Goal: Ask a question: Seek information or help from site administrators or community

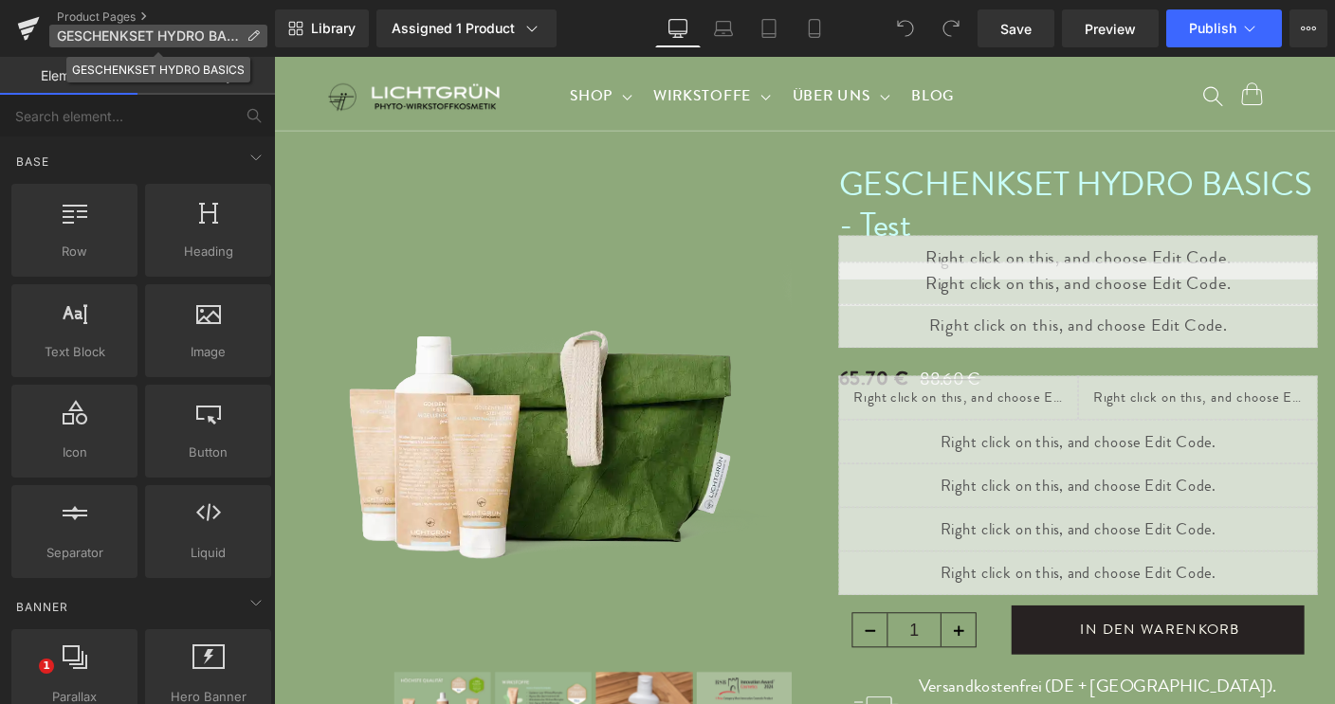
click at [173, 35] on span "GESCHENKSET HYDRO BASICS" at bounding box center [148, 35] width 182 height 15
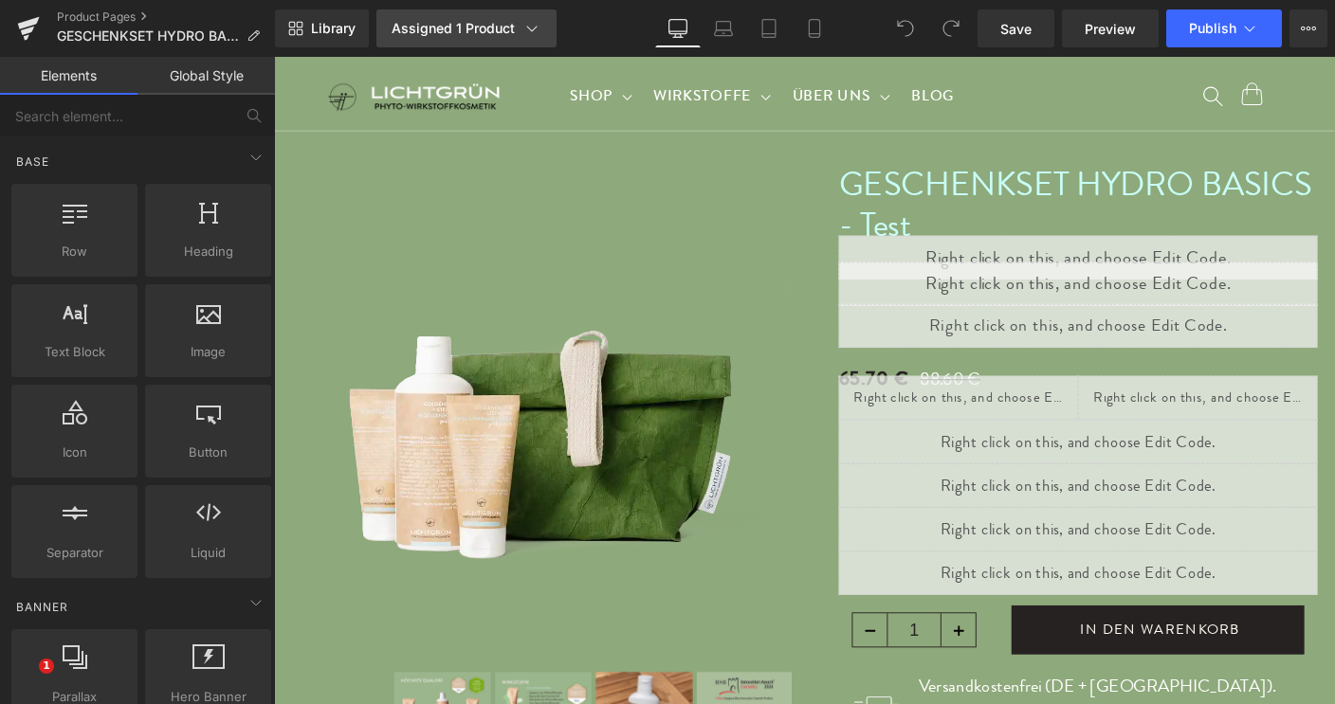
click at [490, 25] on div "Assigned 1 Product" at bounding box center [467, 28] width 150 height 19
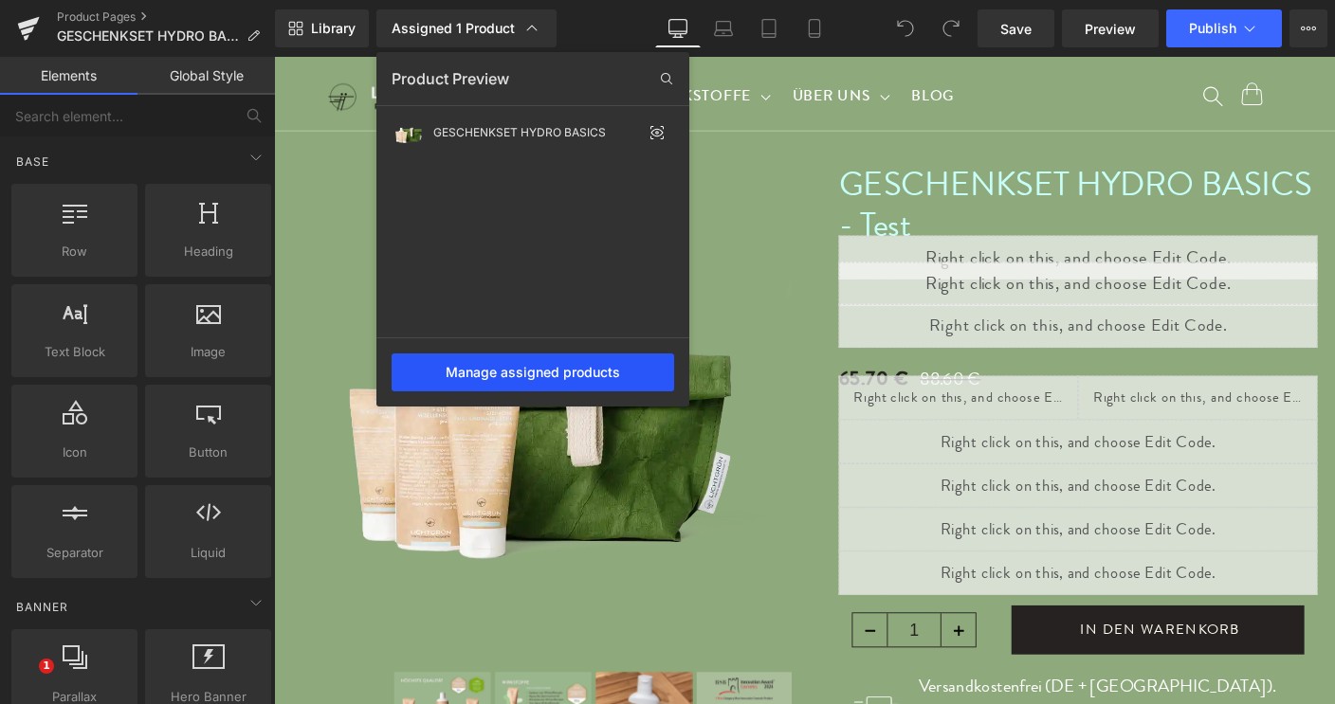
click at [515, 377] on div "Manage assigned products" at bounding box center [533, 373] width 283 height 38
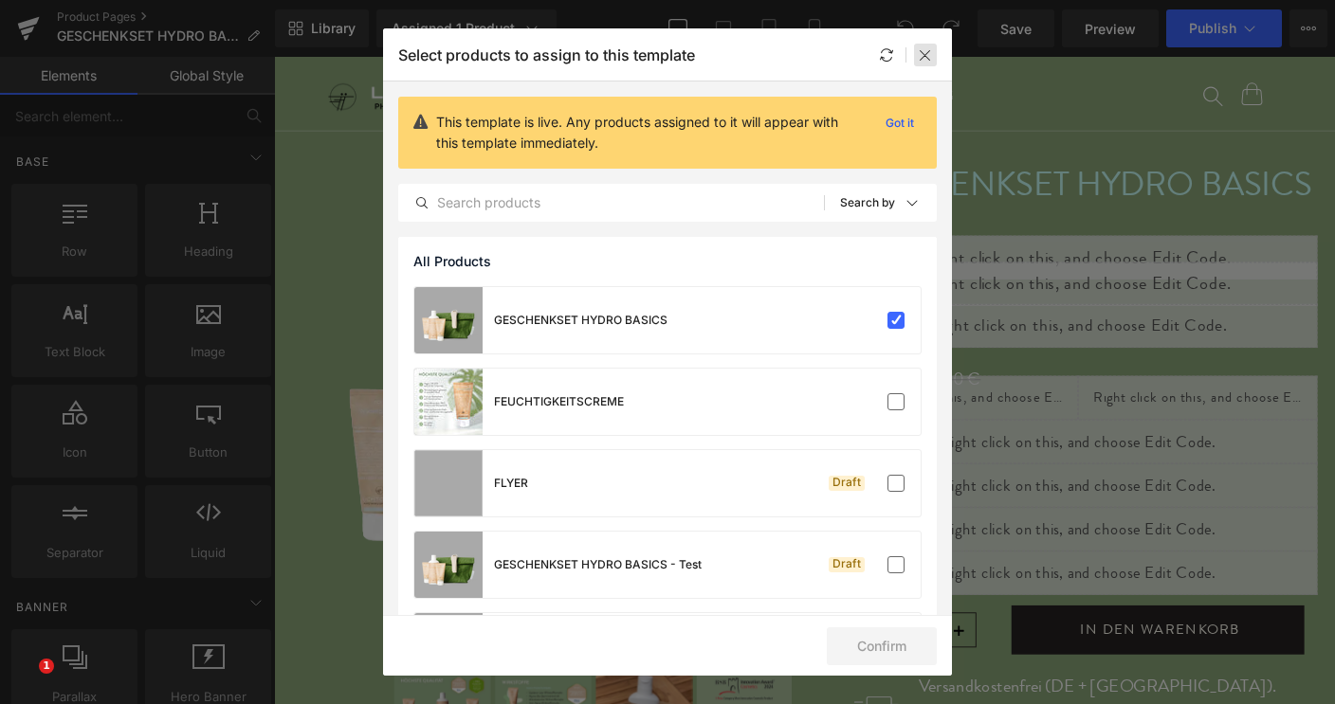
click at [923, 55] on icon at bounding box center [925, 54] width 15 height 15
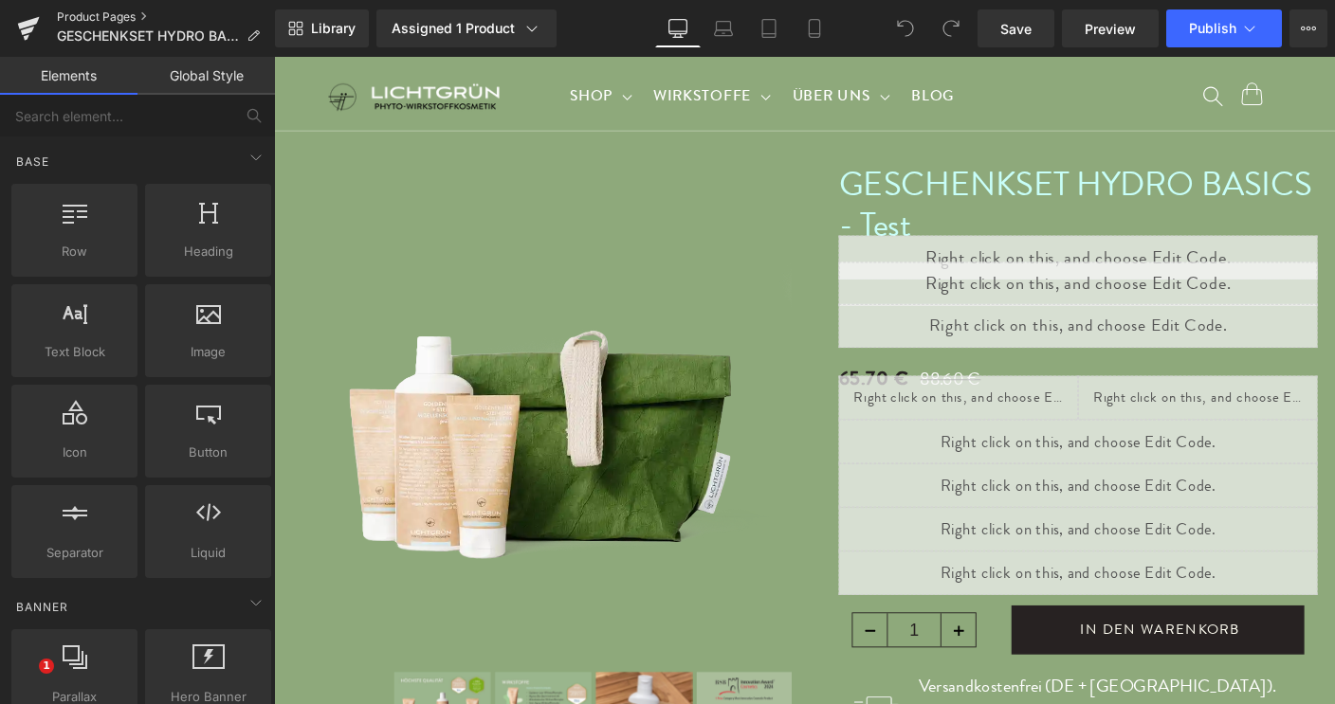
click at [98, 16] on link "Product Pages" at bounding box center [166, 16] width 218 height 15
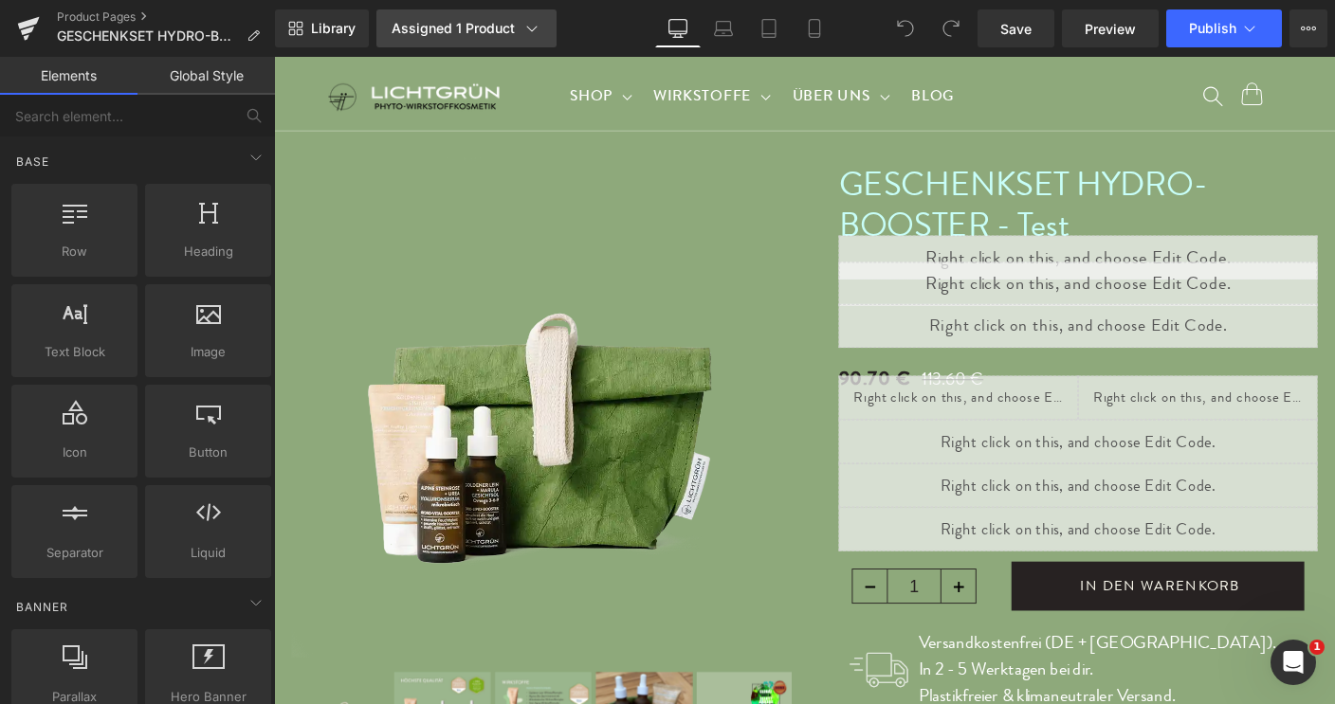
click at [528, 26] on icon at bounding box center [531, 28] width 19 height 19
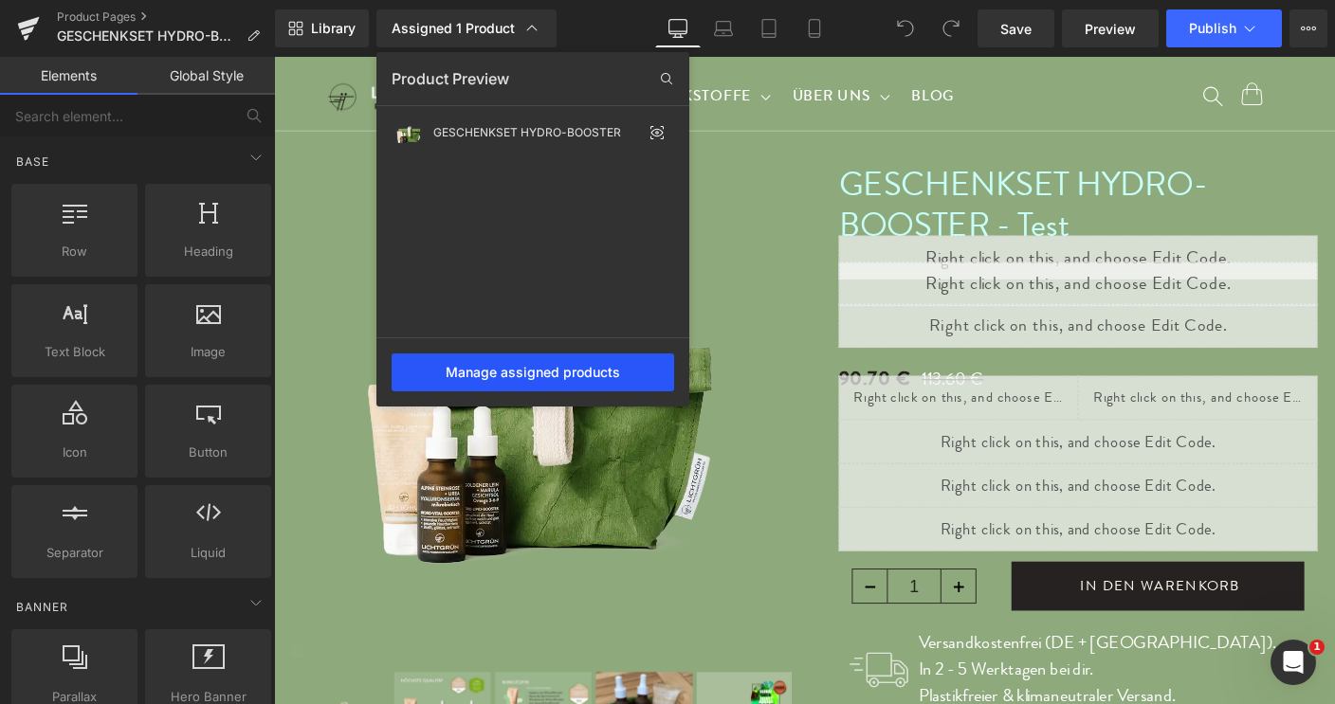
click at [516, 368] on div "Manage assigned products" at bounding box center [533, 373] width 283 height 38
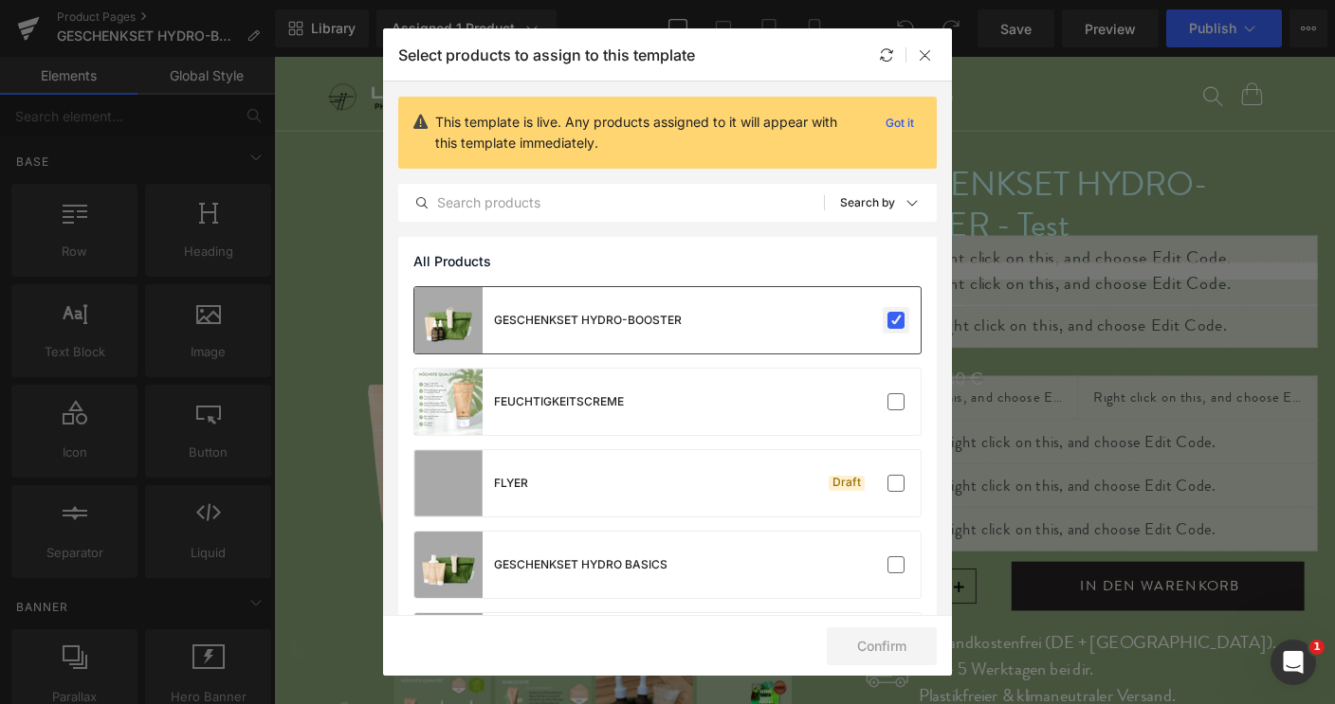
click at [887, 319] on label at bounding box center [895, 320] width 17 height 17
click at [896, 320] on input "checkbox" at bounding box center [896, 320] width 0 height 0
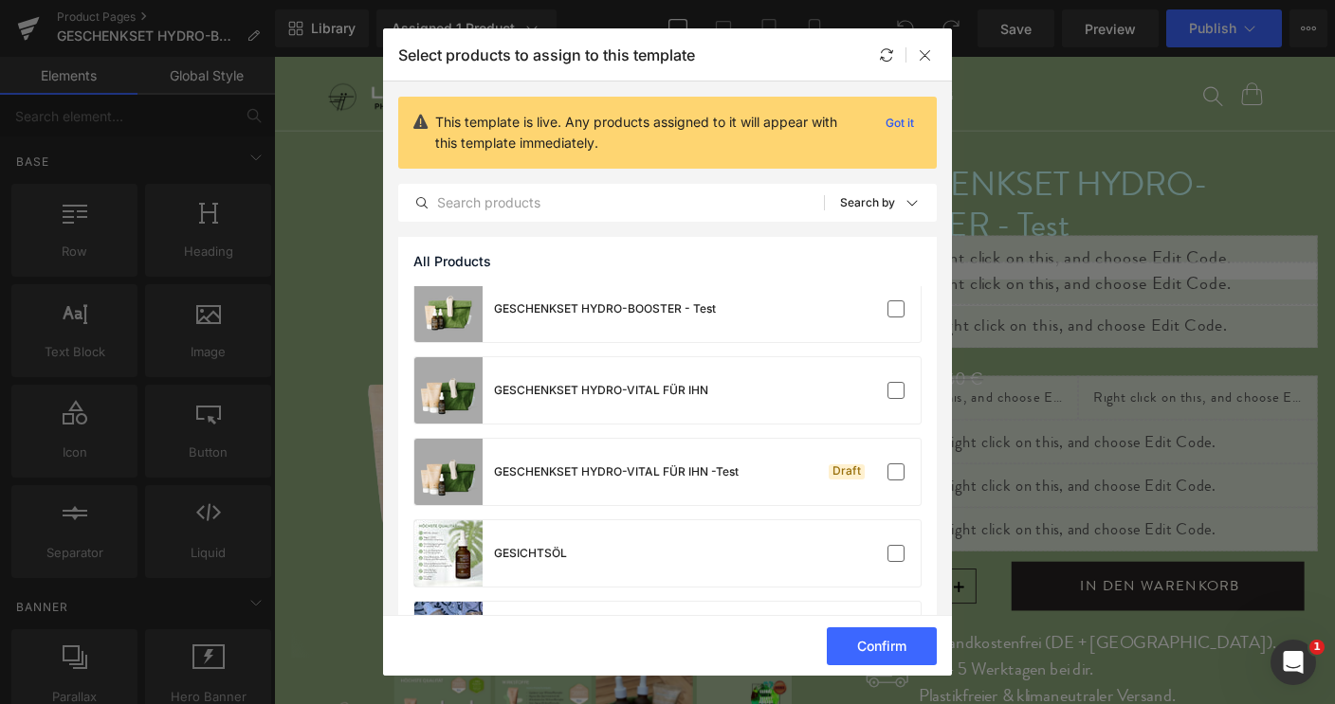
scroll to position [420, 0]
click at [887, 305] on label at bounding box center [895, 308] width 17 height 17
click at [896, 308] on input "checkbox" at bounding box center [896, 308] width 0 height 0
click at [867, 648] on button "Confirm" at bounding box center [882, 647] width 110 height 38
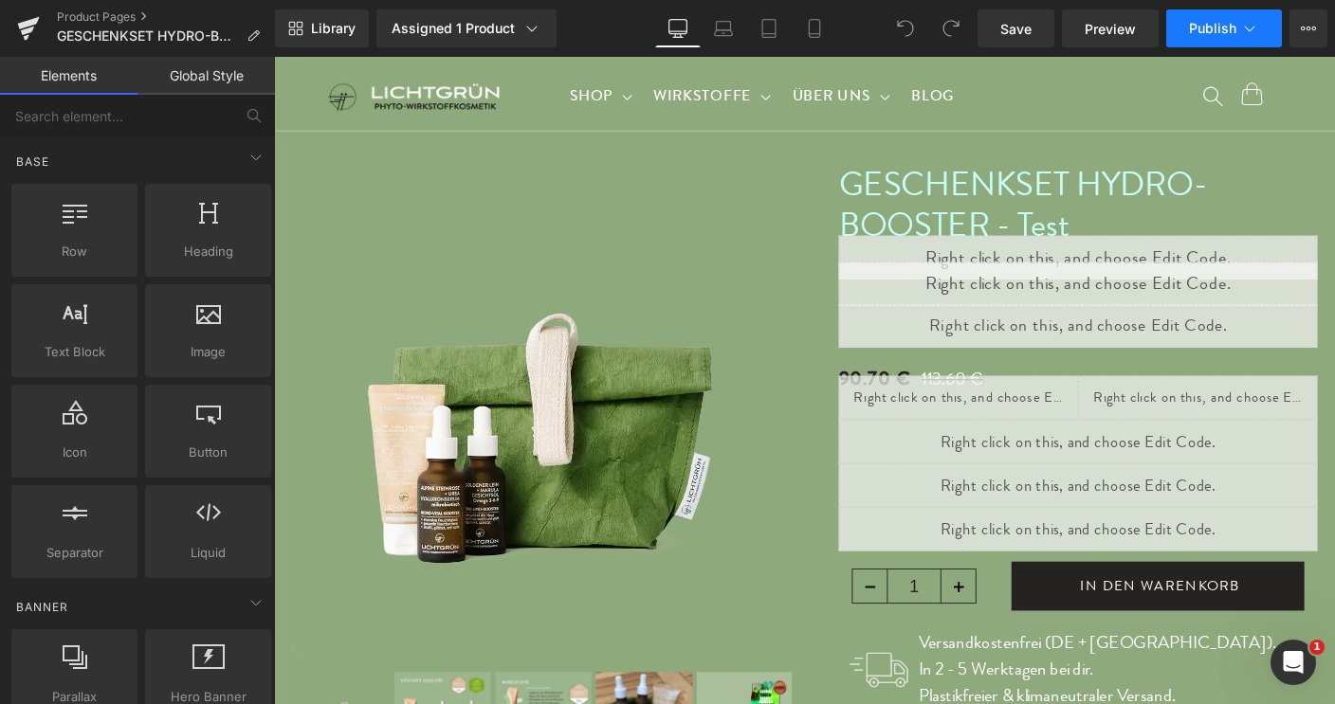
click at [1218, 26] on span "Publish" at bounding box center [1212, 28] width 47 height 15
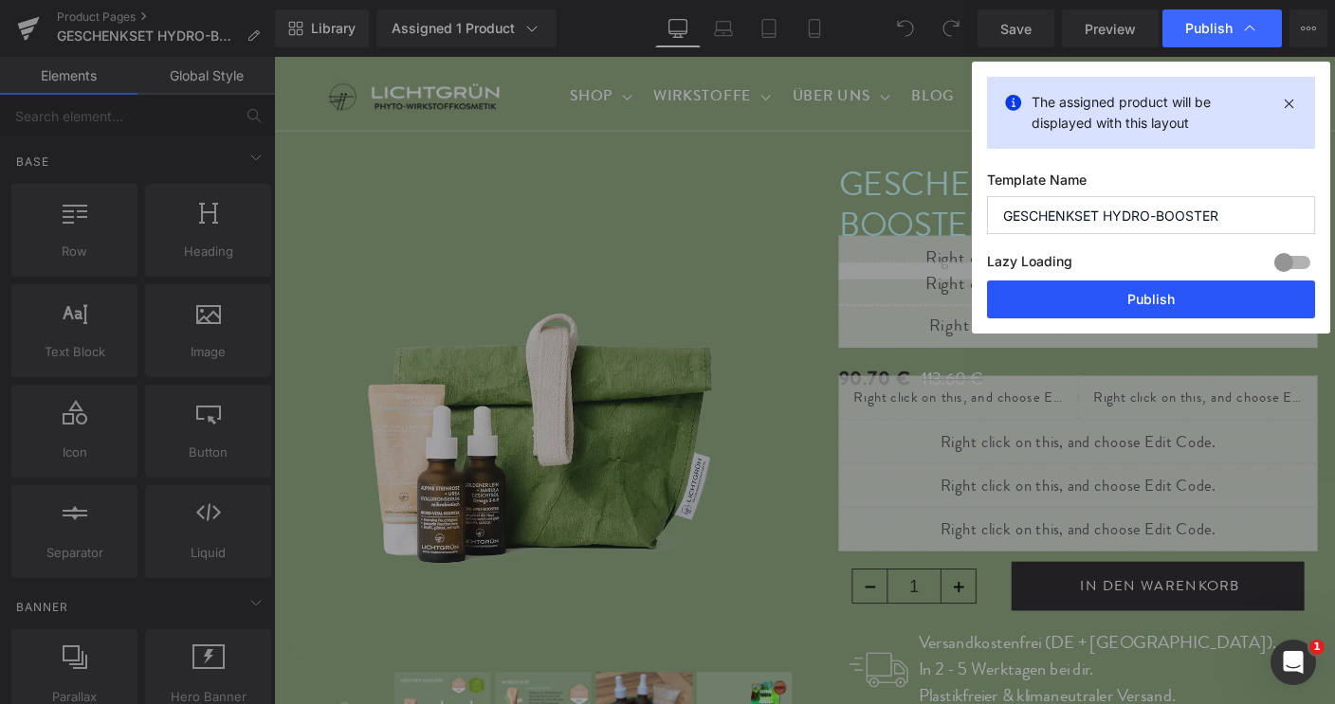
click at [1177, 297] on button "Publish" at bounding box center [1151, 300] width 328 height 38
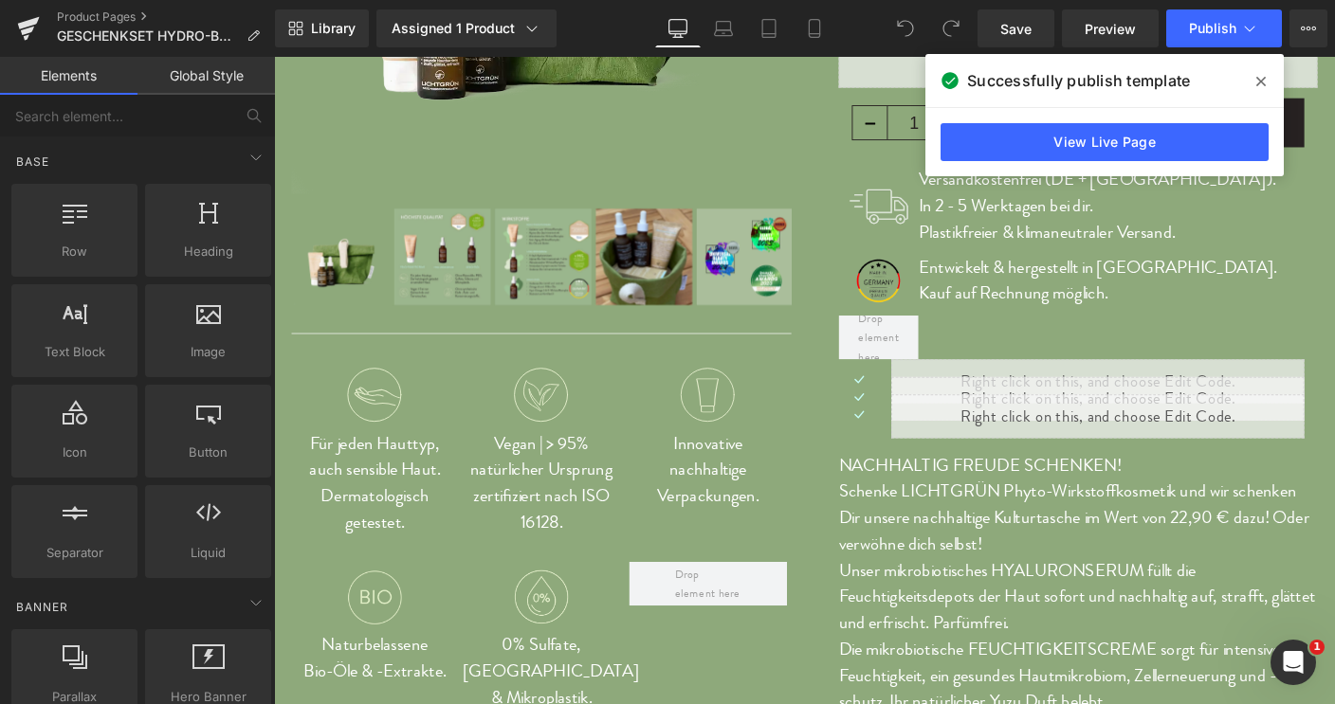
scroll to position [0, 0]
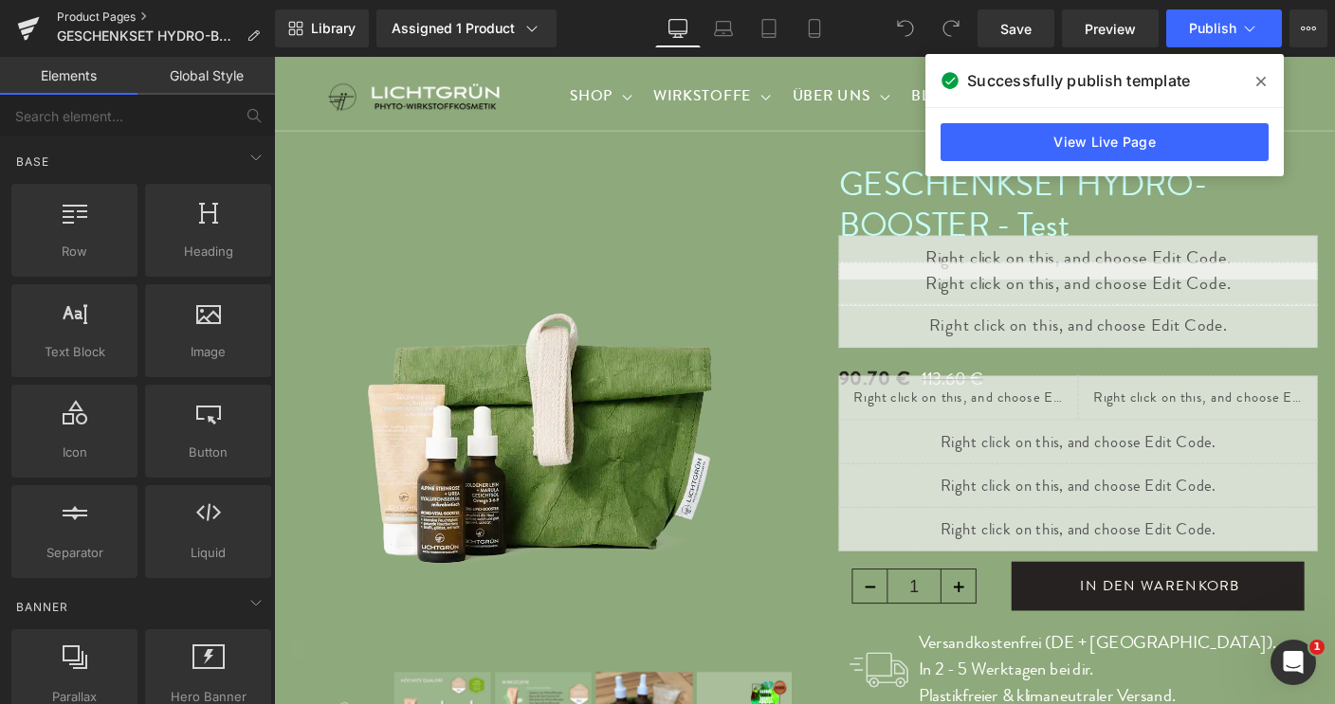
click at [107, 10] on link "Product Pages" at bounding box center [166, 16] width 218 height 15
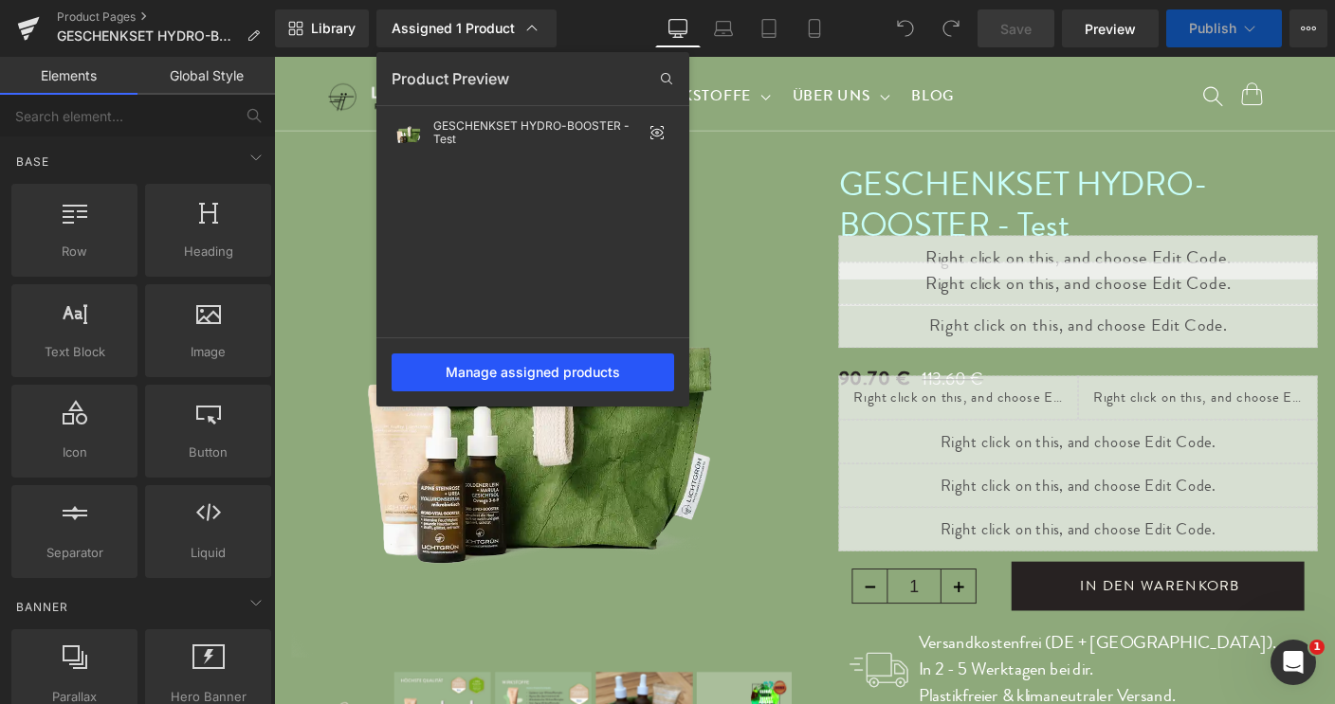
click at [502, 371] on div "Manage assigned products" at bounding box center [533, 373] width 283 height 38
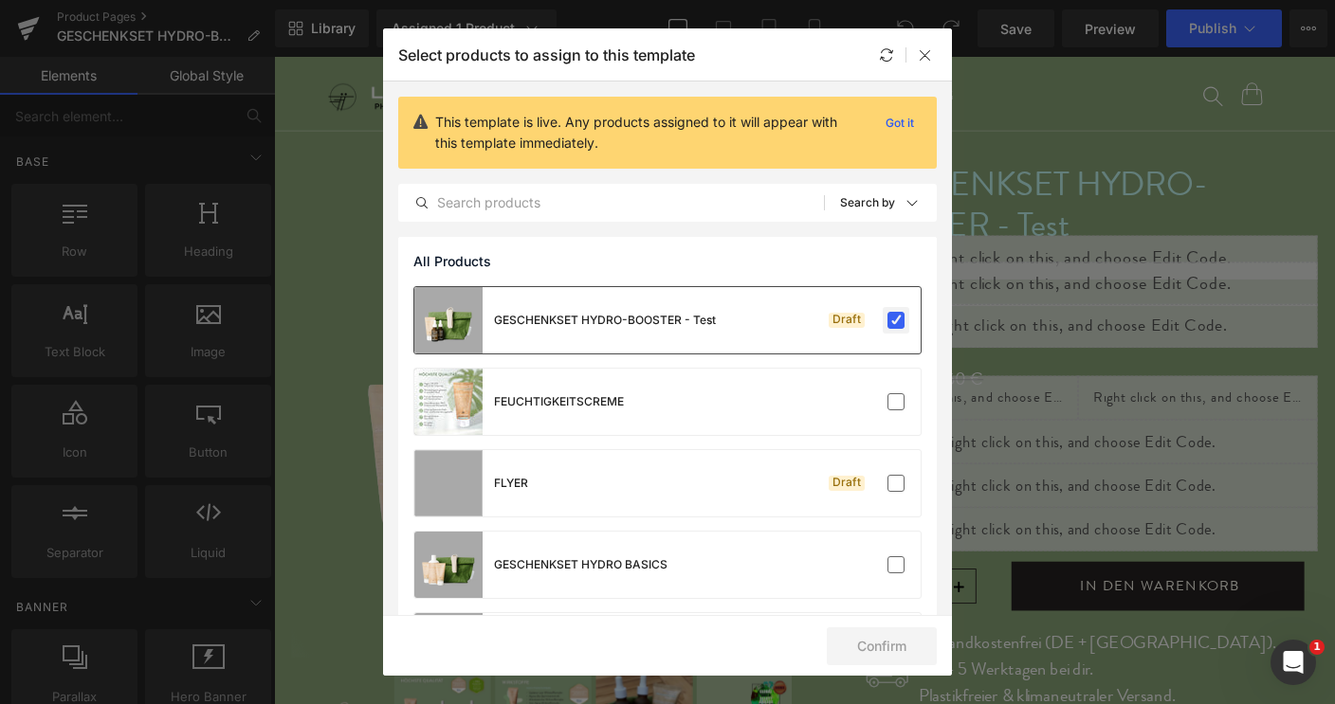
click at [887, 319] on label at bounding box center [895, 320] width 17 height 17
click at [896, 320] on input "checkbox" at bounding box center [896, 320] width 0 height 0
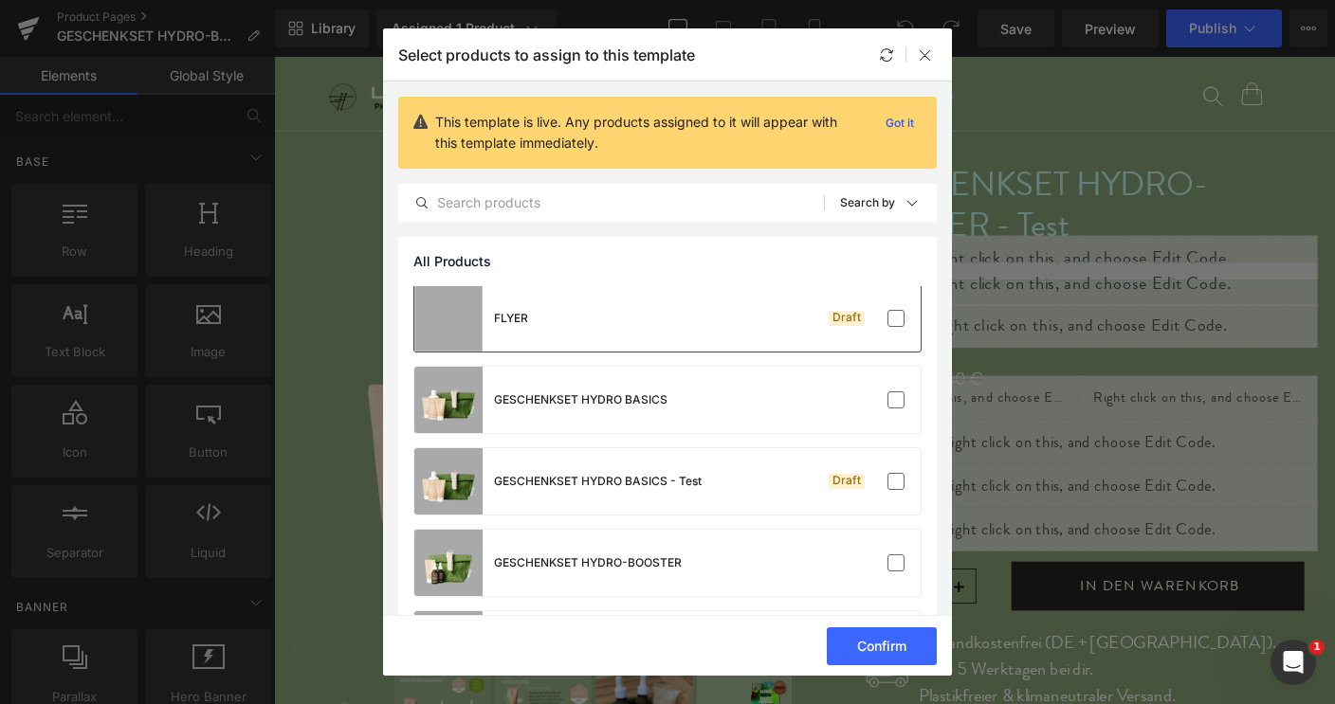
scroll to position [184, 0]
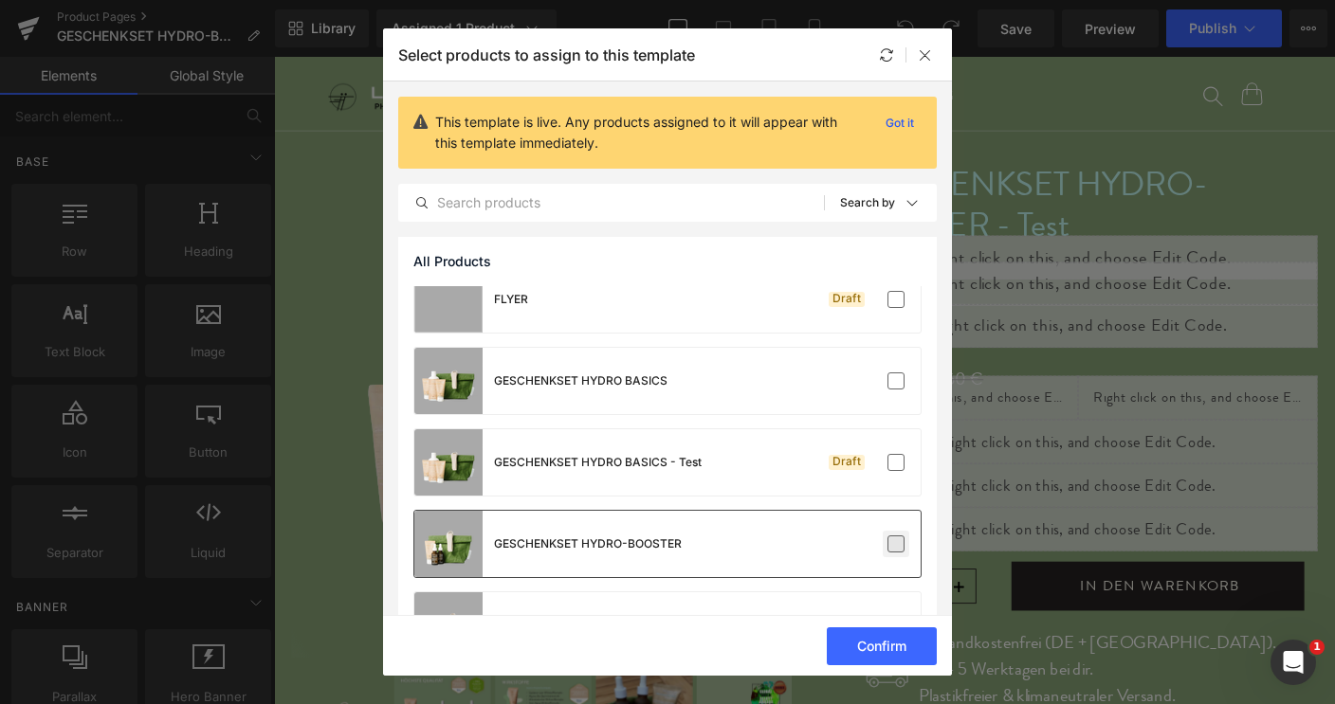
click at [887, 545] on label at bounding box center [895, 544] width 17 height 17
click at [896, 544] on input "checkbox" at bounding box center [896, 544] width 0 height 0
click at [872, 656] on button "Confirm" at bounding box center [882, 647] width 110 height 38
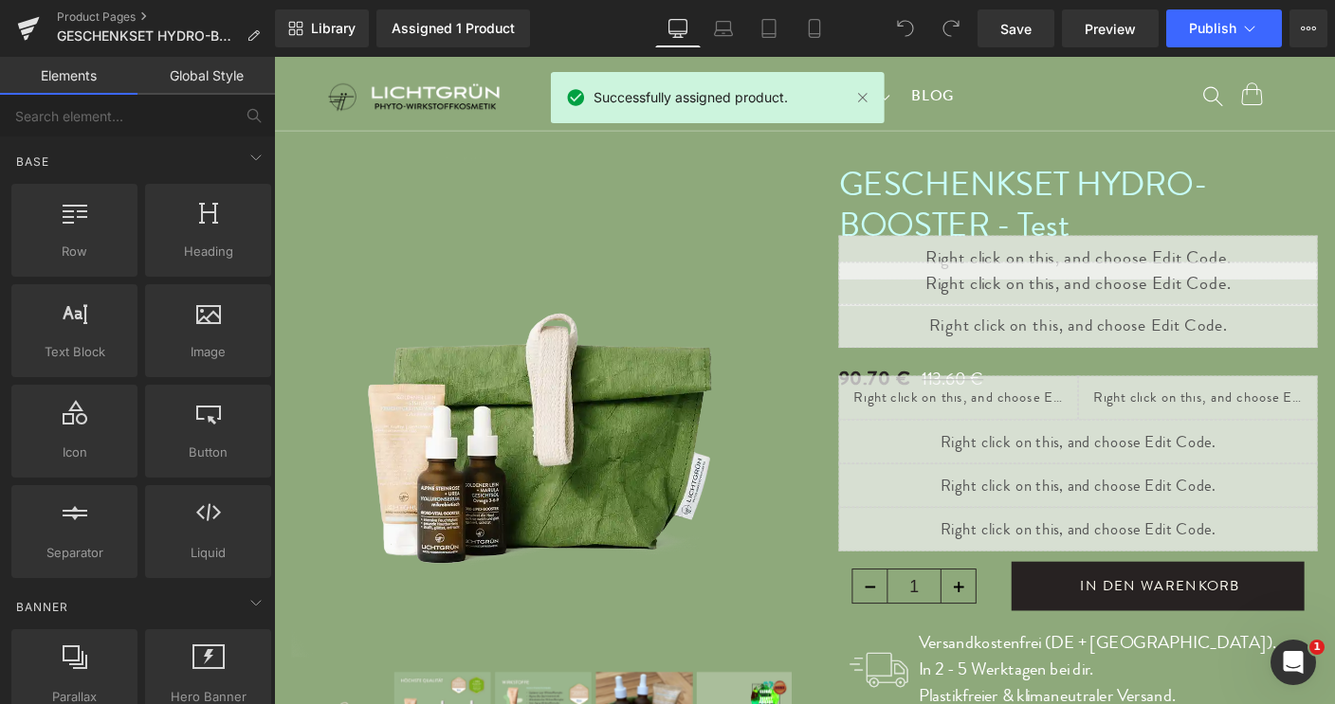
click at [1164, 96] on header "SHOP SHOP ALLE PRODUKTE GESICHTSPFLEGE GESICHTSPFLEGE" at bounding box center [847, 96] width 1147 height 82
click at [1233, 27] on span "Publish" at bounding box center [1212, 28] width 47 height 15
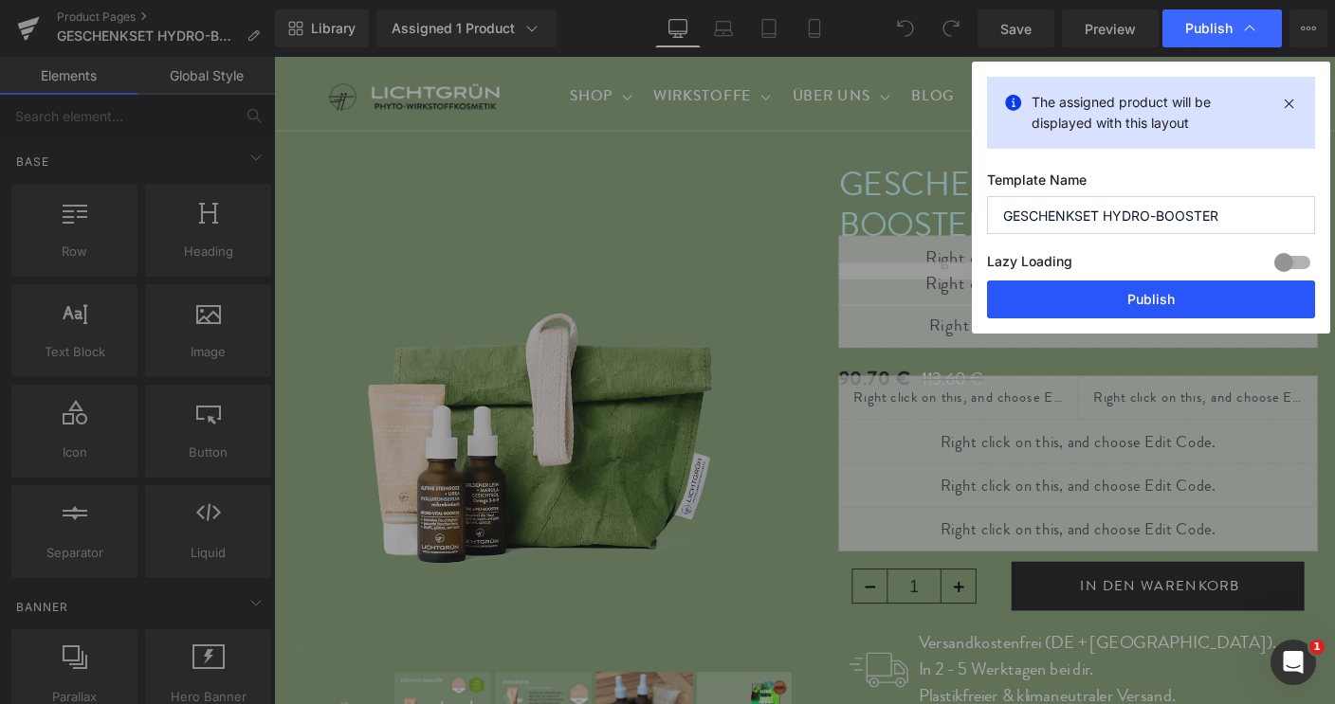
click at [1144, 300] on button "Publish" at bounding box center [1151, 300] width 328 height 38
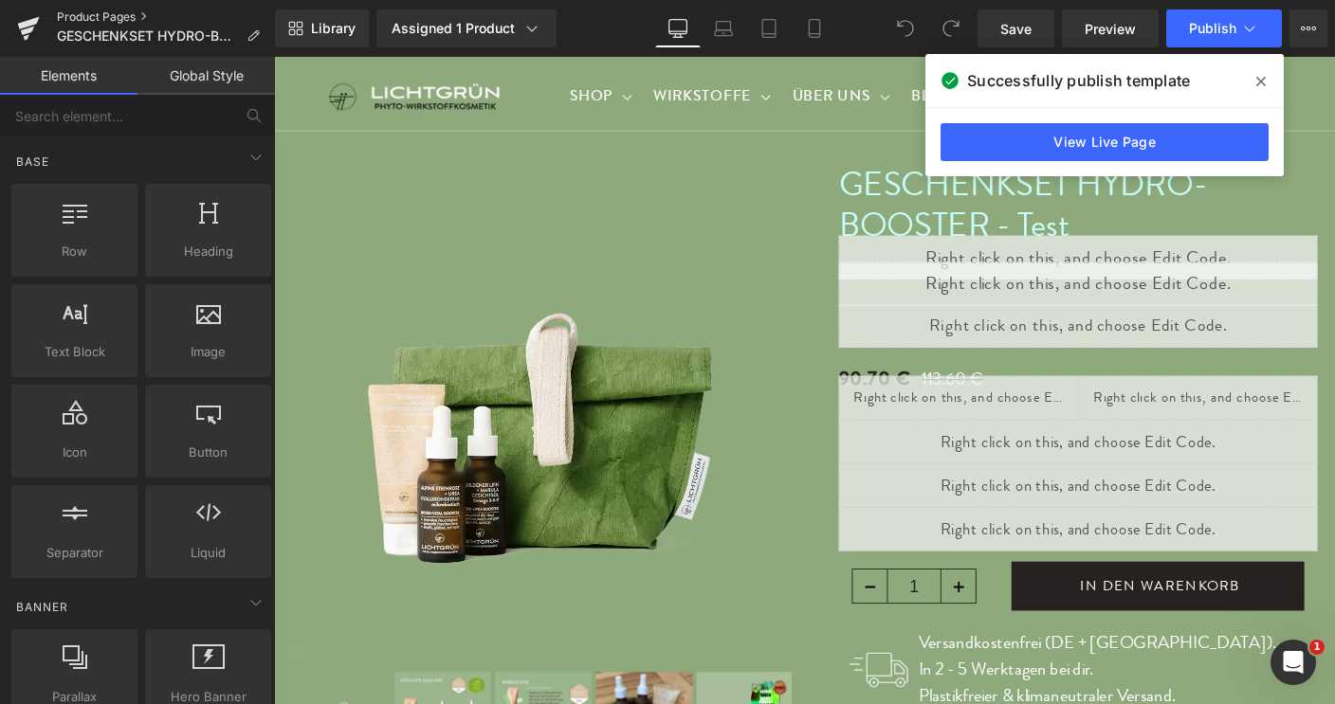
click at [87, 20] on link "Product Pages" at bounding box center [166, 16] width 218 height 15
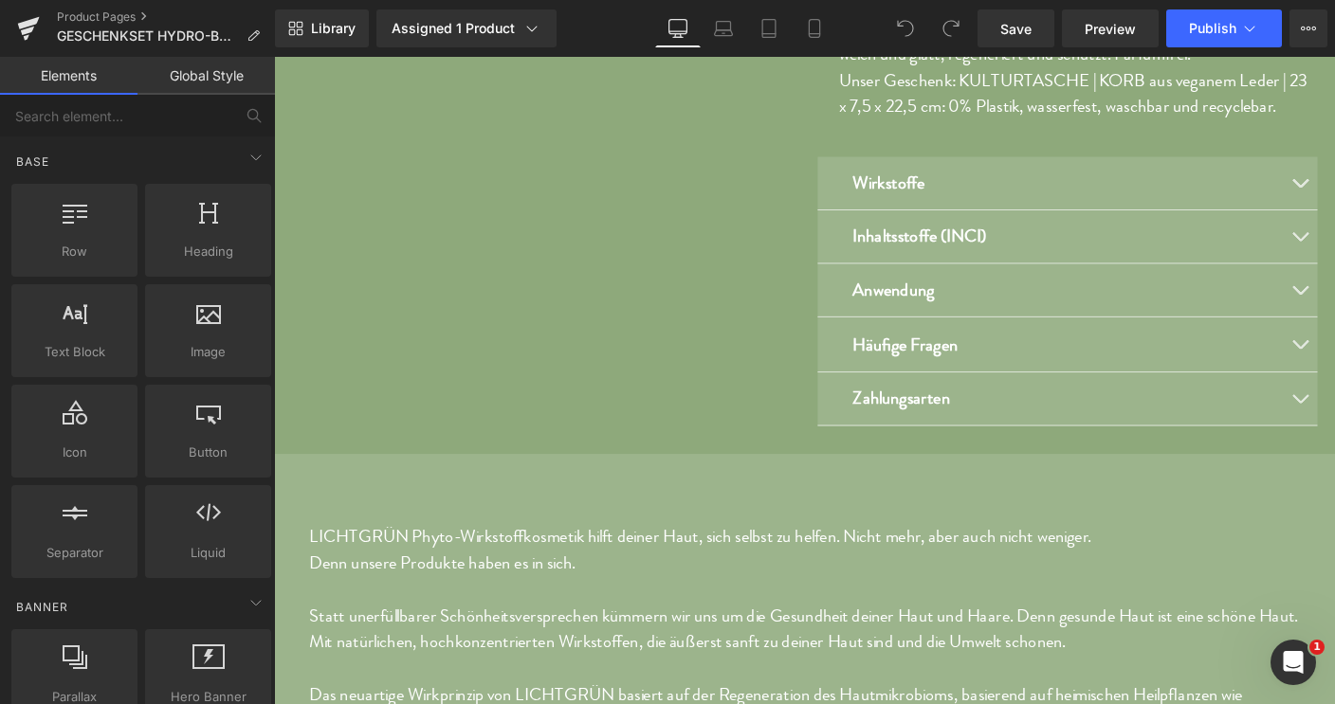
scroll to position [1260, 0]
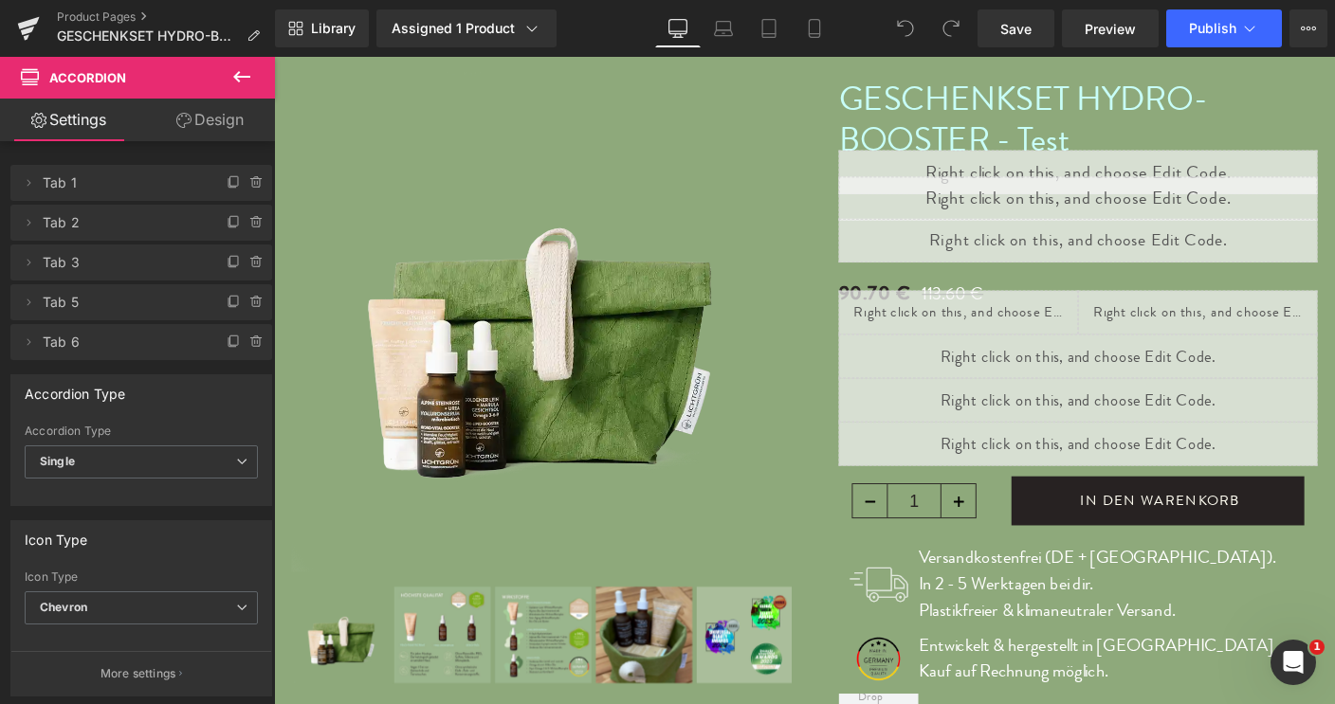
scroll to position [75, 0]
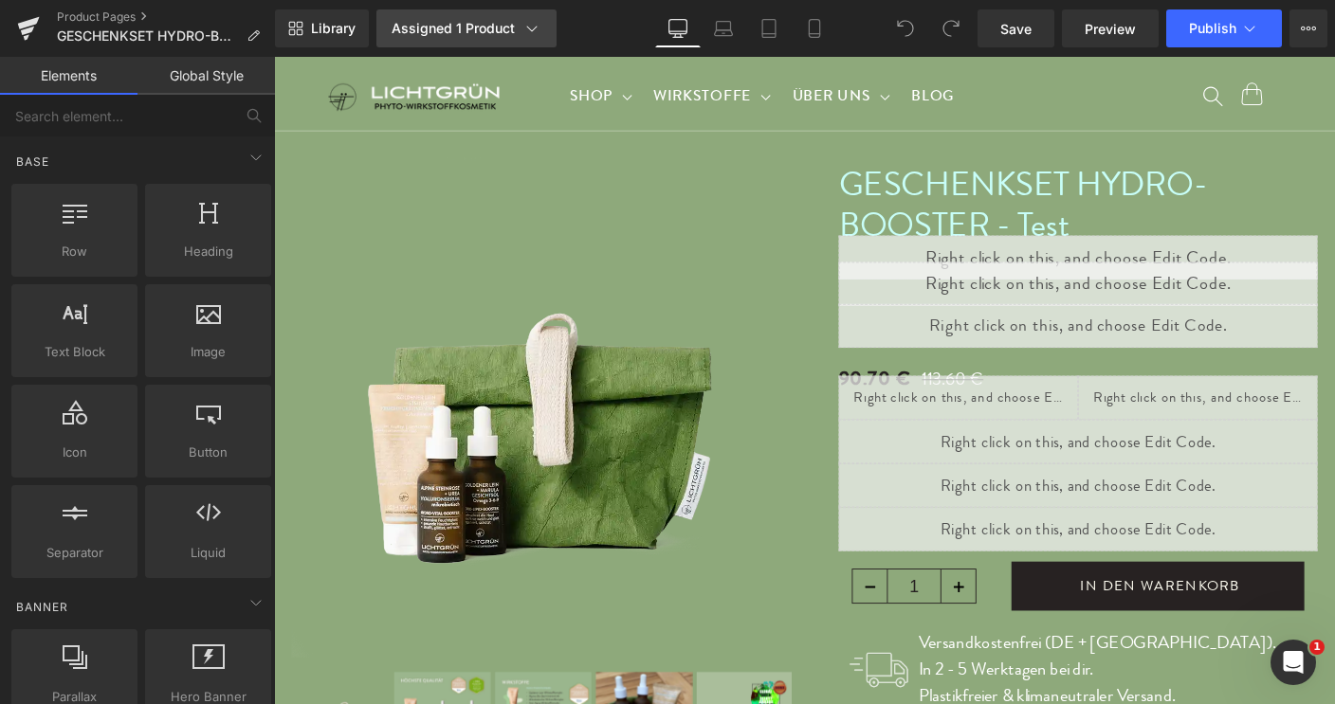
click at [460, 31] on div "Assigned 1 Product" at bounding box center [467, 28] width 150 height 19
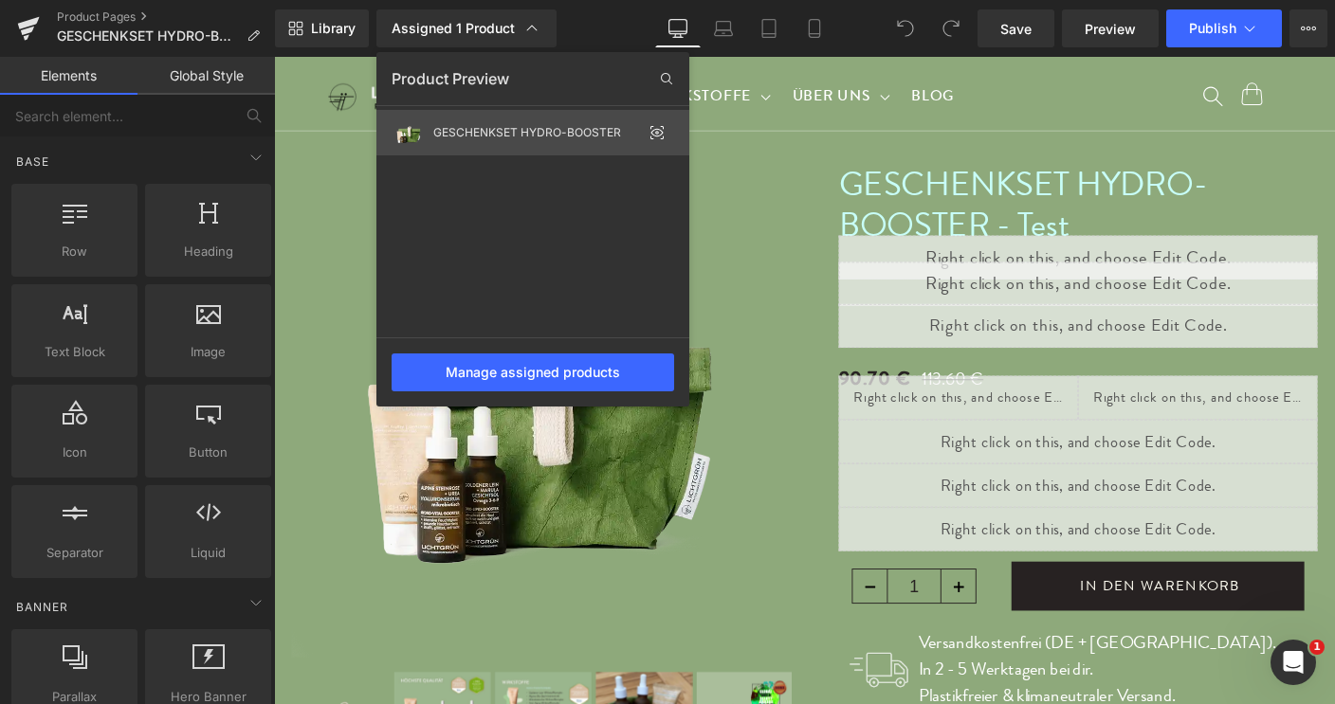
click at [575, 128] on div "GESCHENKSET HYDRO-BOOSTER" at bounding box center [537, 132] width 209 height 13
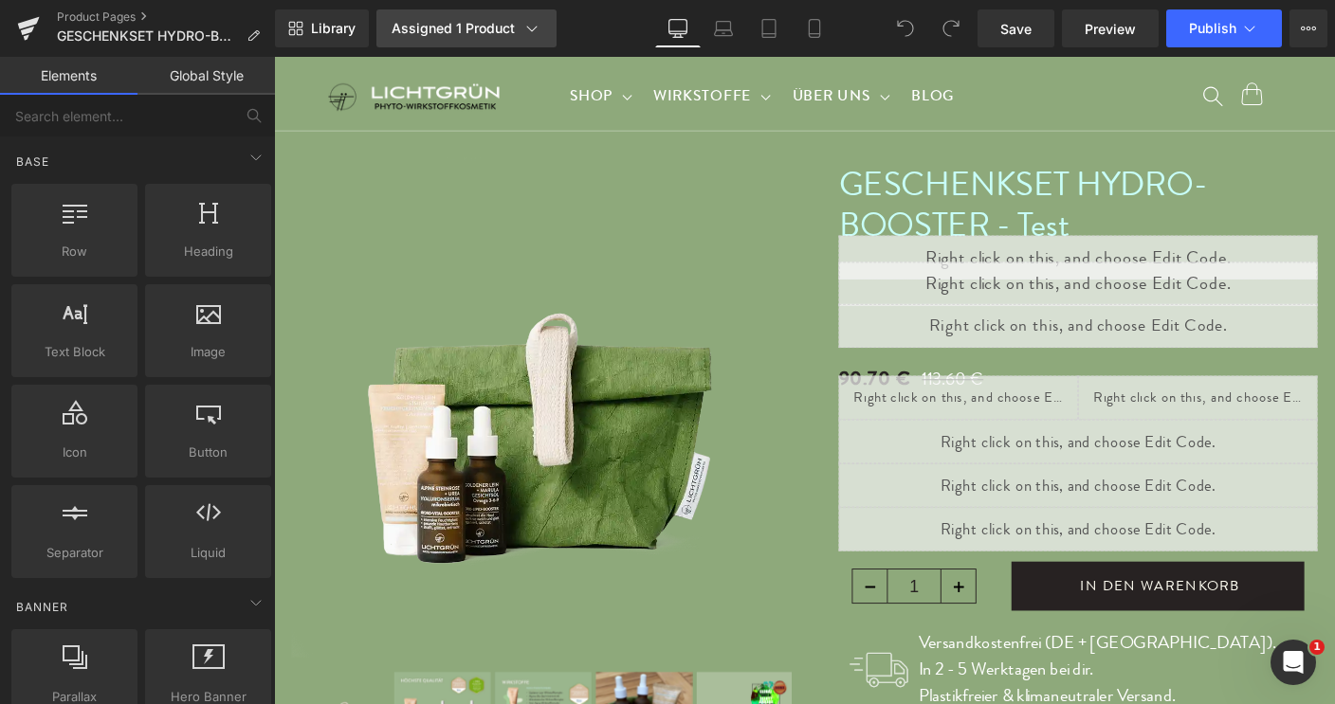
click at [488, 16] on link "Assigned 1 Product" at bounding box center [466, 28] width 180 height 38
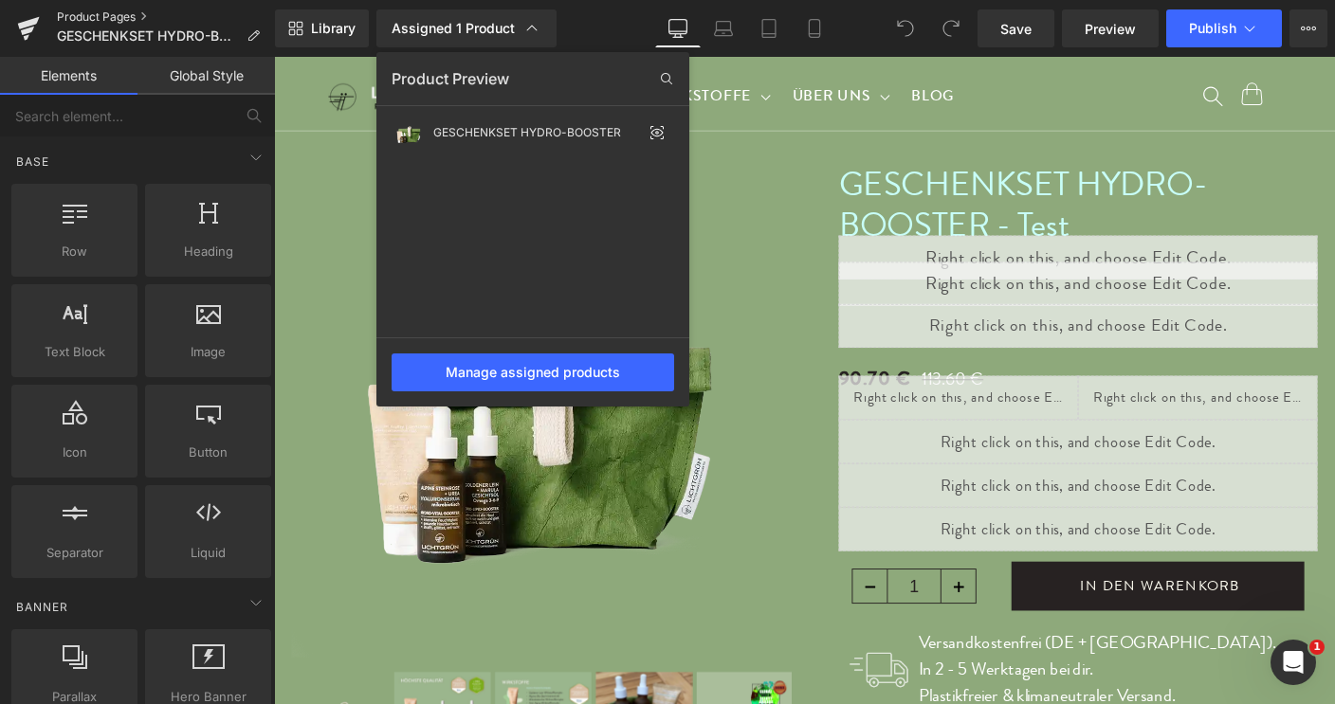
click at [84, 18] on link "Product Pages" at bounding box center [166, 16] width 218 height 15
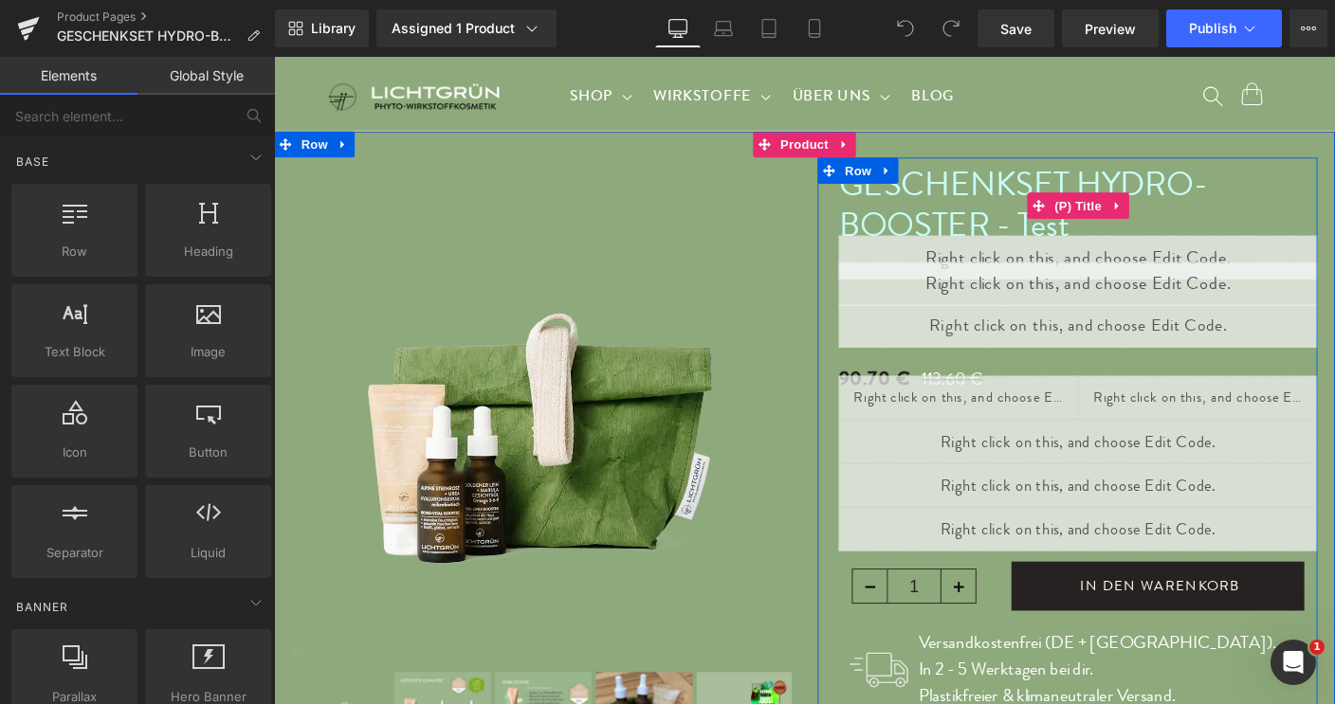
click at [1143, 241] on link "GESCHENKSET HYDRO-BOOSTER - Test" at bounding box center [1144, 213] width 518 height 94
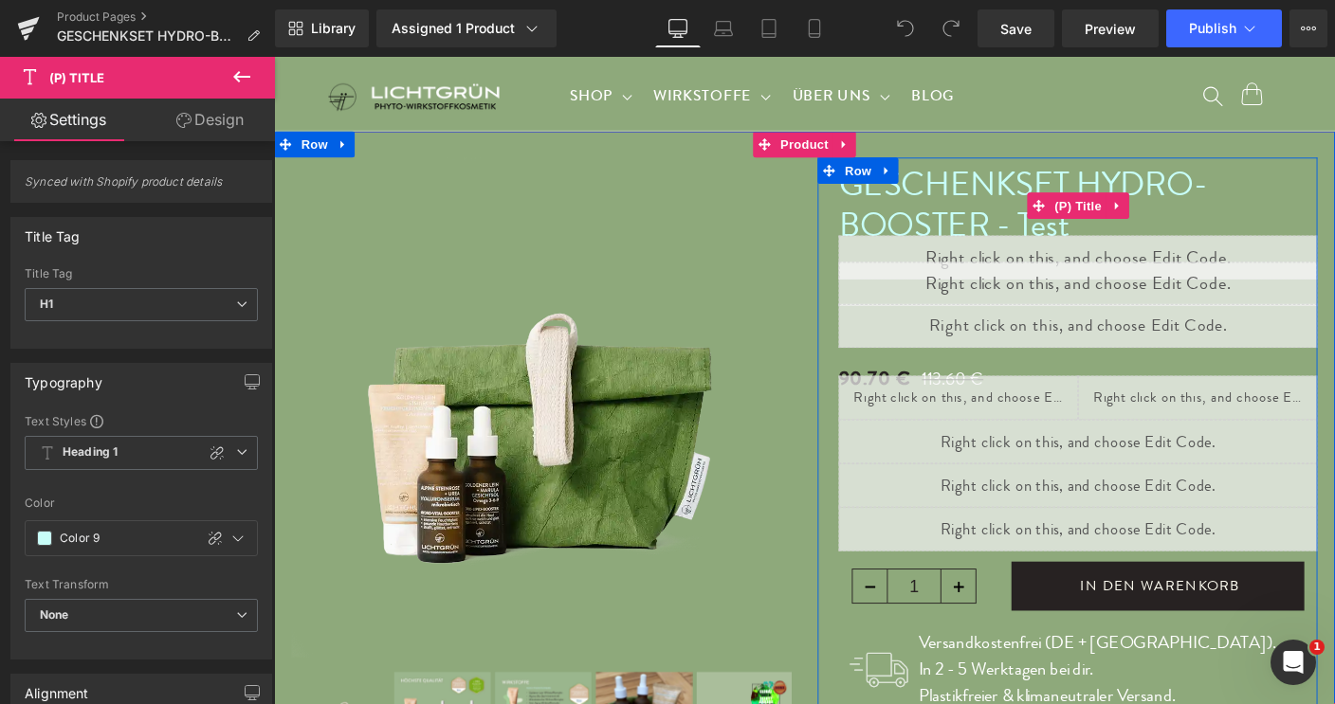
click at [995, 222] on link "GESCHENKSET HYDRO-BOOSTER - Test" at bounding box center [1144, 213] width 518 height 94
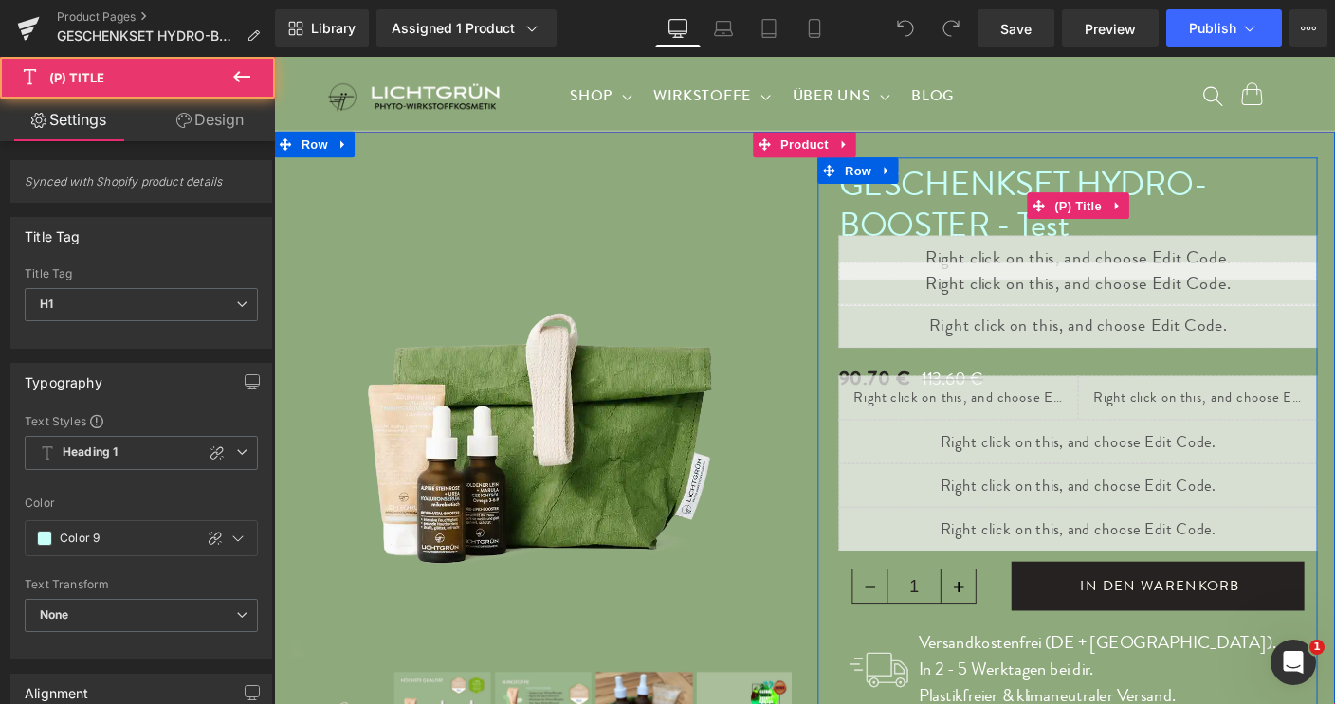
click at [995, 222] on link "GESCHENKSET HYDRO-BOOSTER - Test" at bounding box center [1144, 213] width 518 height 94
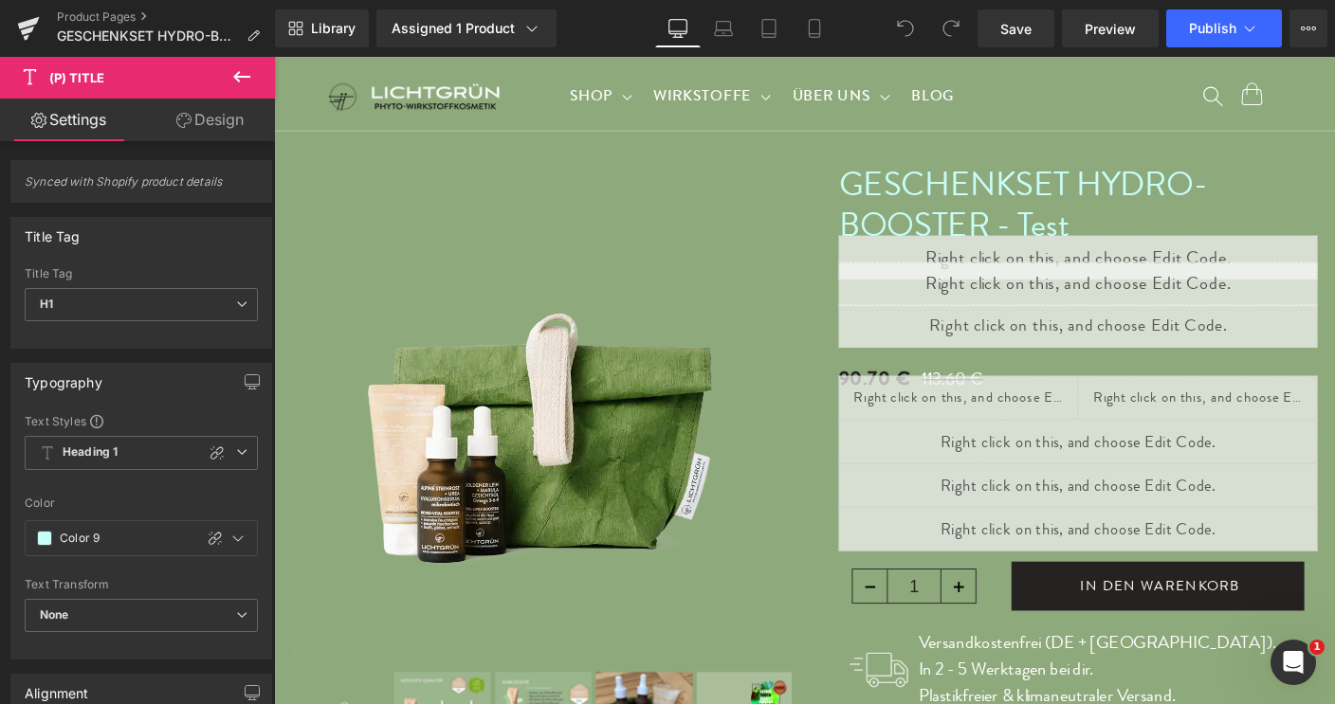
click at [1046, 200] on link "GESCHENKSET HYDRO-BOOSTER - Test" at bounding box center [1144, 213] width 518 height 94
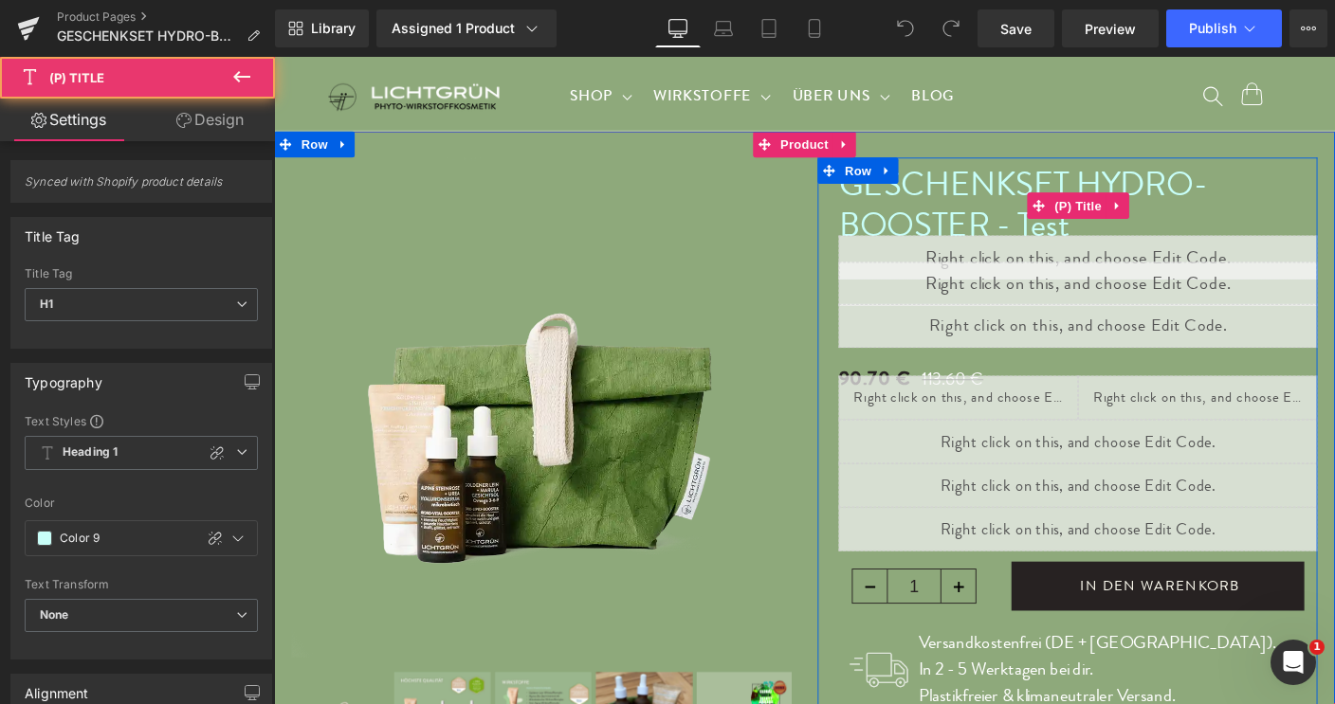
click at [1046, 200] on link "GESCHENKSET HYDRO-BOOSTER - Test" at bounding box center [1144, 213] width 518 height 94
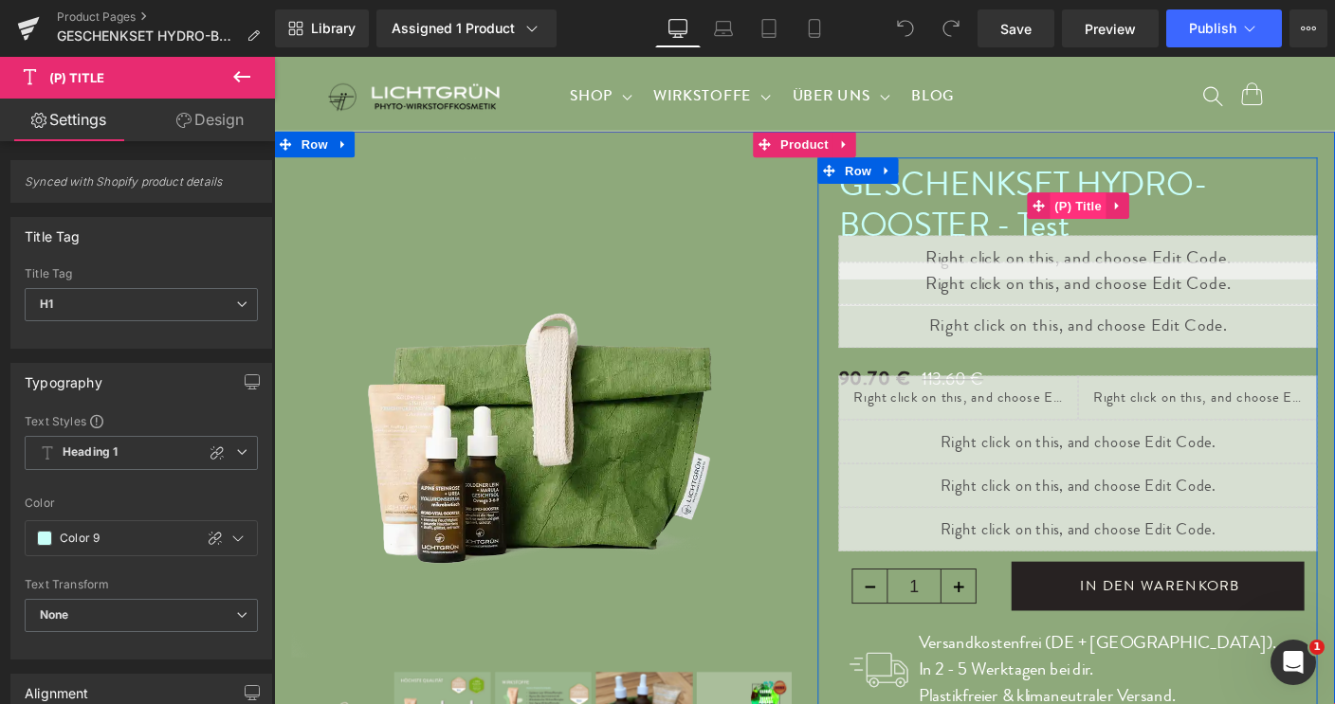
click at [1140, 219] on span "(P) Title" at bounding box center [1143, 218] width 61 height 28
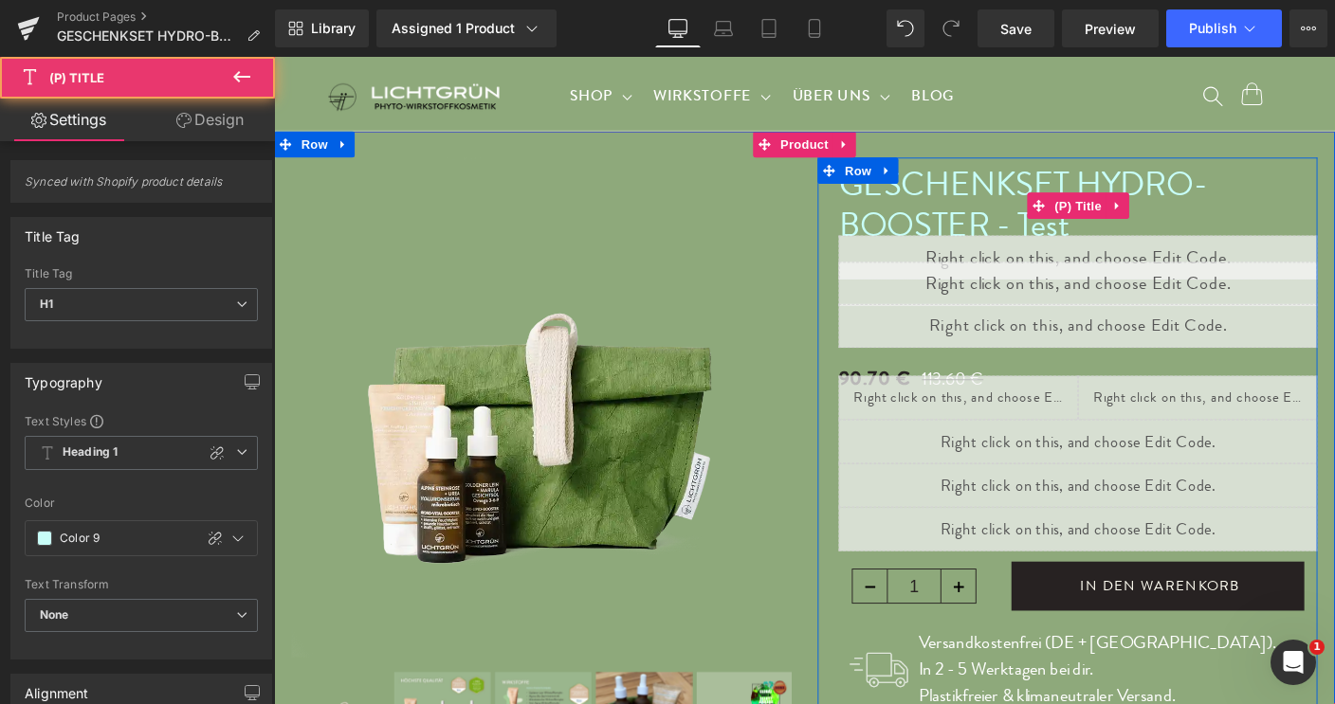
click at [1168, 239] on link "GESCHENKSET HYDRO-BOOSTER - Test" at bounding box center [1144, 213] width 518 height 94
click at [949, 197] on link "GESCHENKSET HYDRO-BOOSTER - Test" at bounding box center [1144, 213] width 518 height 94
click at [1260, 183] on link "GESCHENKSET HYDRO-BOOSTER - Test" at bounding box center [1144, 213] width 518 height 94
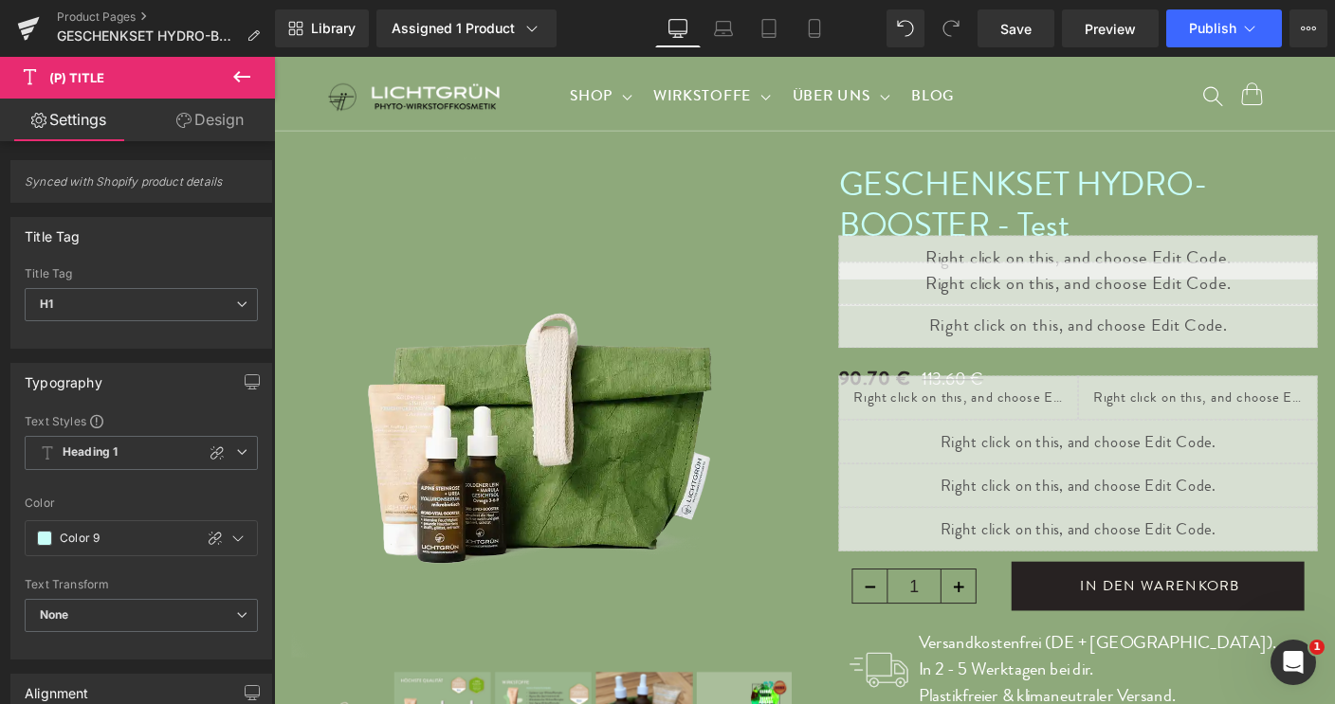
click at [162, 71] on span "(P) Title" at bounding box center [114, 78] width 190 height 42
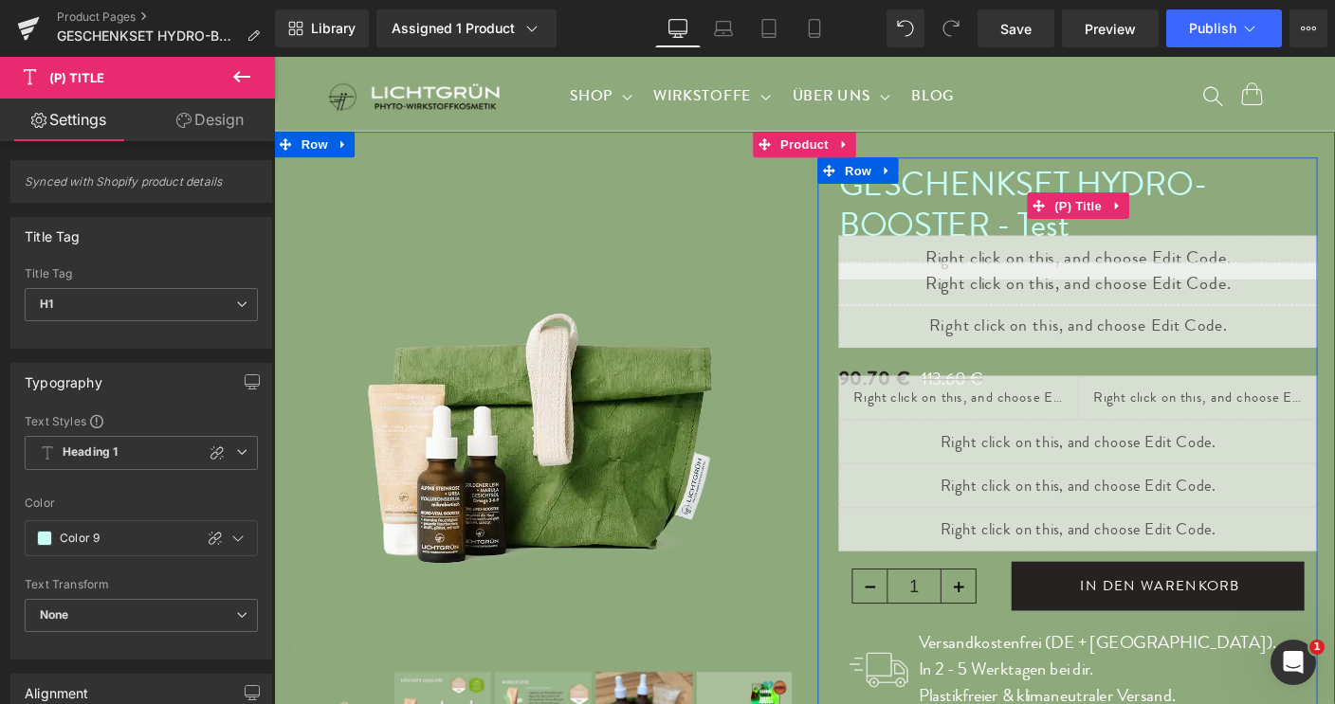
click at [1047, 204] on link "GESCHENKSET HYDRO-BOOSTER - Test" at bounding box center [1144, 213] width 518 height 94
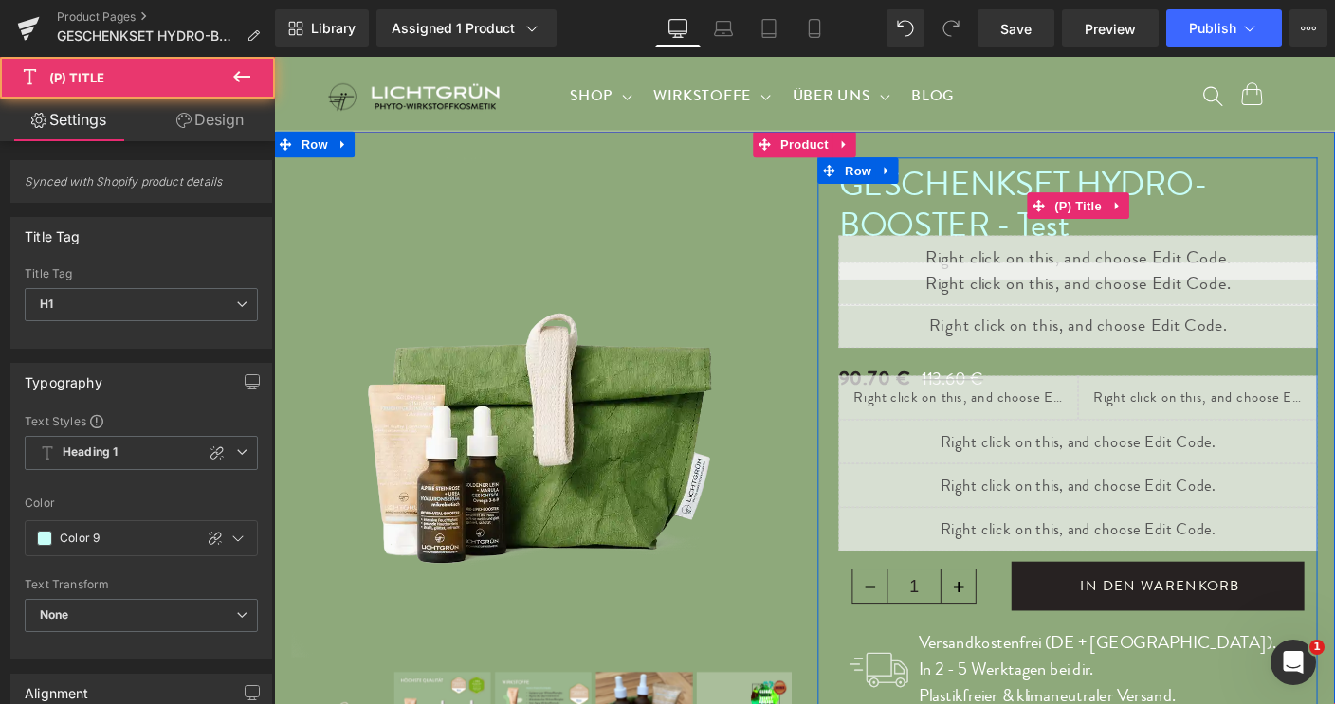
click at [1047, 204] on link "GESCHENKSET HYDRO-BOOSTER - Test" at bounding box center [1144, 213] width 518 height 94
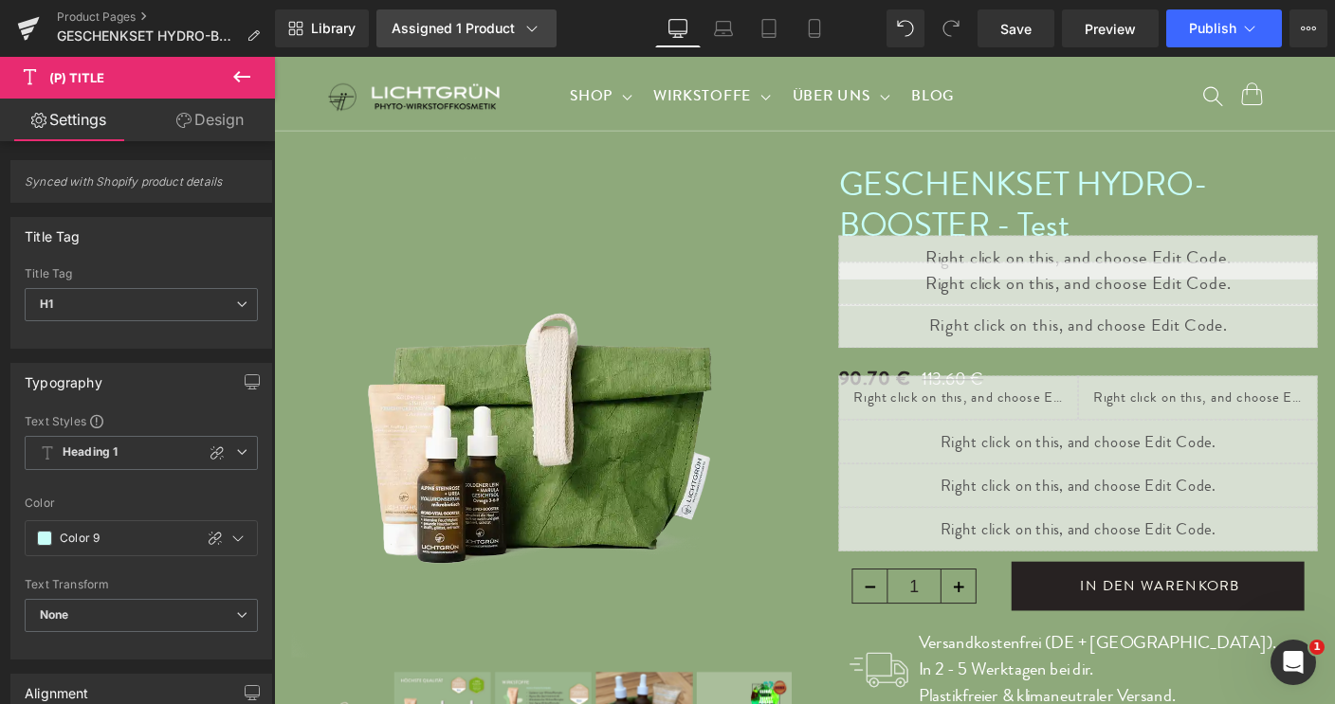
click at [527, 29] on icon at bounding box center [531, 28] width 19 height 19
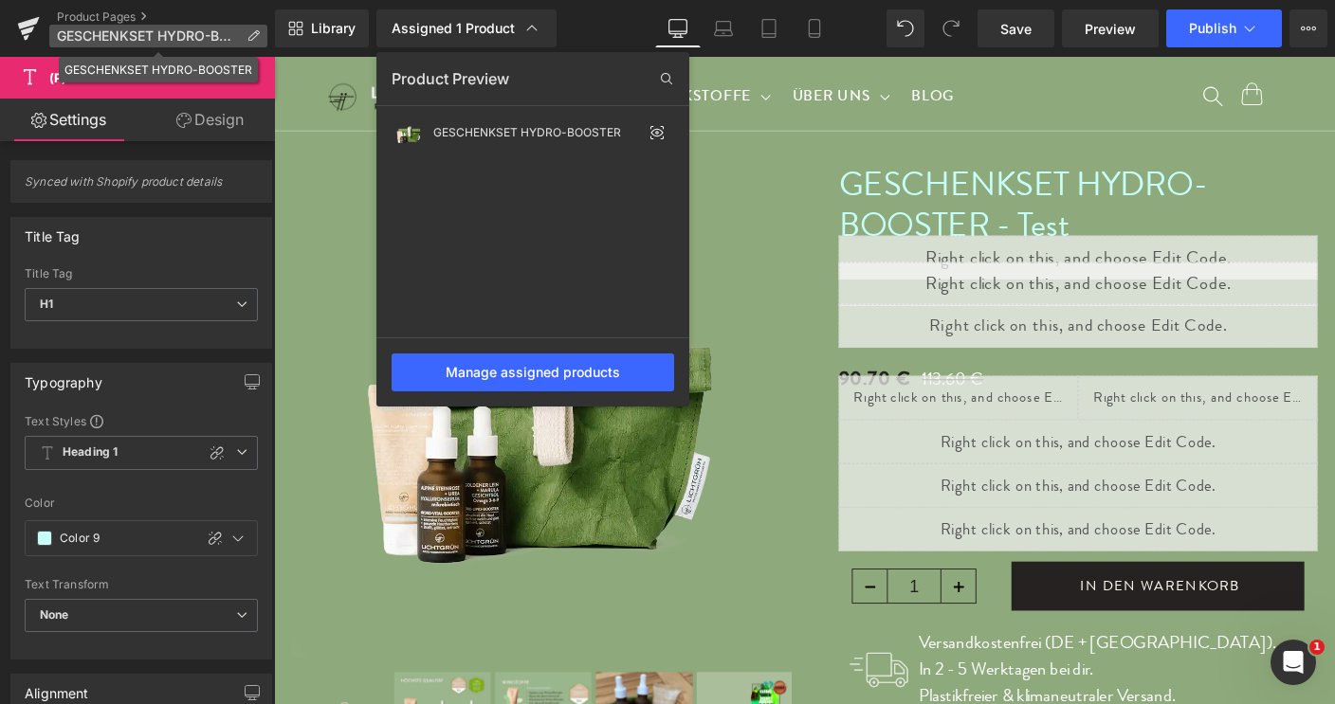
click at [257, 38] on icon at bounding box center [252, 35] width 13 height 13
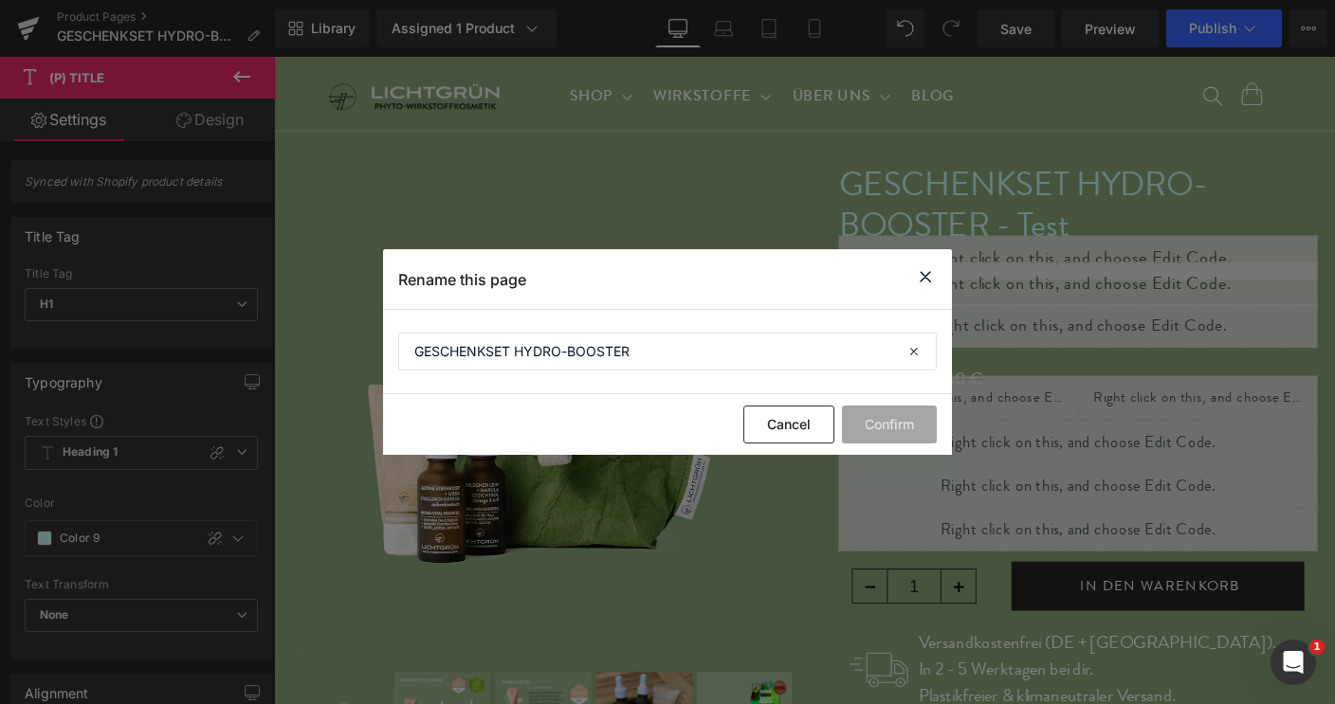
click at [931, 276] on icon at bounding box center [925, 277] width 23 height 24
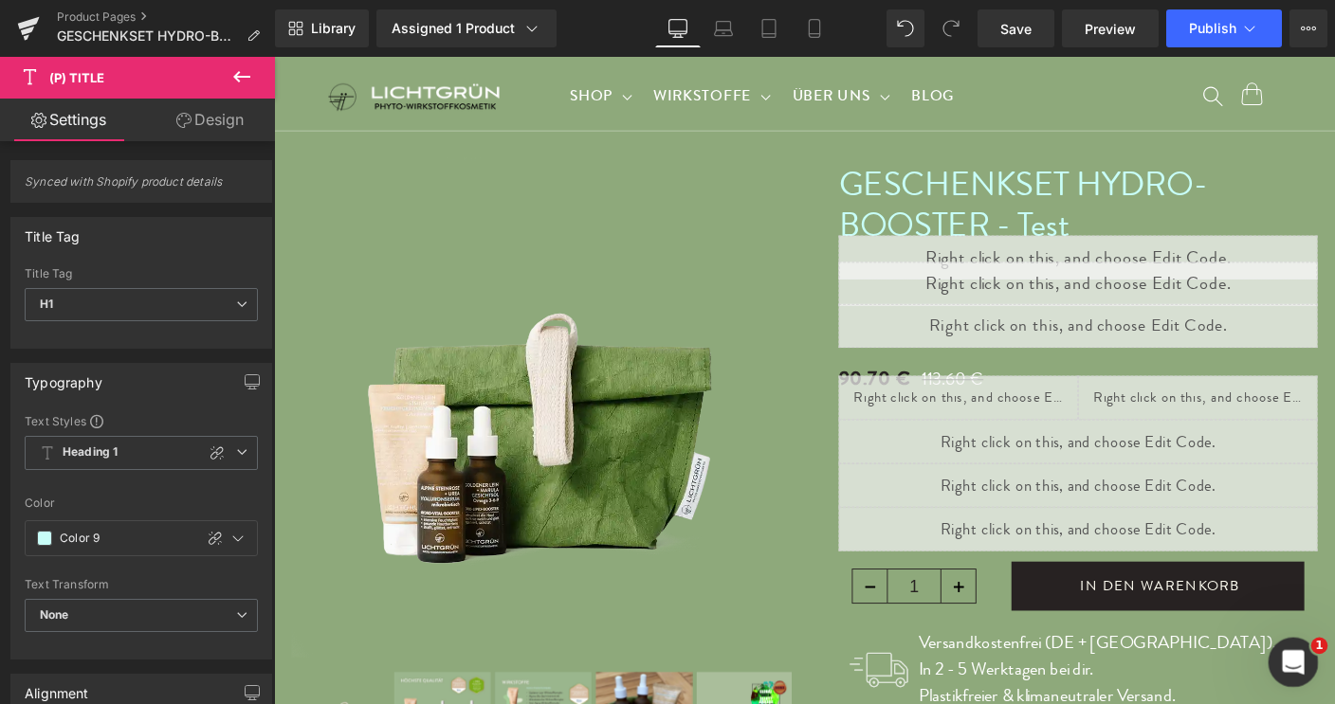
click at [1282, 659] on icon "Intercom-Nachrichtendienst öffnen" at bounding box center [1290, 660] width 31 height 31
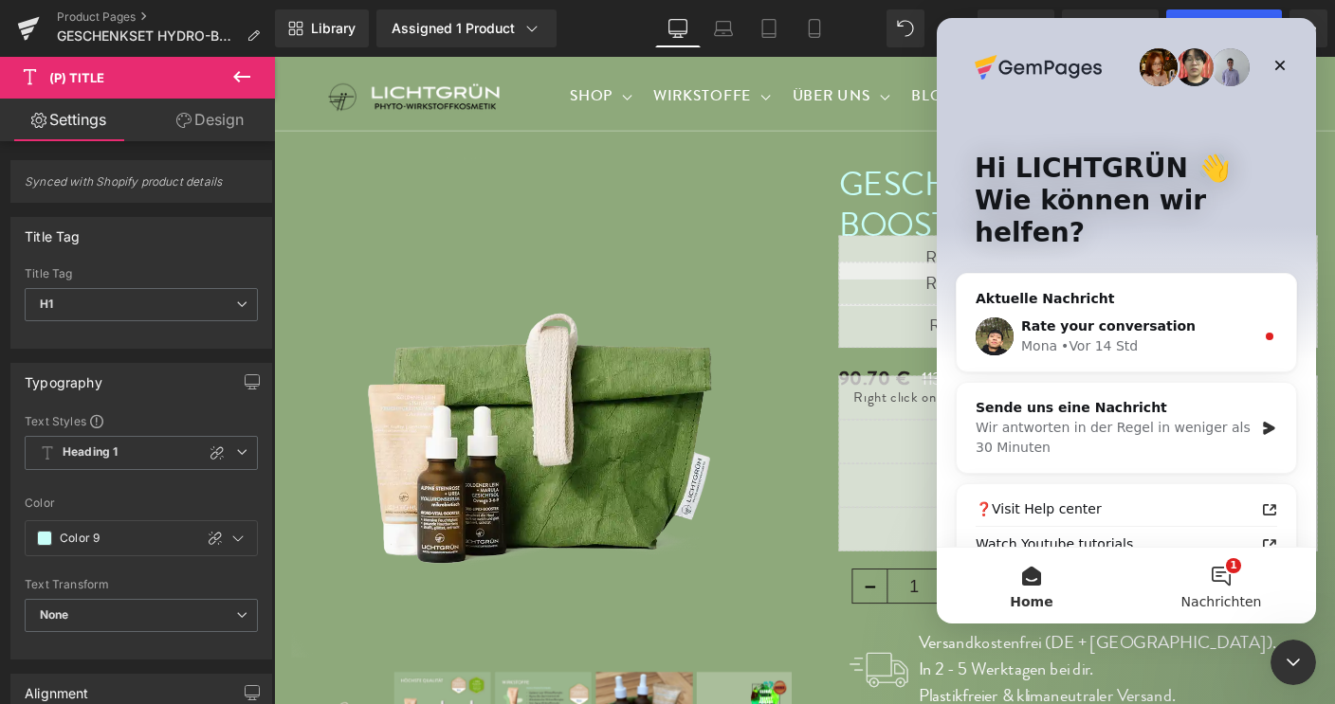
click at [1218, 573] on button "1 Nachrichten" at bounding box center [1221, 586] width 190 height 76
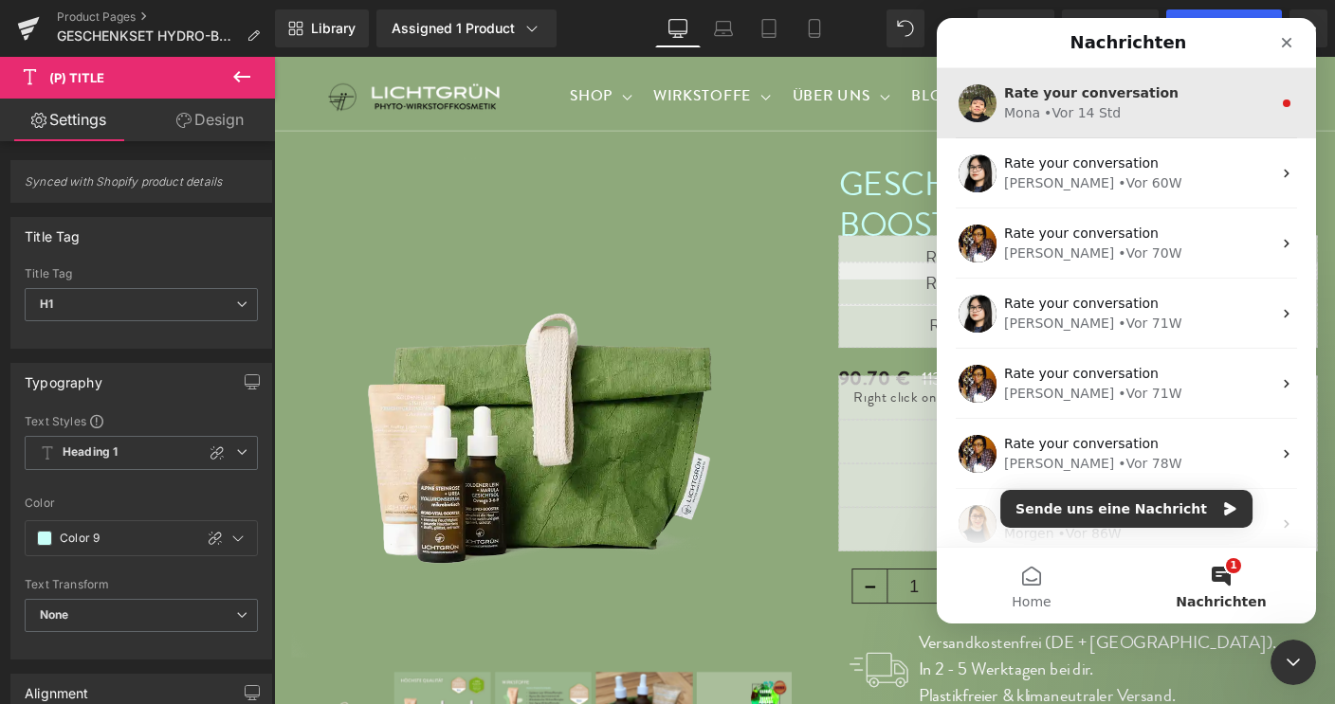
click at [1069, 94] on span "Rate your conversation" at bounding box center [1091, 92] width 174 height 15
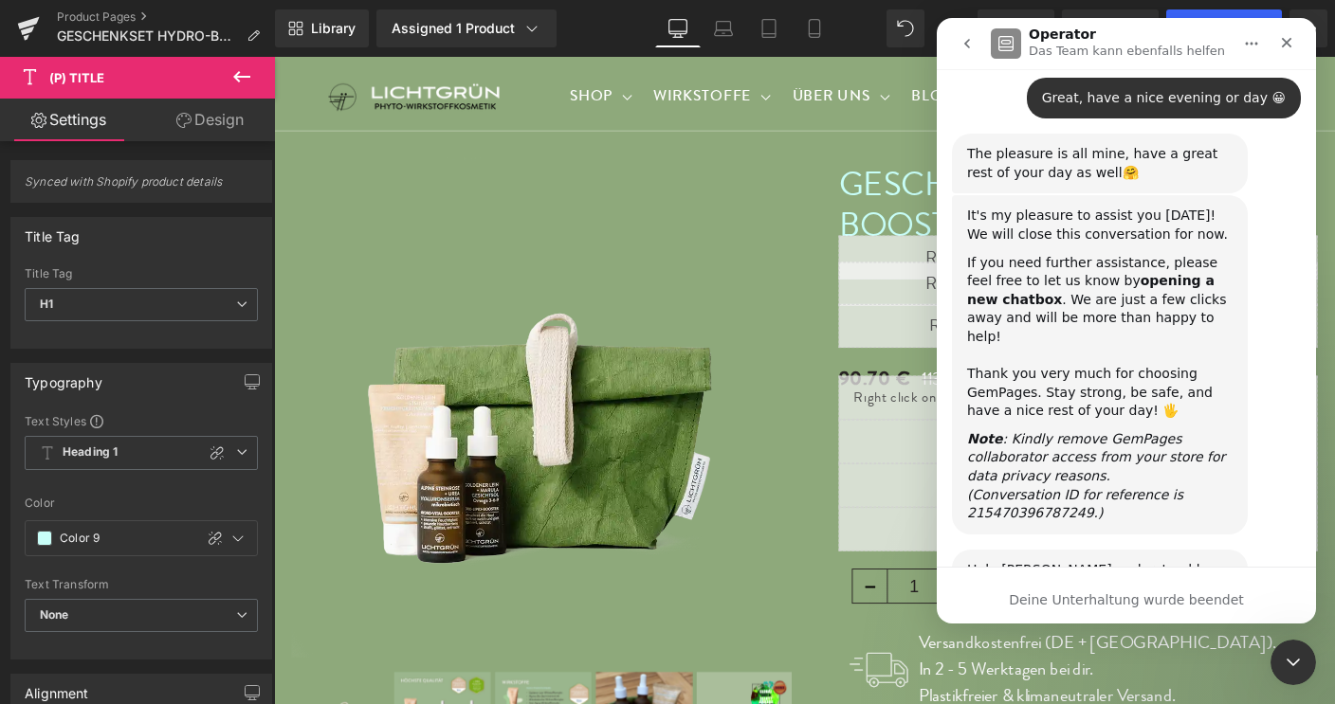
scroll to position [3832, 0]
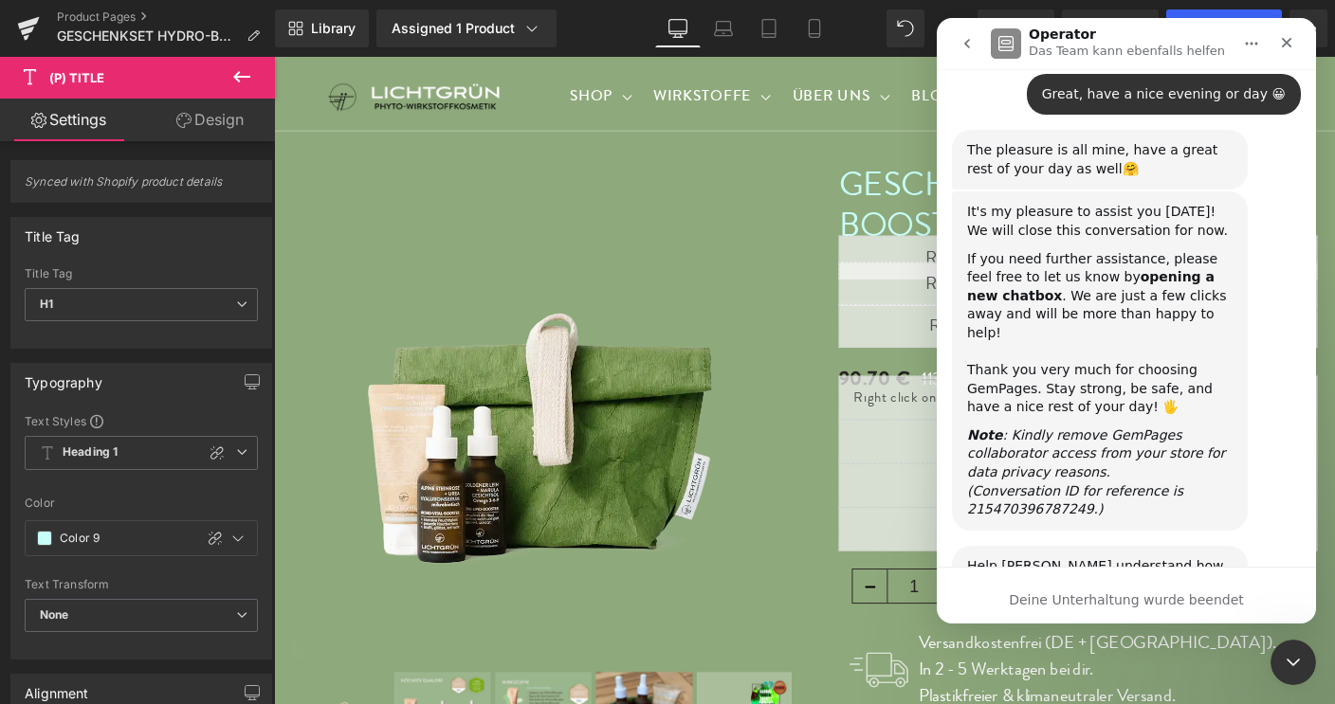
click at [1179, 660] on span "Wunderbar" at bounding box center [1174, 677] width 34 height 34
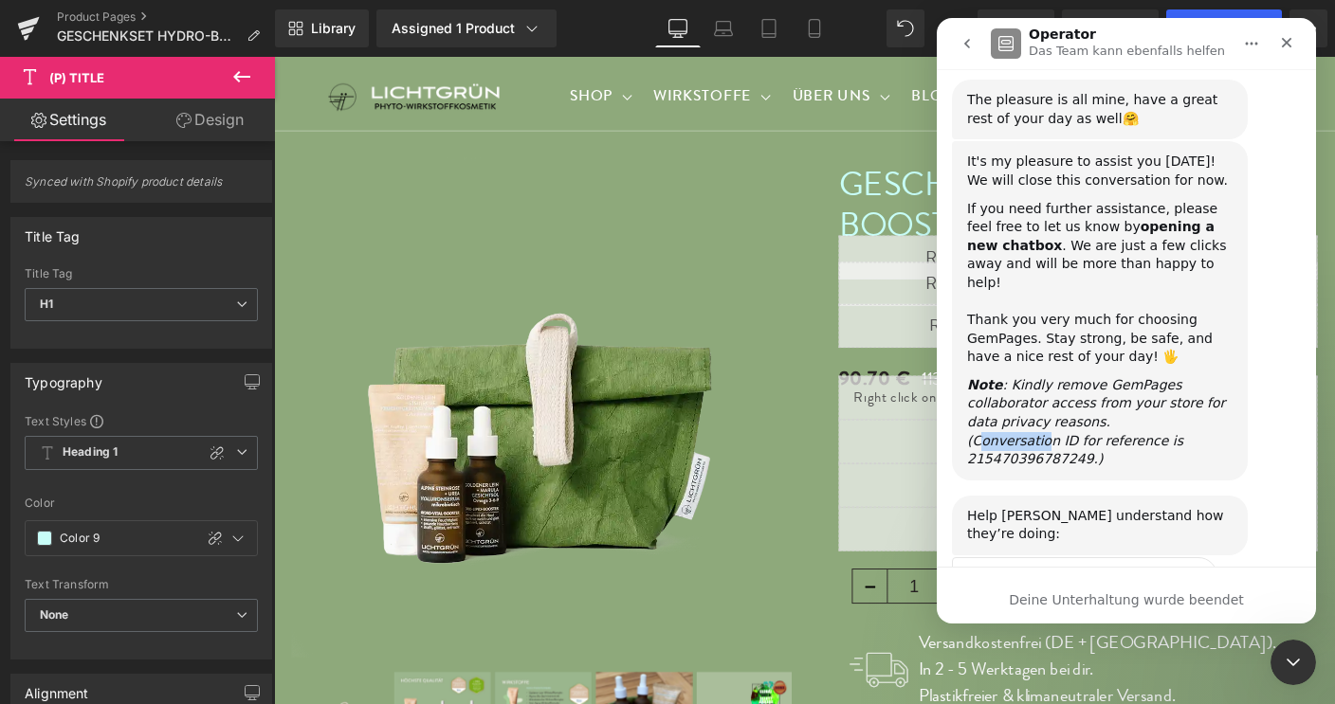
drag, startPoint x: 976, startPoint y: 258, endPoint x: 1021, endPoint y: 265, distance: 46.1
click at [1023, 433] on icon "(Conversation ID for reference is 215470396787249.)" at bounding box center [1075, 450] width 216 height 34
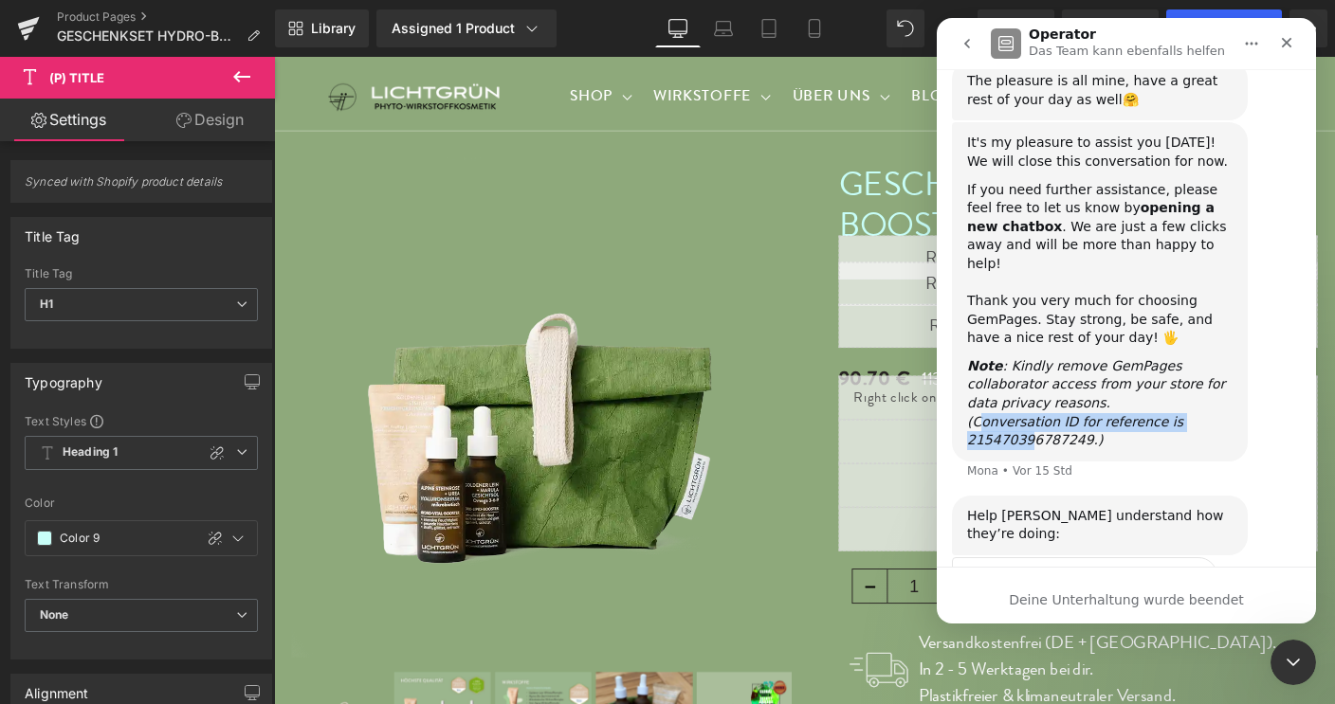
scroll to position [3902, 0]
drag, startPoint x: 971, startPoint y: 234, endPoint x: 1073, endPoint y: 254, distance: 104.3
click at [1073, 413] on icon "(Conversation ID for reference is 215470396787249.)" at bounding box center [1075, 430] width 216 height 34
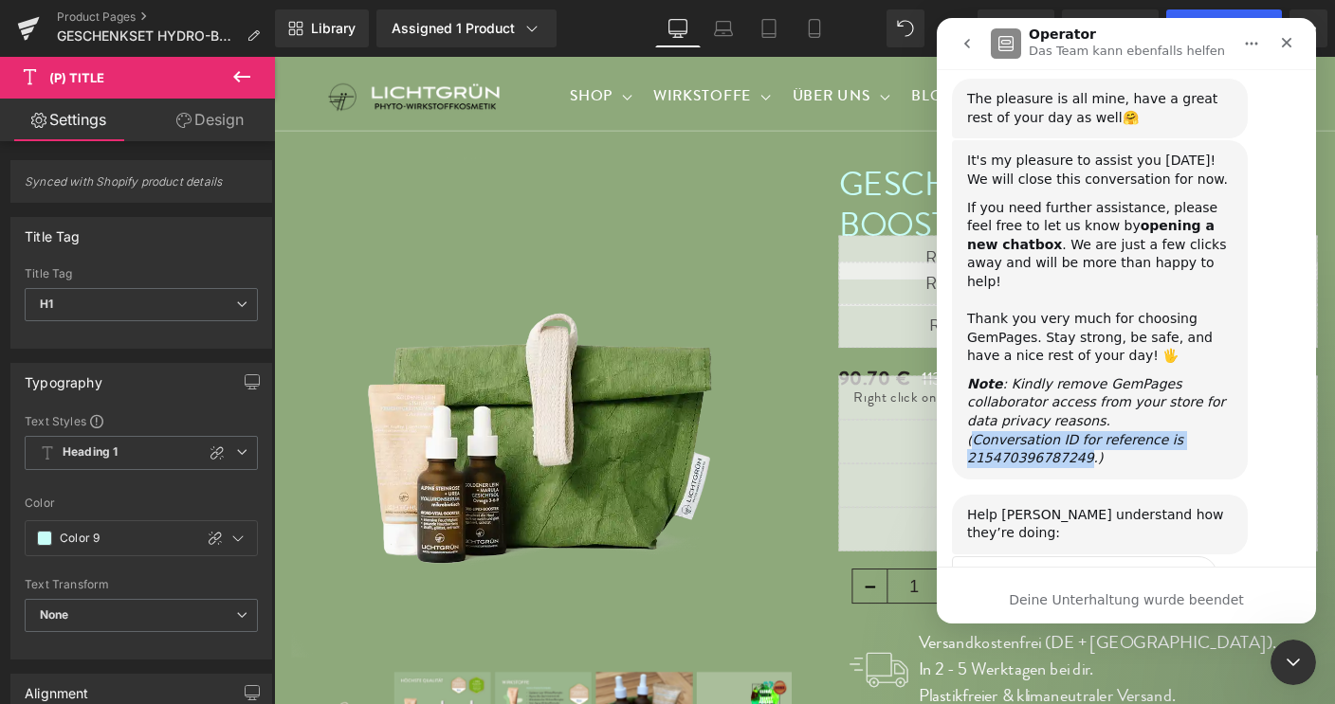
scroll to position [3882, 0]
copy icon "Conversation ID for reference is 215470396787249"
click at [1004, 686] on textarea "Erzähle uns mehr …" at bounding box center [1065, 706] width 197 height 41
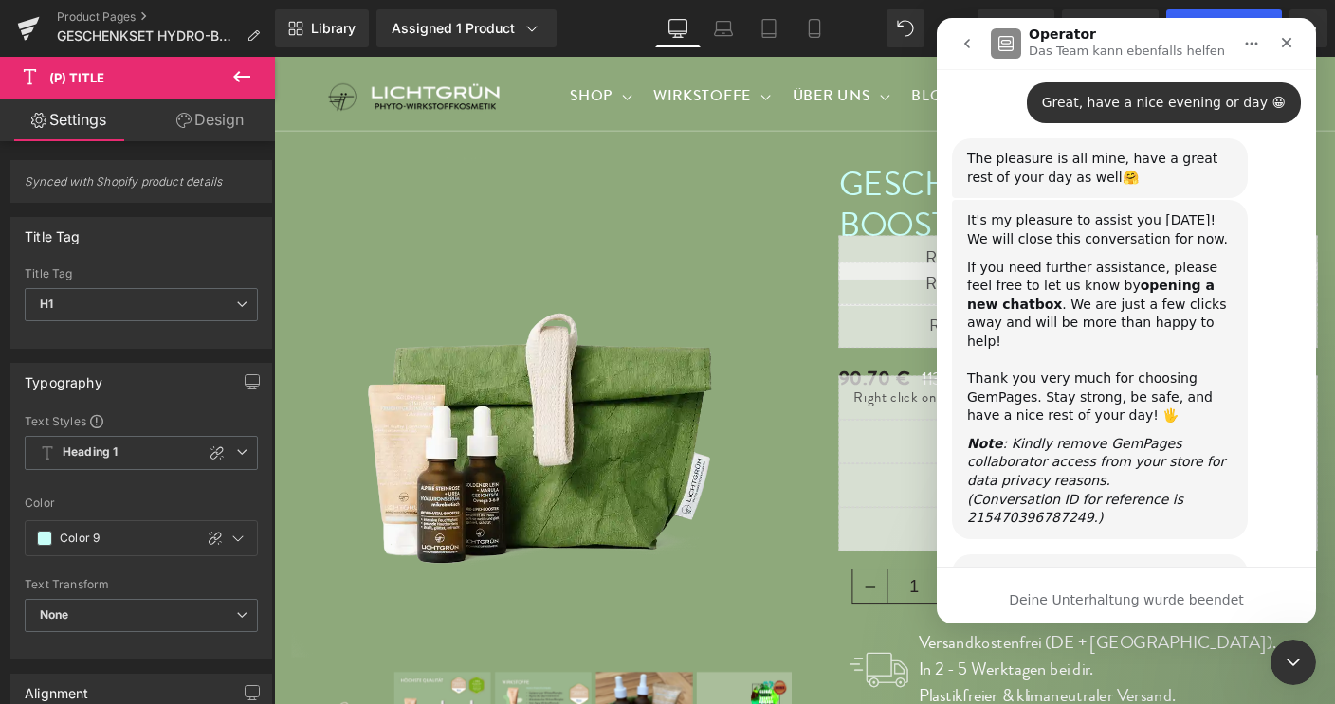
type textarea "H"
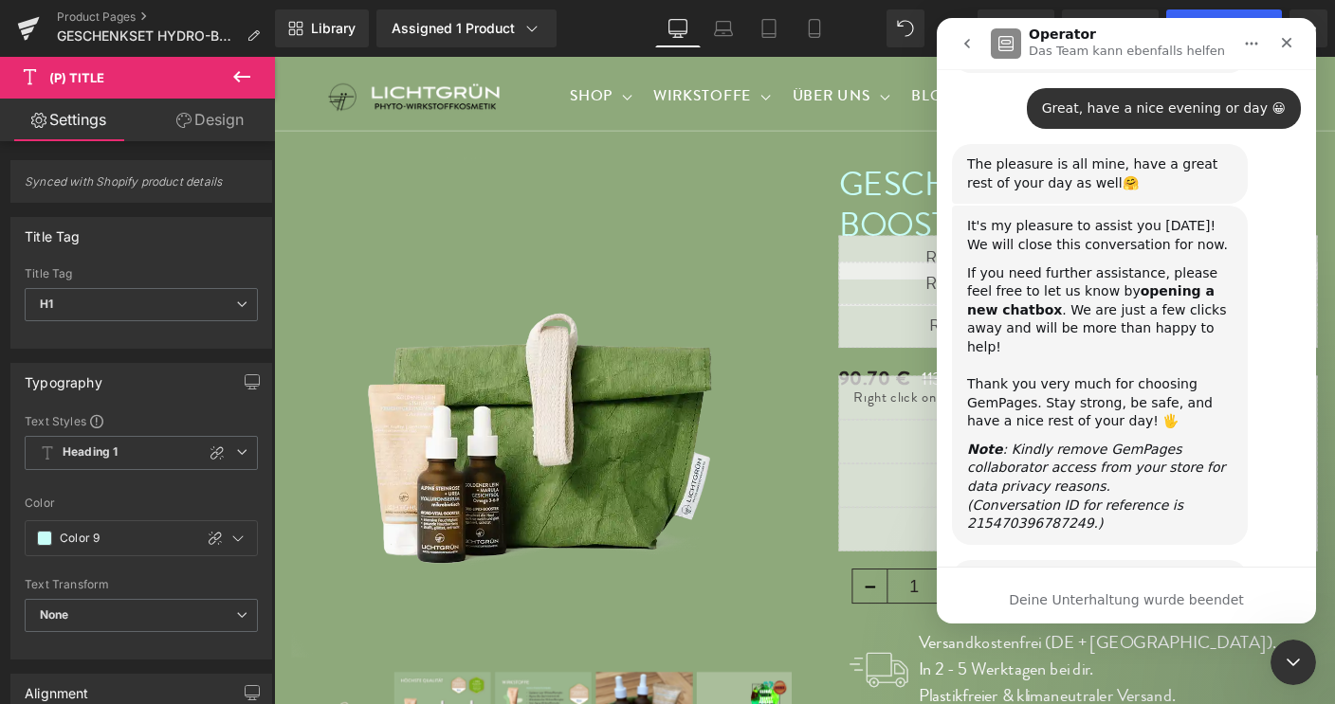
click at [1140, 646] on div "Du hast die Unterhaltung bewertet." at bounding box center [1085, 667] width 218 height 42
click at [1112, 497] on div "(Conversation ID for reference is 215470396787249.)" at bounding box center [1099, 515] width 265 height 37
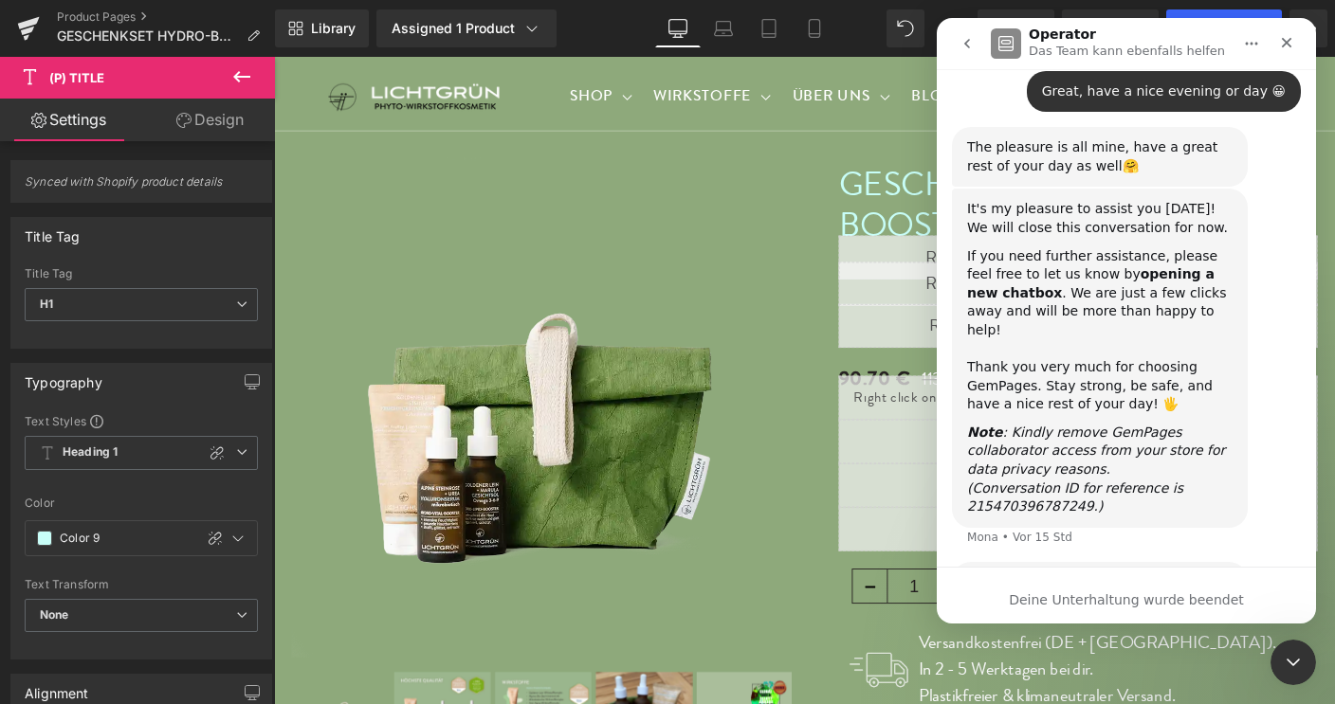
scroll to position [3837, 0]
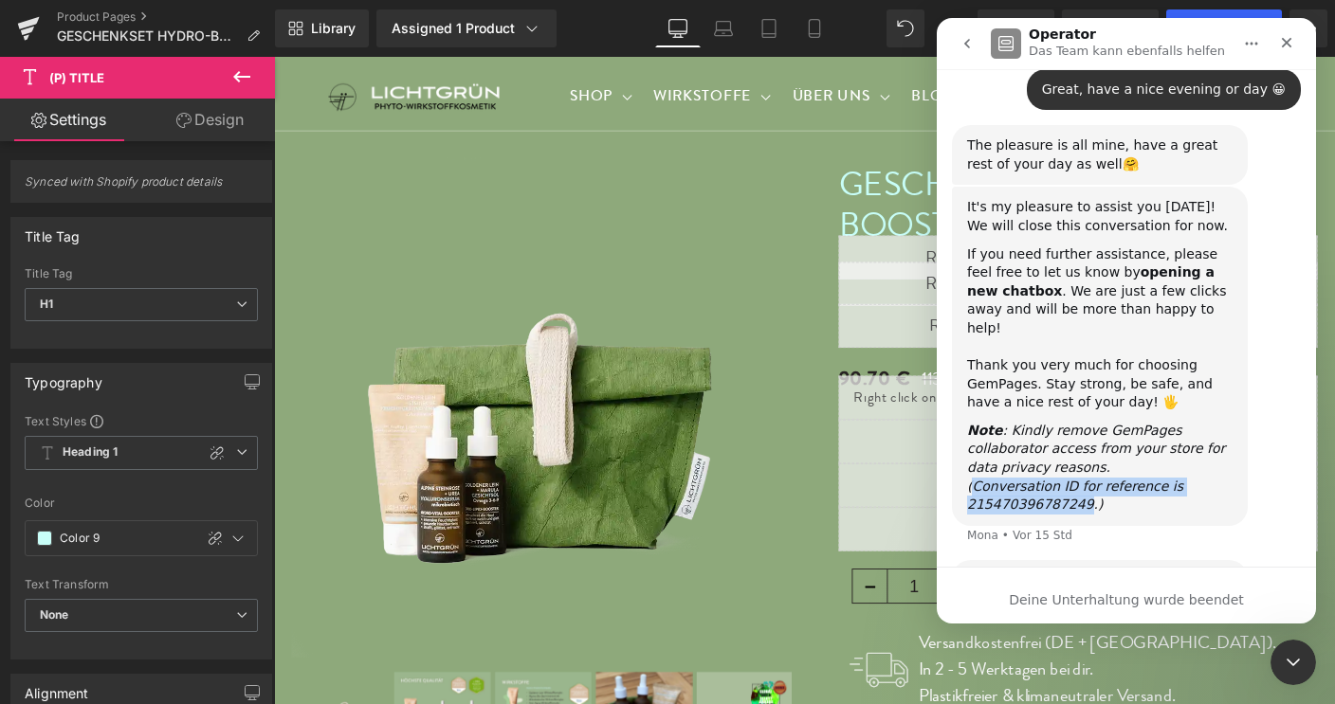
drag, startPoint x: 974, startPoint y: 301, endPoint x: 1075, endPoint y: 319, distance: 103.0
click at [1075, 479] on icon "(Conversation ID for reference is 215470396787249.)" at bounding box center [1075, 496] width 216 height 34
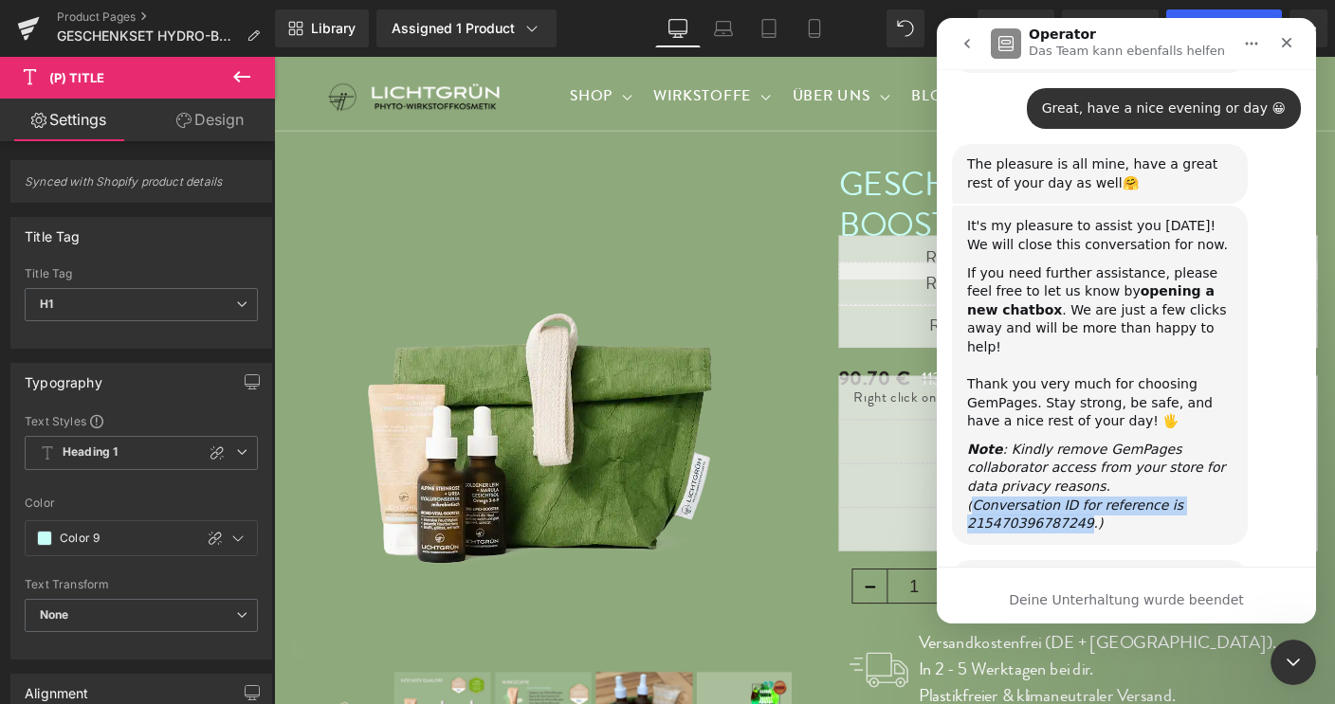
copy icon "Conversation ID for reference is 215470396787249"
click at [1282, 43] on icon "Schließen" at bounding box center [1286, 42] width 15 height 15
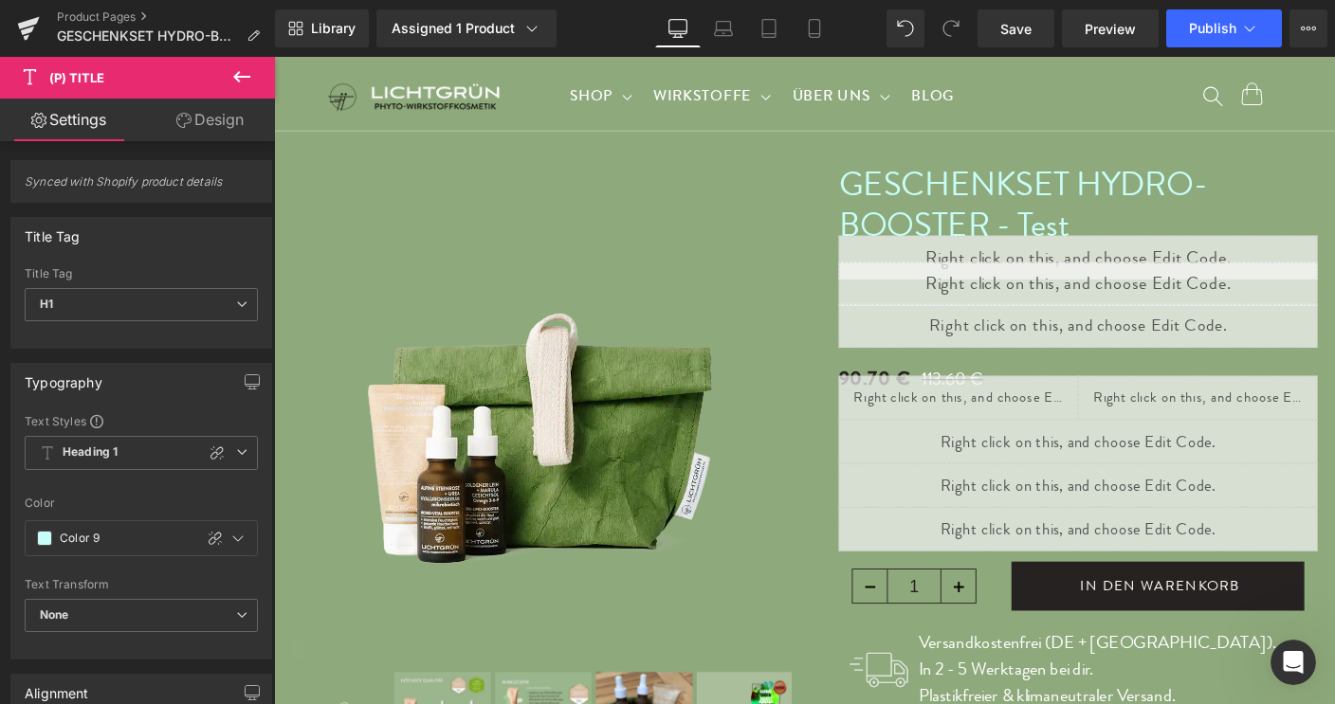
scroll to position [0, 0]
click at [1286, 667] on icon "Intercom-Nachrichtendienst öffnen" at bounding box center [1290, 660] width 31 height 31
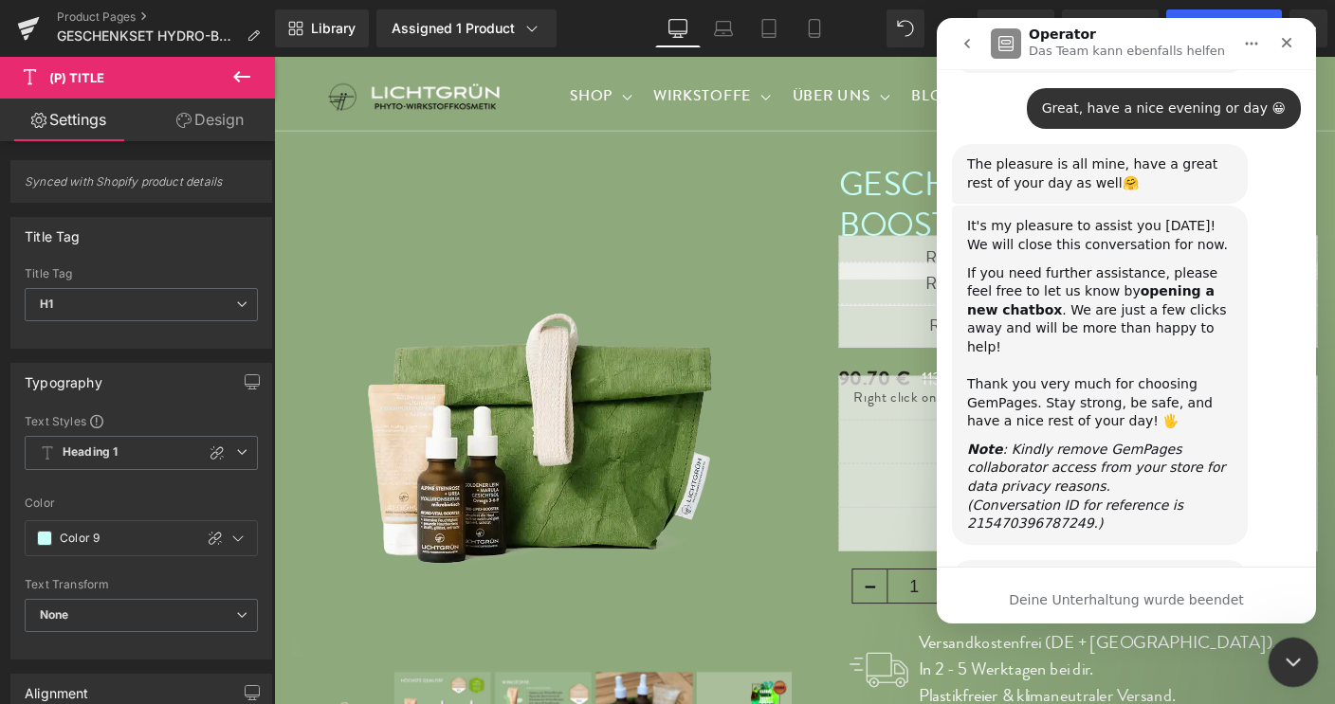
scroll to position [3818, 0]
click at [1250, 42] on icon "Home" at bounding box center [1251, 43] width 15 height 15
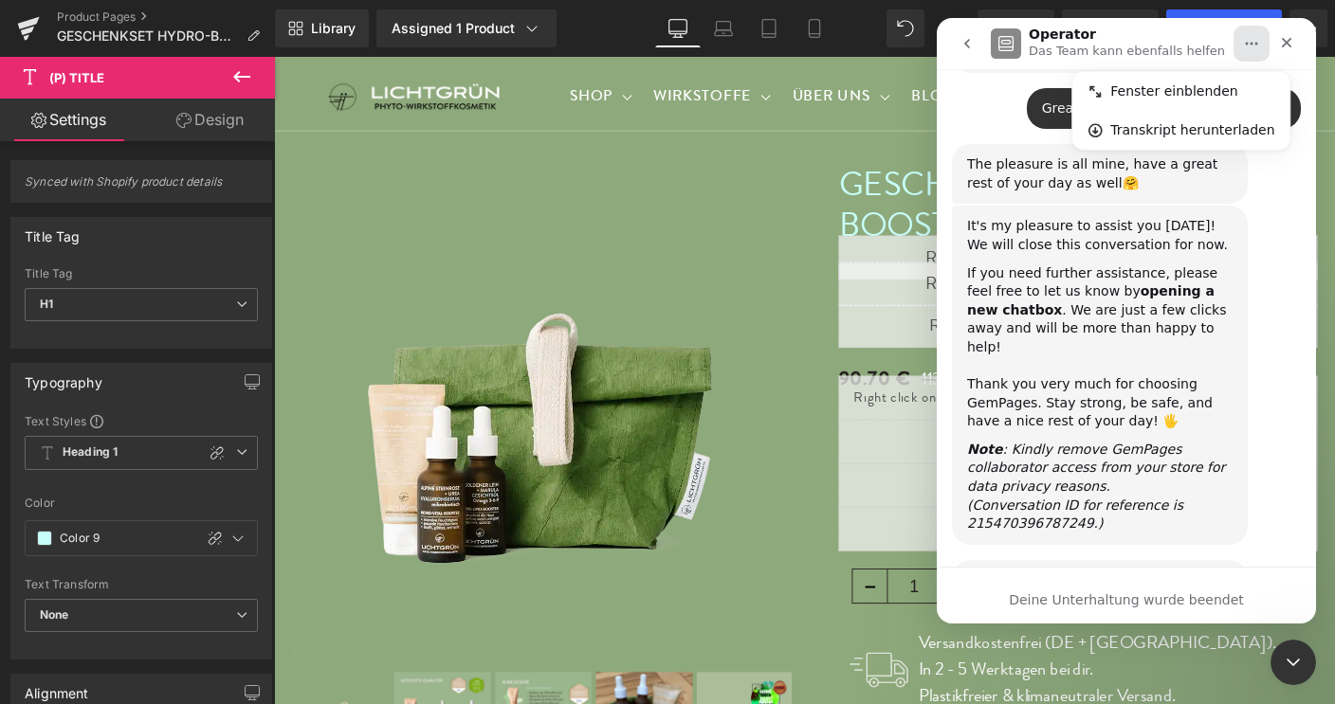
click at [1250, 42] on icon "Home" at bounding box center [1251, 43] width 15 height 15
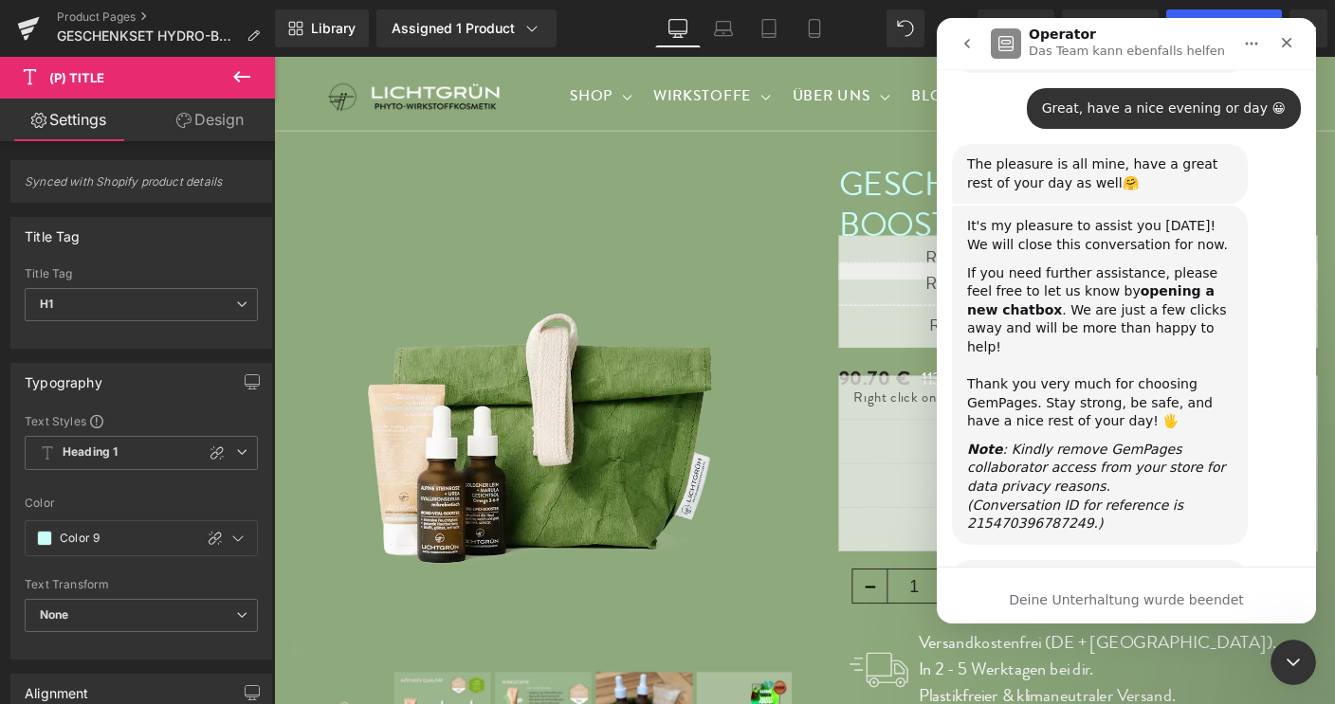
click at [962, 42] on icon "go back" at bounding box center [966, 43] width 15 height 15
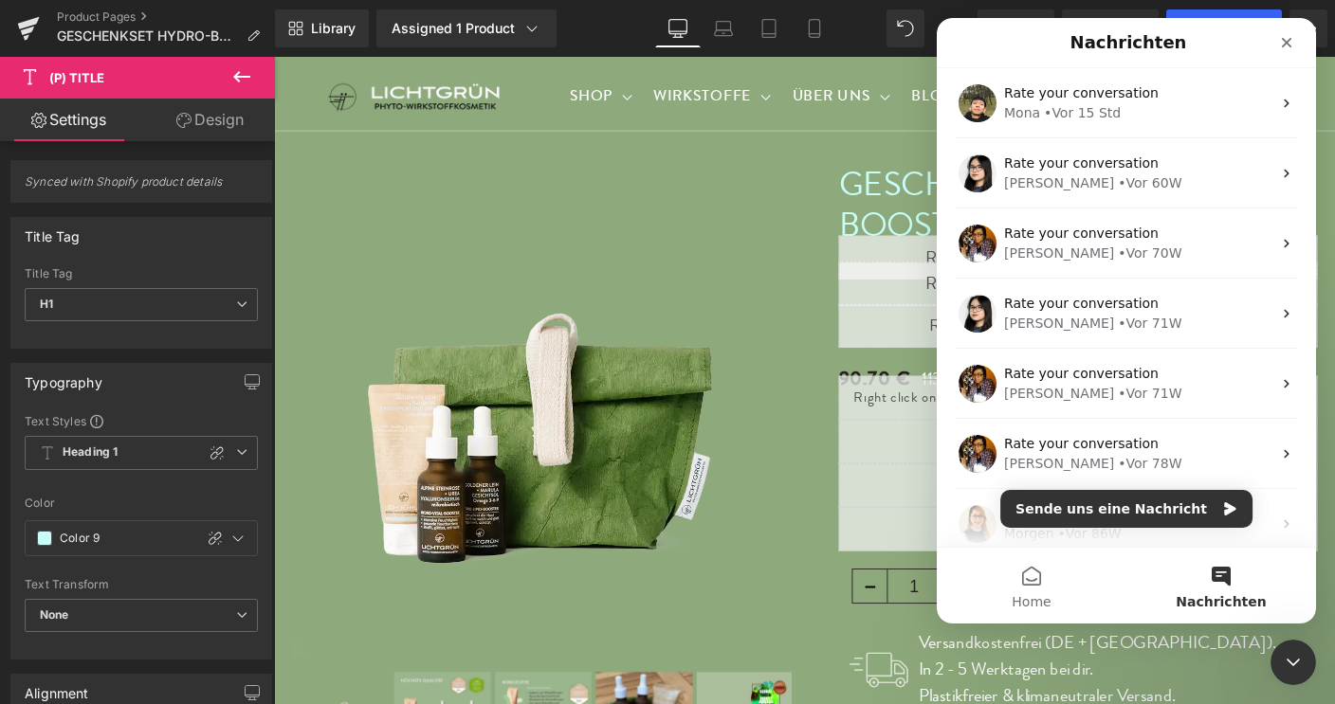
scroll to position [0, 0]
click at [1185, 507] on button "Sende uns eine Nachricht" at bounding box center [1126, 509] width 252 height 38
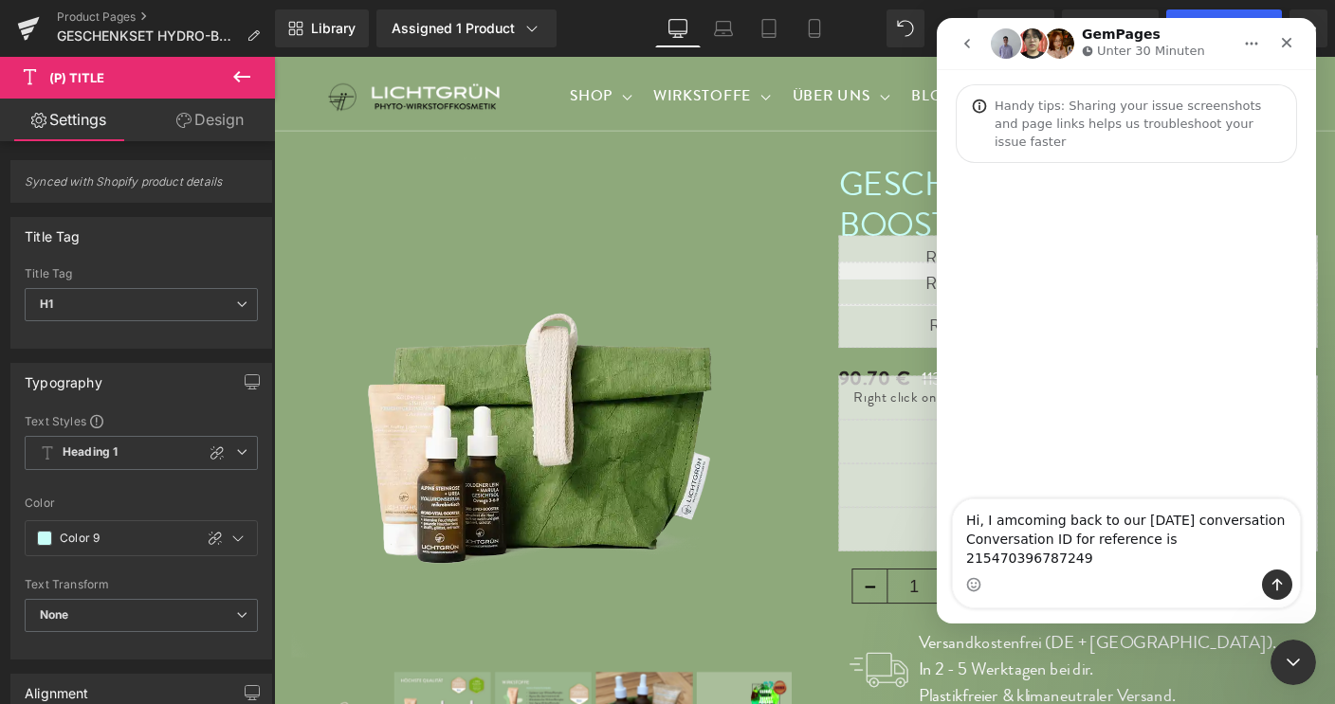
drag, startPoint x: 1065, startPoint y: 562, endPoint x: 1154, endPoint y: 557, distance: 89.3
click at [1154, 557] on textarea "Hi, I amcoming back to our yesterday's conversation Conversation ID for referen…" at bounding box center [1126, 535] width 347 height 70
click at [1011, 545] on textarea "Hi, I amcoming back to our yesterday's conversation Conversation ID 21547039678…" at bounding box center [1126, 544] width 347 height 51
drag, startPoint x: 1198, startPoint y: 543, endPoint x: 1273, endPoint y: 538, distance: 75.0
click at [1273, 538] on textarea "Hi, I am coming back to our yesterday's conversation Conversation ID 2154703967…" at bounding box center [1126, 544] width 347 height 51
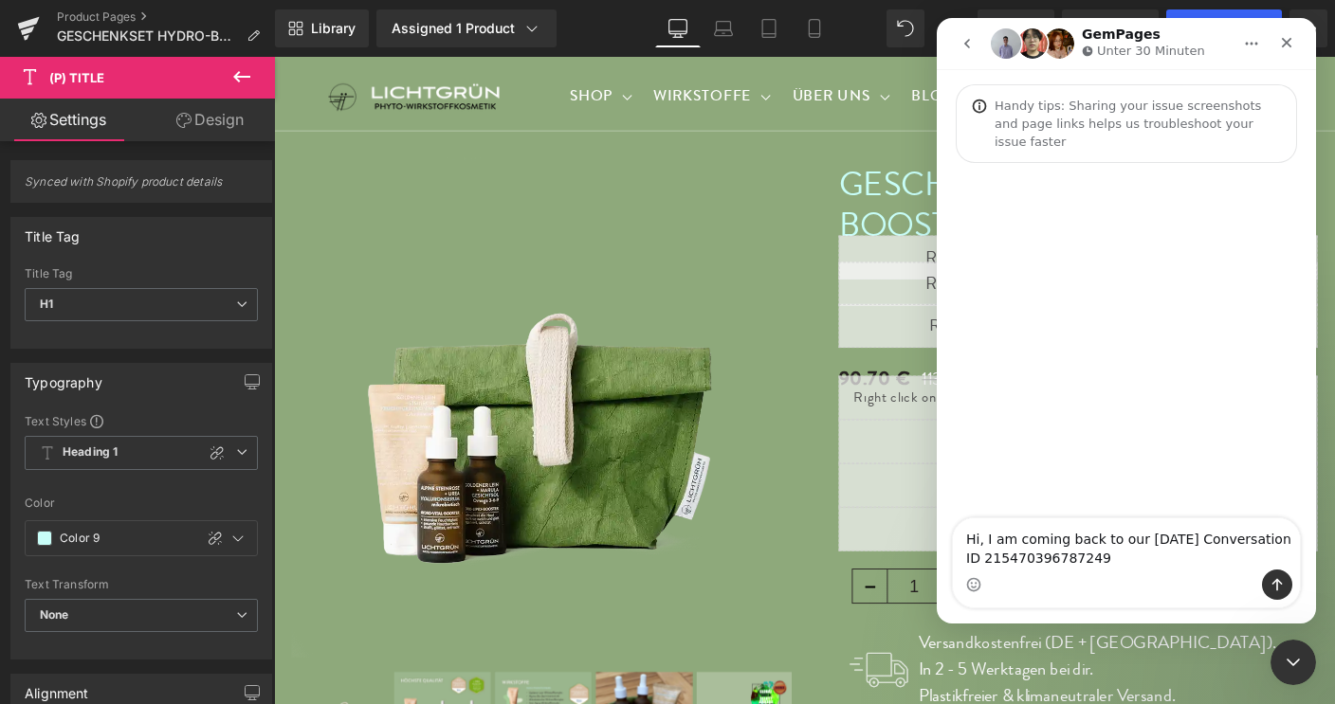
click at [1087, 559] on textarea "Hi, I am coming back to our yesterday's Conversation ID 215470396787249" at bounding box center [1126, 544] width 347 height 51
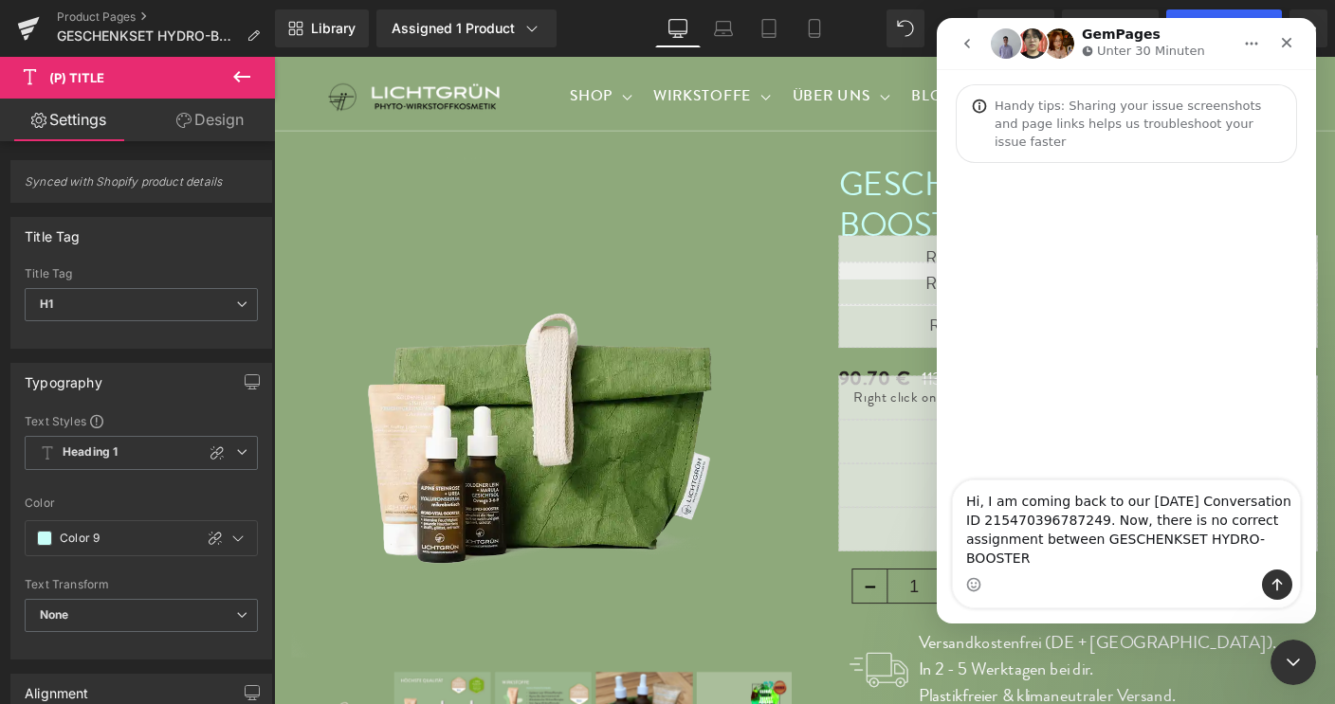
click at [1147, 539] on textarea "Hi, I am coming back to our yesterday's Conversation ID 215470396787249. Now, t…" at bounding box center [1126, 525] width 347 height 89
click at [1036, 560] on textarea "Hi, I am coming back to our yesterday's Conversation ID 215470396787249. Now, t…" at bounding box center [1126, 525] width 347 height 89
click at [1262, 557] on textarea "Hi, I am coming back to our yesterday's Conversation ID 215470396787249. Now, t…" at bounding box center [1126, 525] width 347 height 89
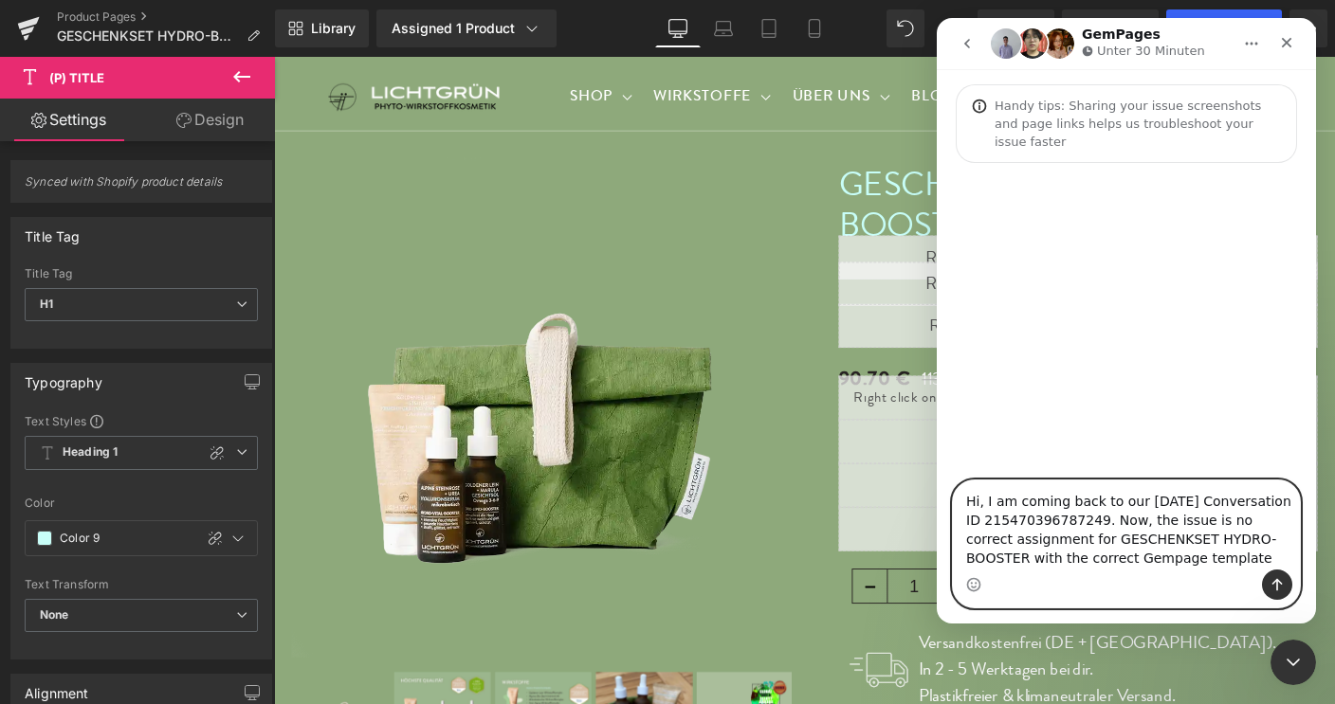
click at [1057, 545] on textarea "Hi, I am coming back to our yesterday's Conversation ID 215470396787249. Now, t…" at bounding box center [1126, 525] width 347 height 89
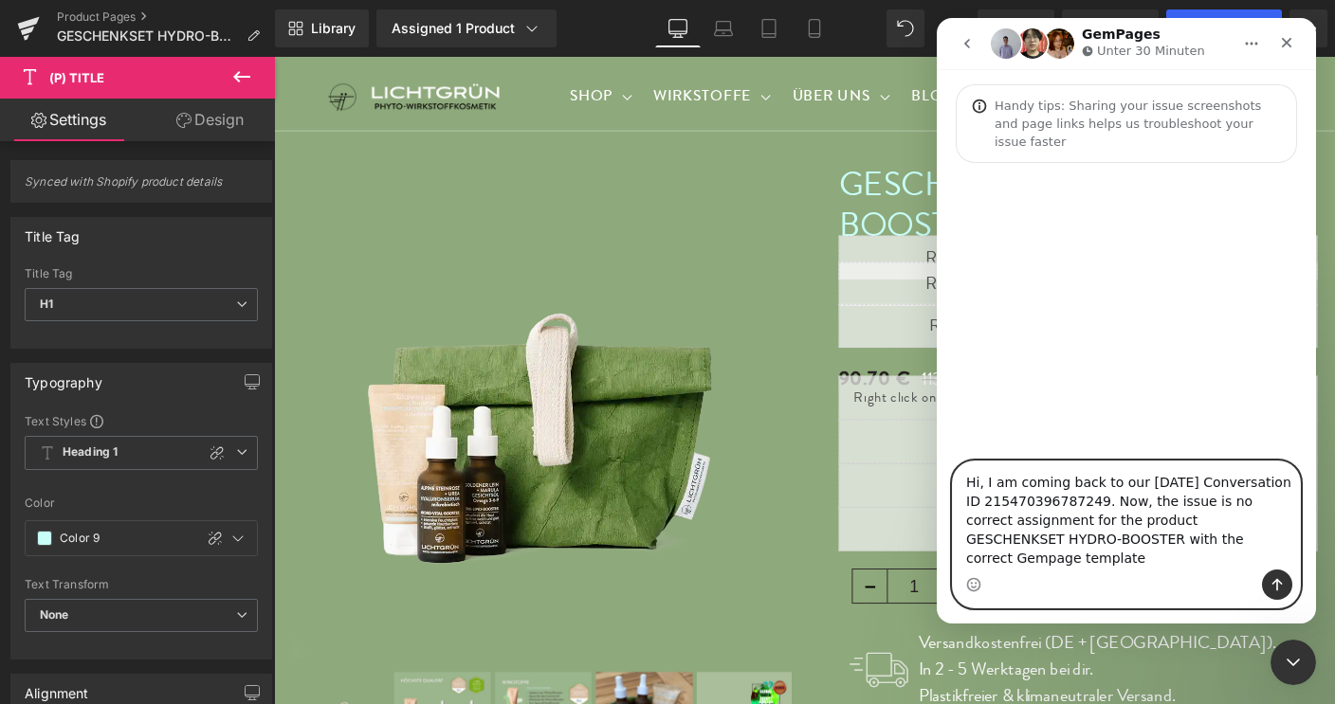
click at [1038, 543] on textarea "Hi, I am coming back to our yesterday's Conversation ID 215470396787249. Now, t…" at bounding box center [1126, 516] width 347 height 108
click at [1074, 541] on textarea "Hi, I am coming back to our yesterday's Conversation ID 215470396787249. Now, t…" at bounding box center [1126, 516] width 347 height 108
click at [1075, 561] on textarea "Hi, I am coming back to our yesterday's Conversation ID 215470396787249. Now, t…" at bounding box center [1126, 516] width 347 height 108
drag, startPoint x: 1209, startPoint y: 520, endPoint x: 1038, endPoint y: 535, distance: 171.2
click at [1070, 544] on textarea "Hi, I am coming back to our yesterday's Conversation ID 215470396787249. Now, t…" at bounding box center [1126, 516] width 347 height 108
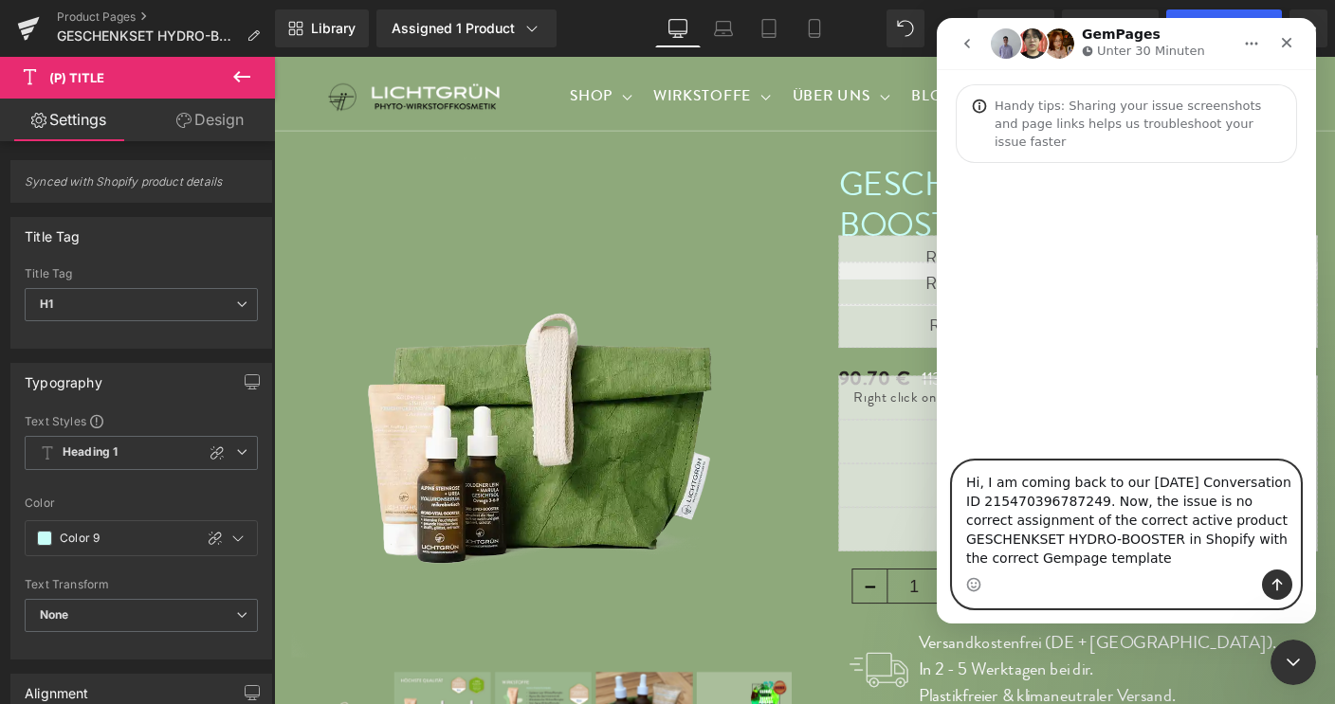
click at [1023, 557] on textarea "Hi, I am coming back to our yesterday's Conversation ID 215470396787249. Now, t…" at bounding box center [1126, 516] width 347 height 108
paste textarea "GESCHENKSET HYDRO-BOOSTER"
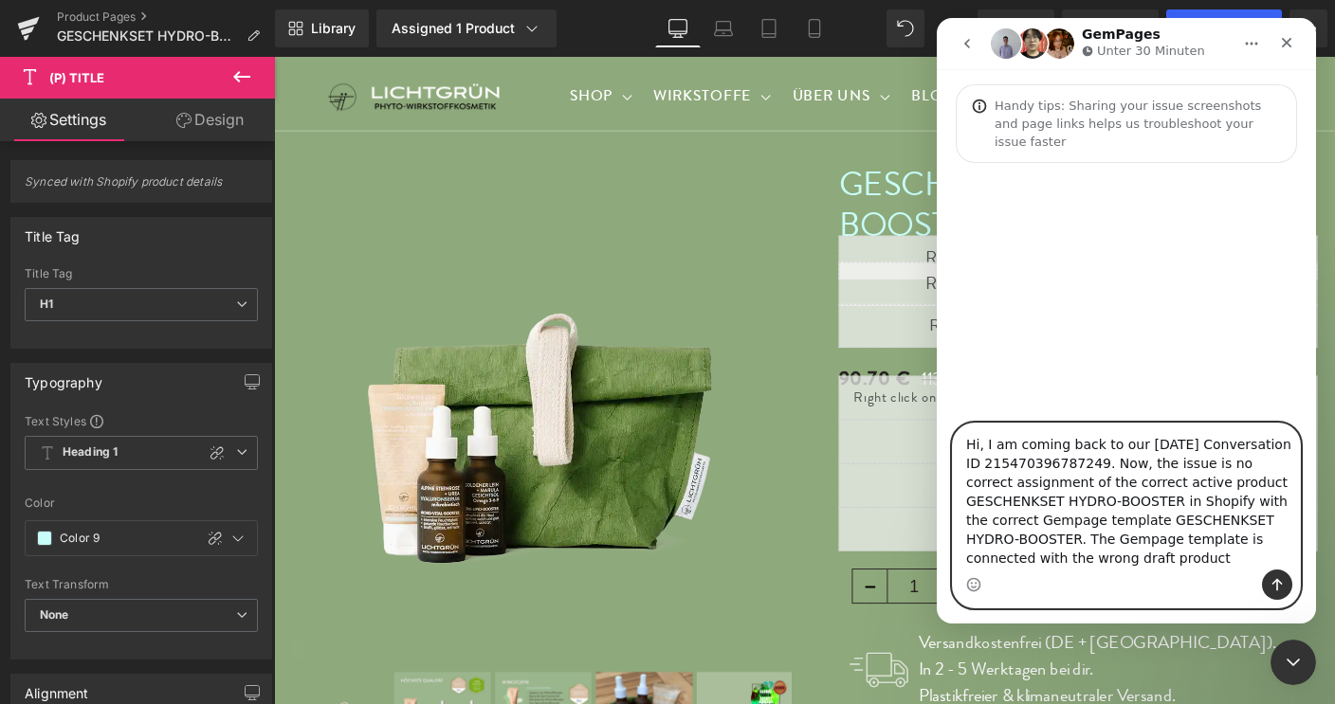
paste textarea "GESCHENKSET HYDRO-BOOSTER"
type textarea "Hi, I am coming back to our yesterday's Conversation ID 215470396787249. Now, t…"
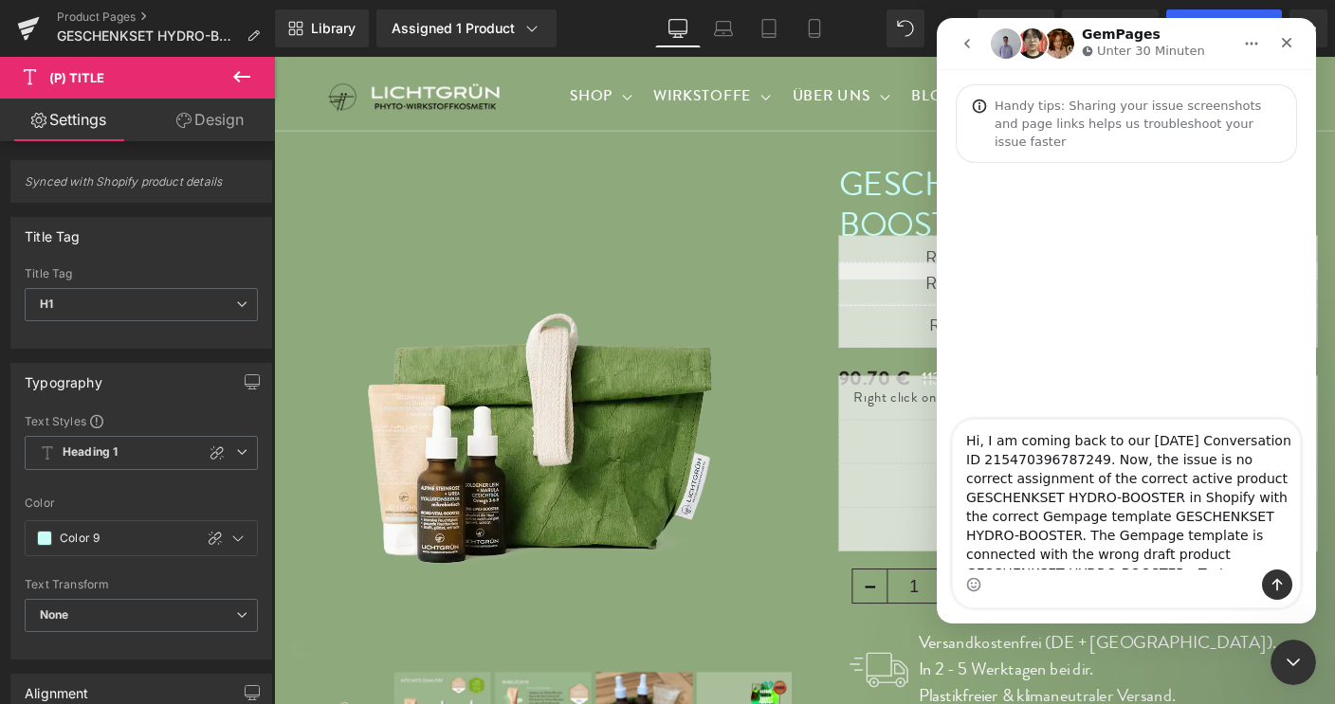
click at [528, 31] on div at bounding box center [667, 324] width 1335 height 648
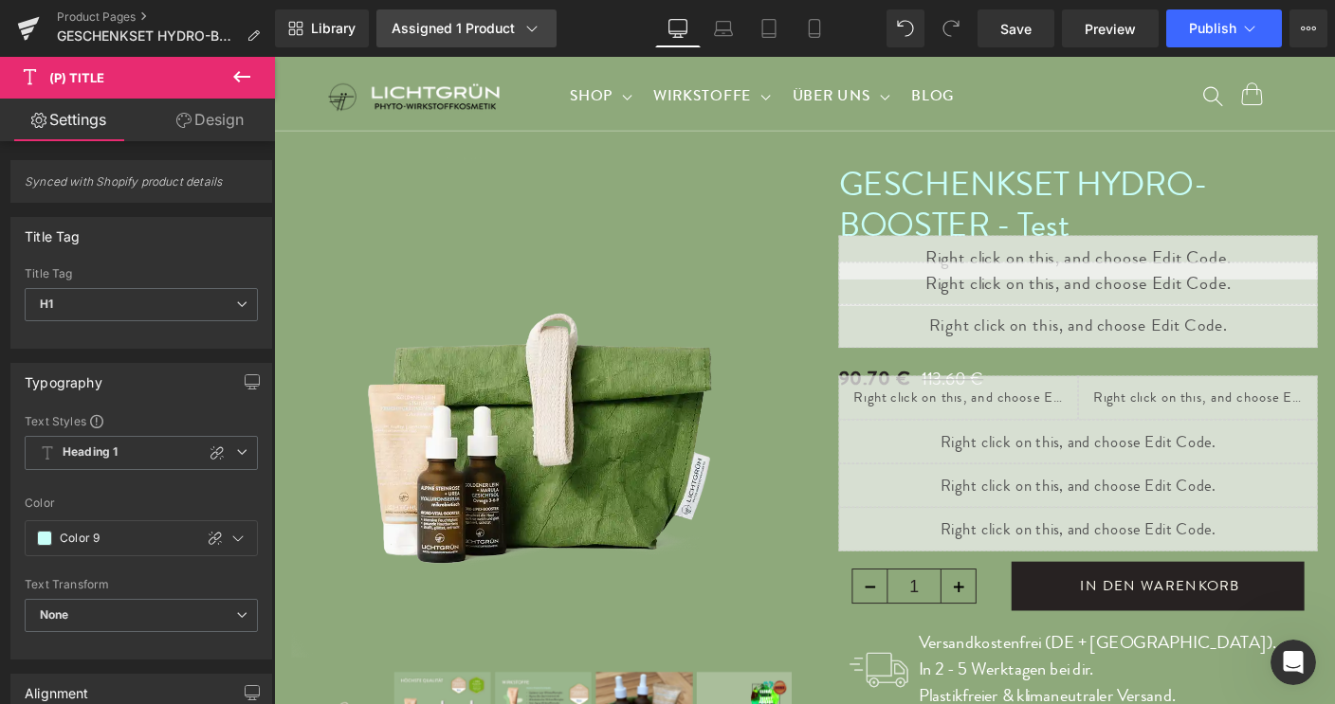
click at [528, 30] on icon at bounding box center [531, 28] width 19 height 19
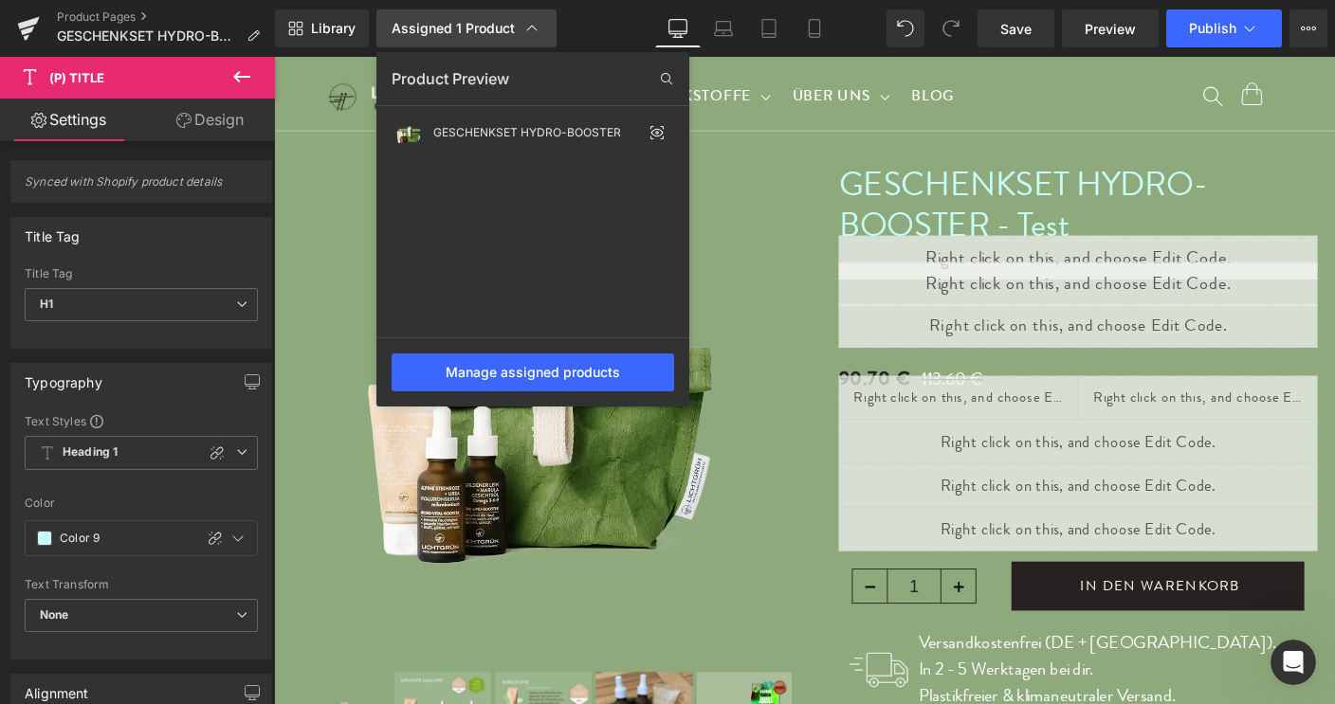
click at [528, 30] on icon at bounding box center [531, 28] width 19 height 19
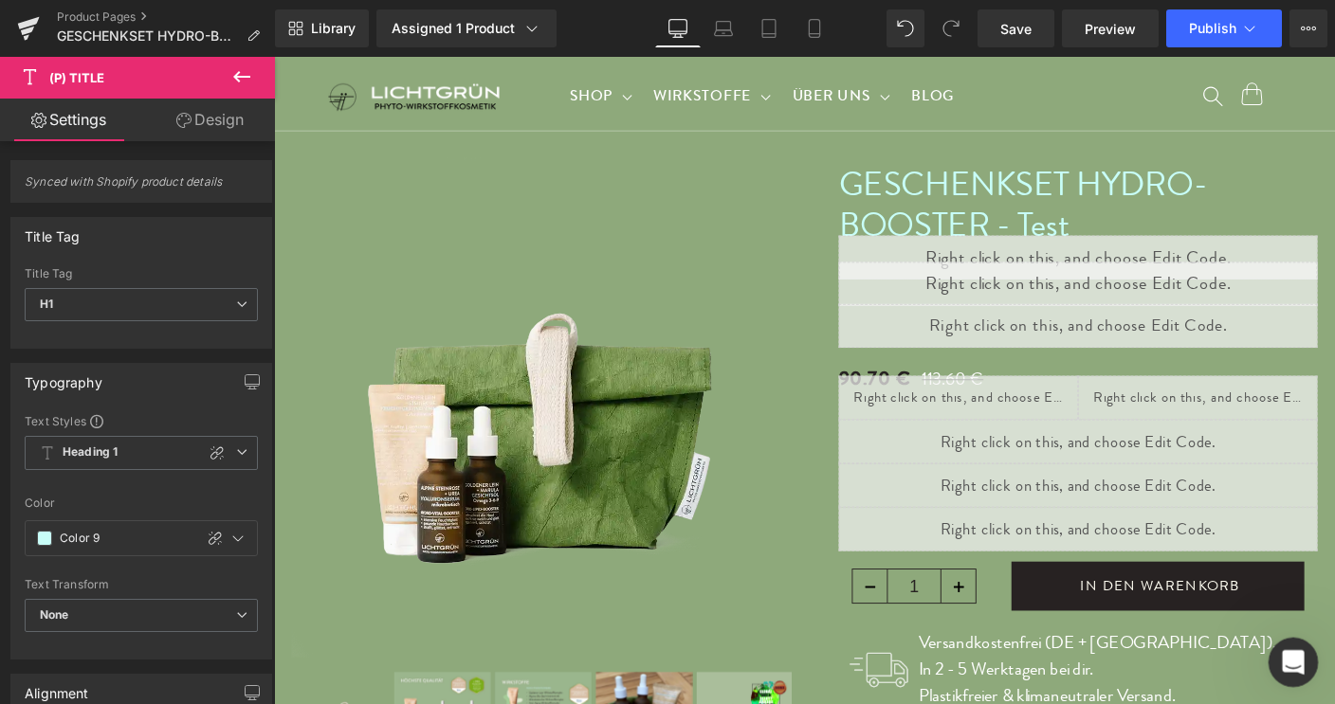
click at [1288, 668] on icon "Intercom-Nachrichtendienst öffnen" at bounding box center [1290, 660] width 31 height 31
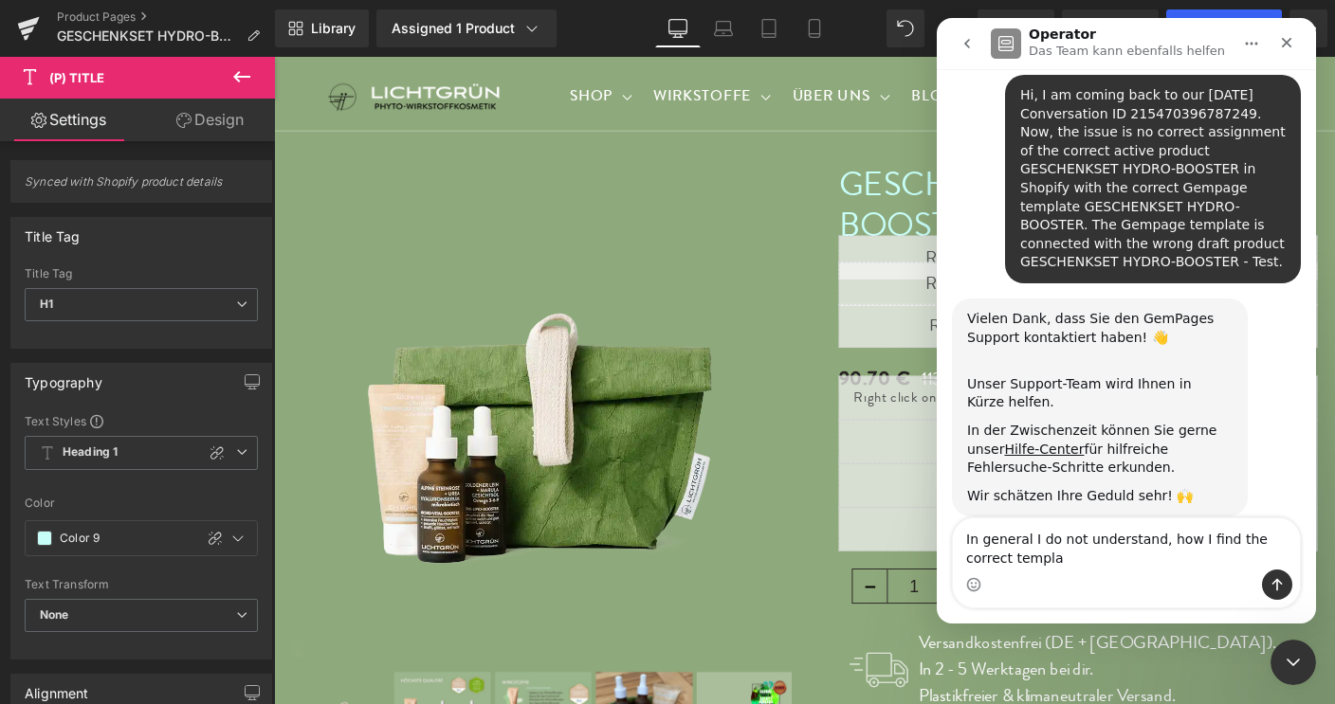
scroll to position [112, 0]
click at [969, 541] on textarea "In general I do not understand, how I find the correct template number" at bounding box center [1126, 544] width 347 height 51
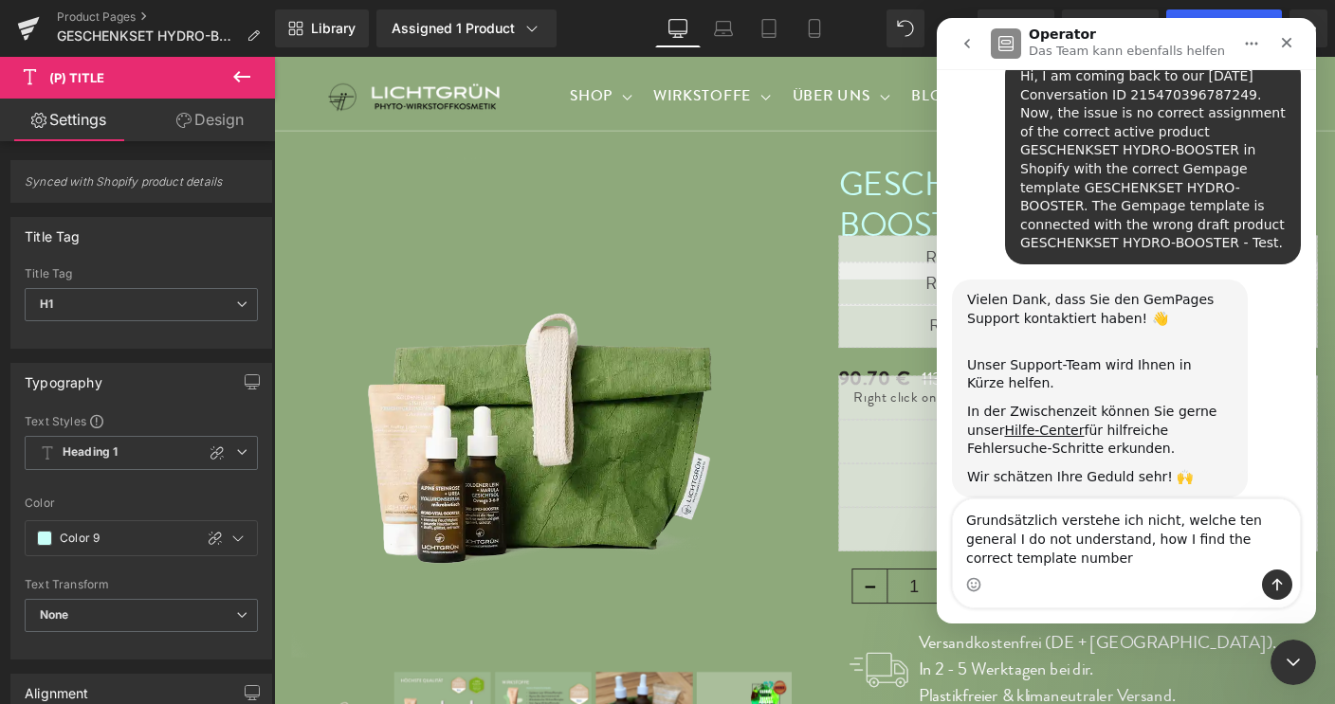
scroll to position [130, 0]
click at [1209, 525] on textarea "Grundsätzlich verstehe ich nicht, welche template nummer einn general I do not …" at bounding box center [1126, 525] width 347 height 89
click at [1255, 523] on textarea "Grundsätzlich verstehe ich nicht, welche Template nummer einn general I do not …" at bounding box center [1126, 525] width 347 height 89
click at [1036, 543] on textarea "Grundsätzlich verstehe ich nicht, welche Template-Nummer einn general I do not …" at bounding box center [1126, 525] width 347 height 89
drag, startPoint x: 1022, startPoint y: 545, endPoint x: 1136, endPoint y: 557, distance: 114.3
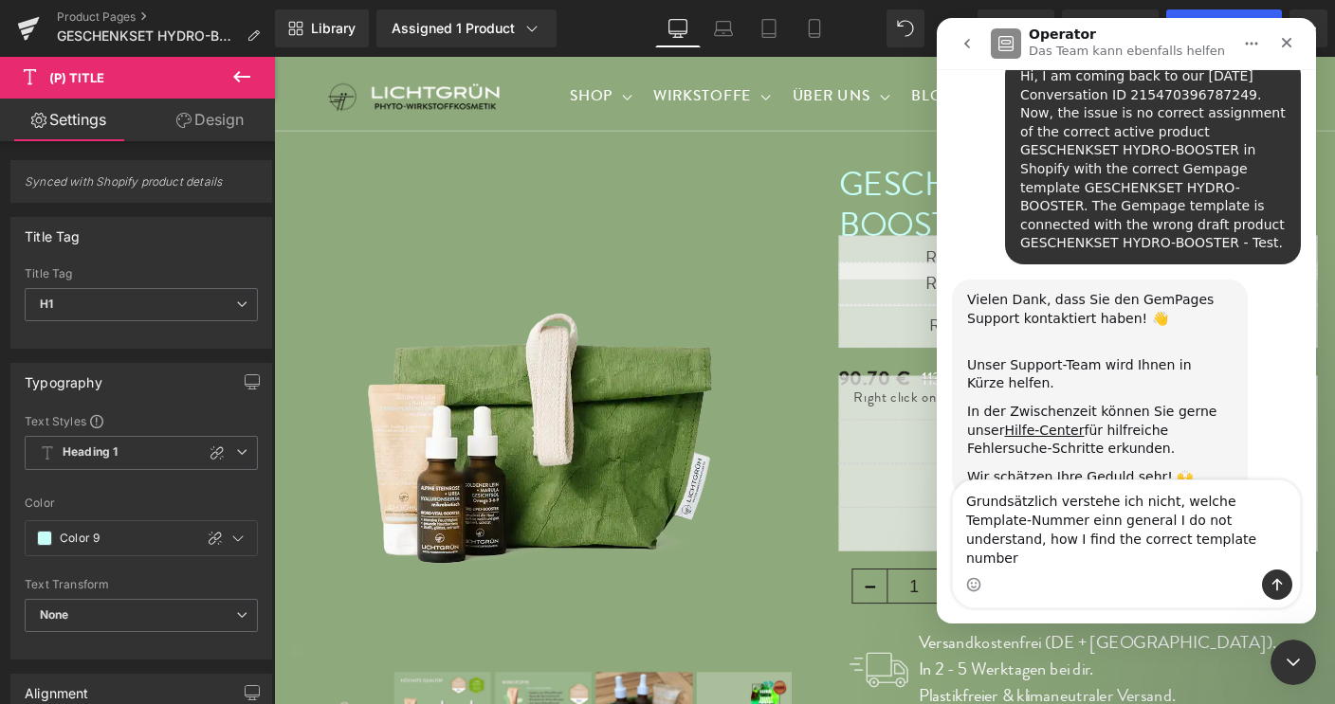
click at [1136, 557] on textarea "Grundsätzlich verstehe ich nicht, welche Template-Nummer einn general I do not …" at bounding box center [1126, 525] width 347 height 89
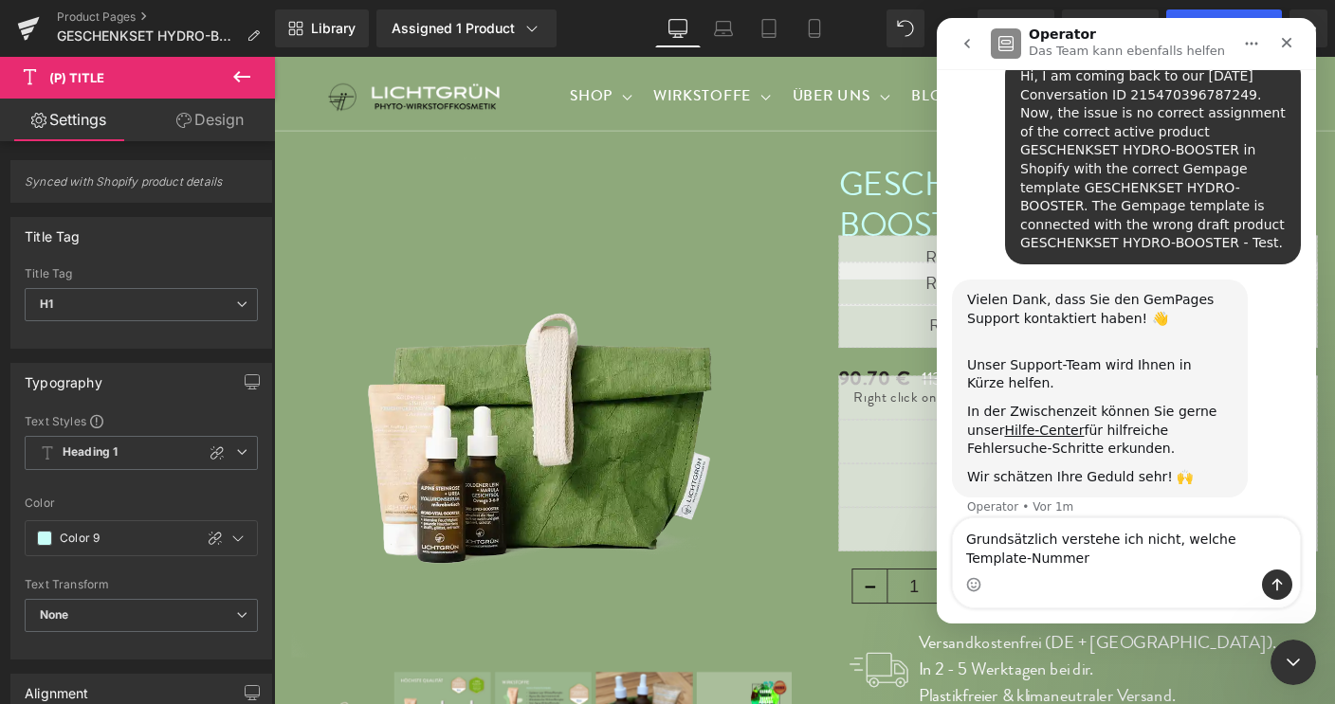
scroll to position [112, 0]
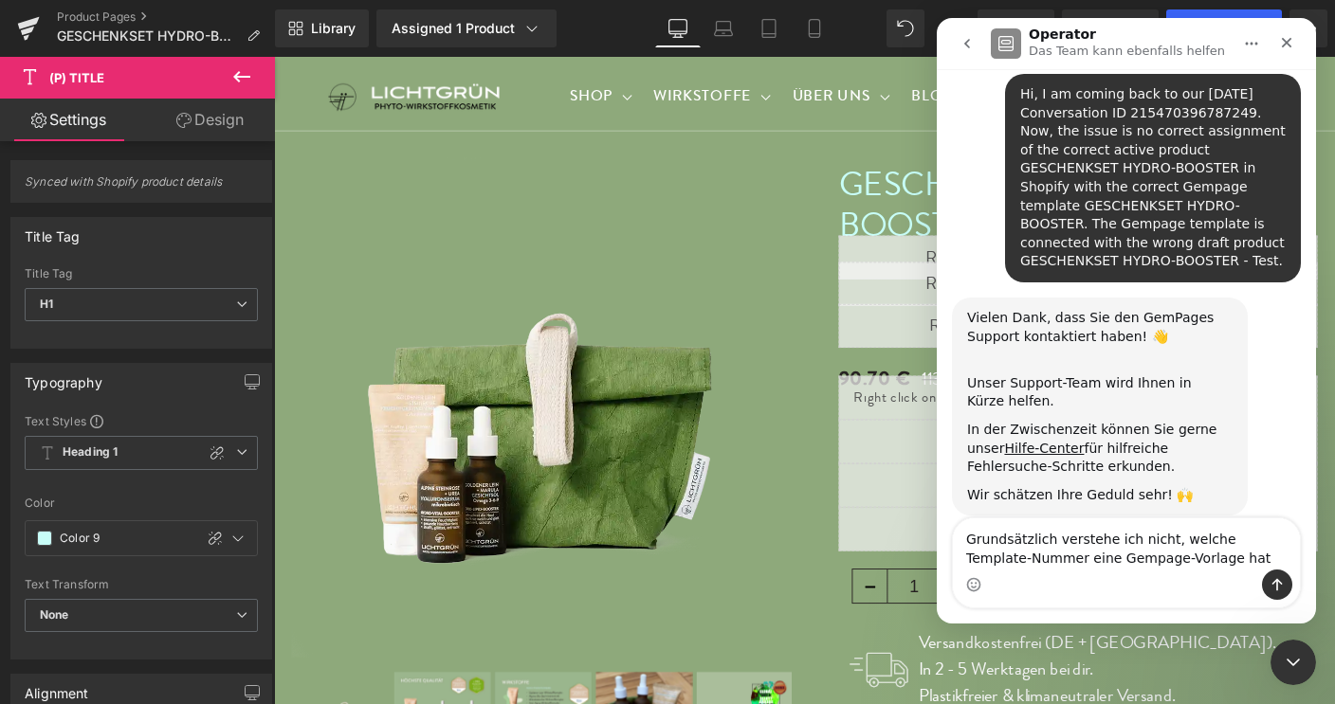
click at [1170, 541] on textarea "Grundsätzlich verstehe ich nicht, welche Template-Nummer eine Gempage-Vorlage h…" at bounding box center [1126, 544] width 347 height 51
click at [1046, 564] on textarea "Grundsätzlich verstehe ich nicht, wie ich die Template-Nummer eine Gempage-Vorl…" at bounding box center [1126, 544] width 347 height 51
click at [1185, 558] on textarea "Grundsätzlich verstehe ich nicht, wie ich die Template-Nummer einer Gempage-Vor…" at bounding box center [1126, 544] width 347 height 51
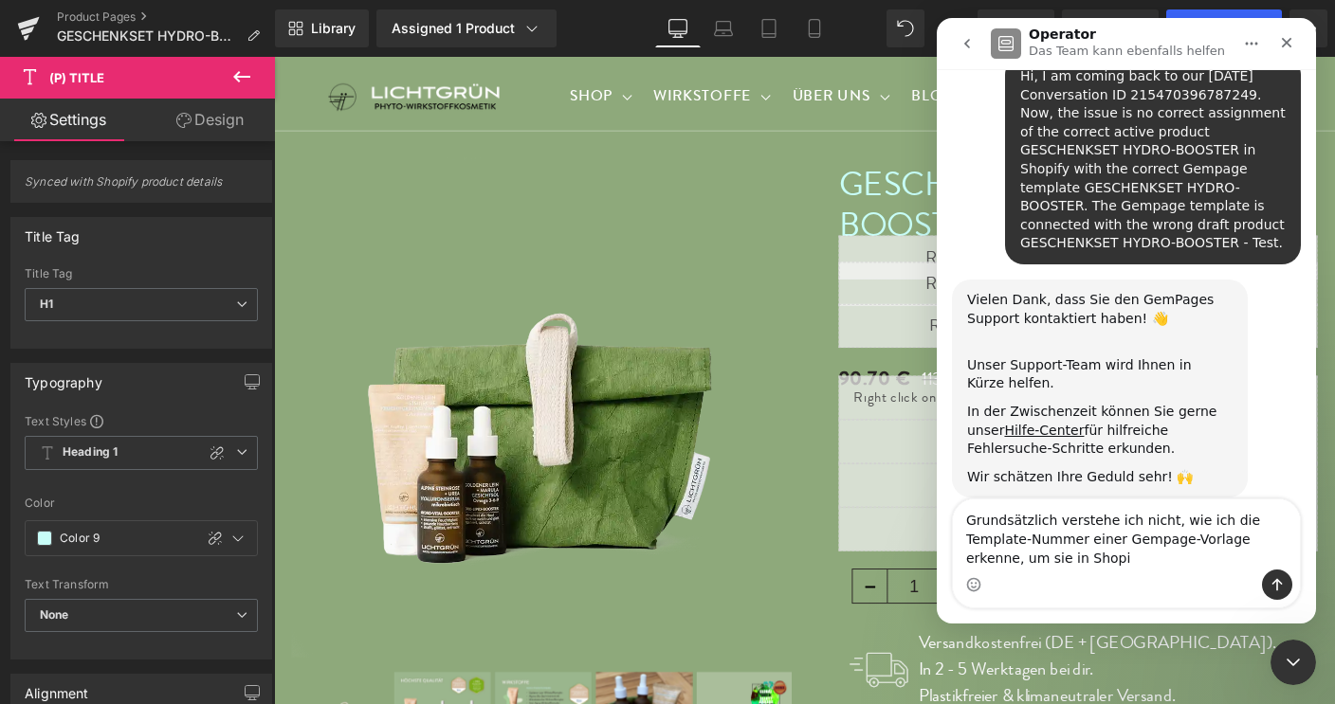
scroll to position [130, 0]
type textarea "Grundsätzlich verstehe ich nicht, wie ich die Template-Nummer einer Gempage-Vor…"
drag, startPoint x: 969, startPoint y: 520, endPoint x: 1128, endPoint y: 559, distance: 163.9
click at [1128, 559] on textarea "Grundsätzlich verstehe ich nicht, wie ich die Template-Nummer einer Gempage-Vor…" at bounding box center [1126, 535] width 347 height 70
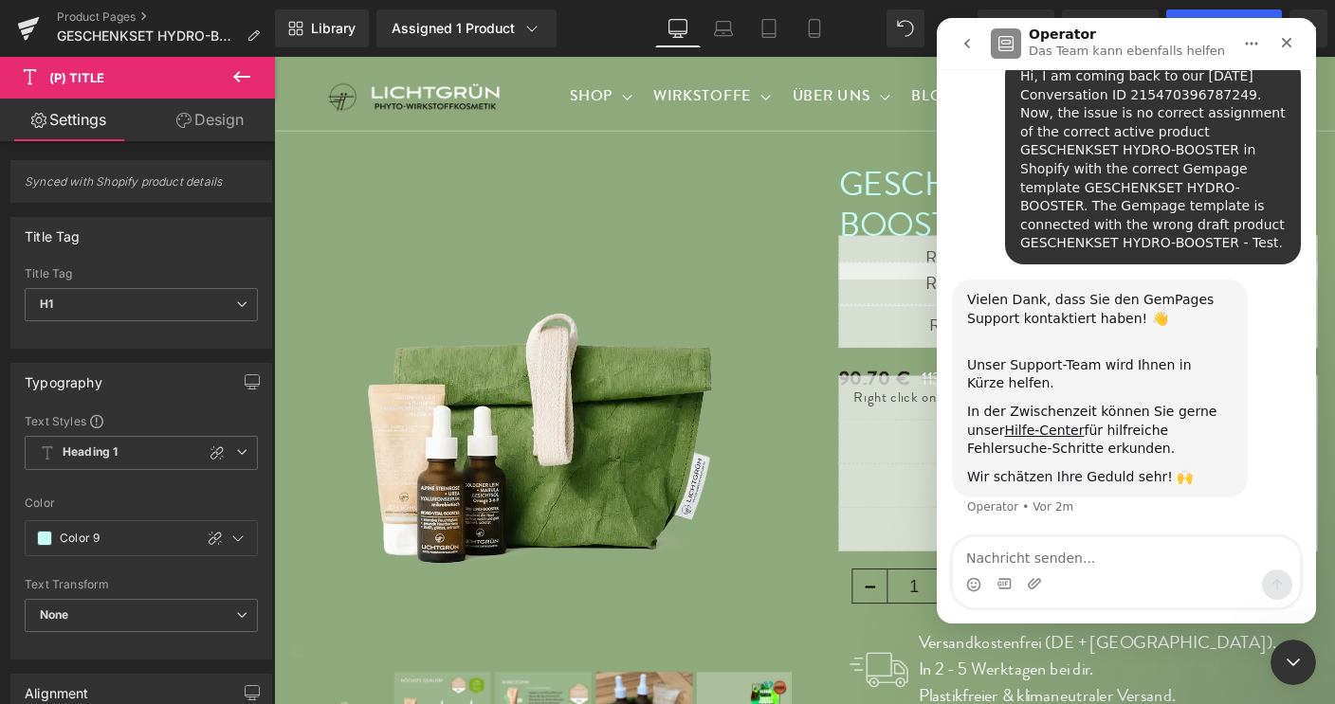
scroll to position [93, 0]
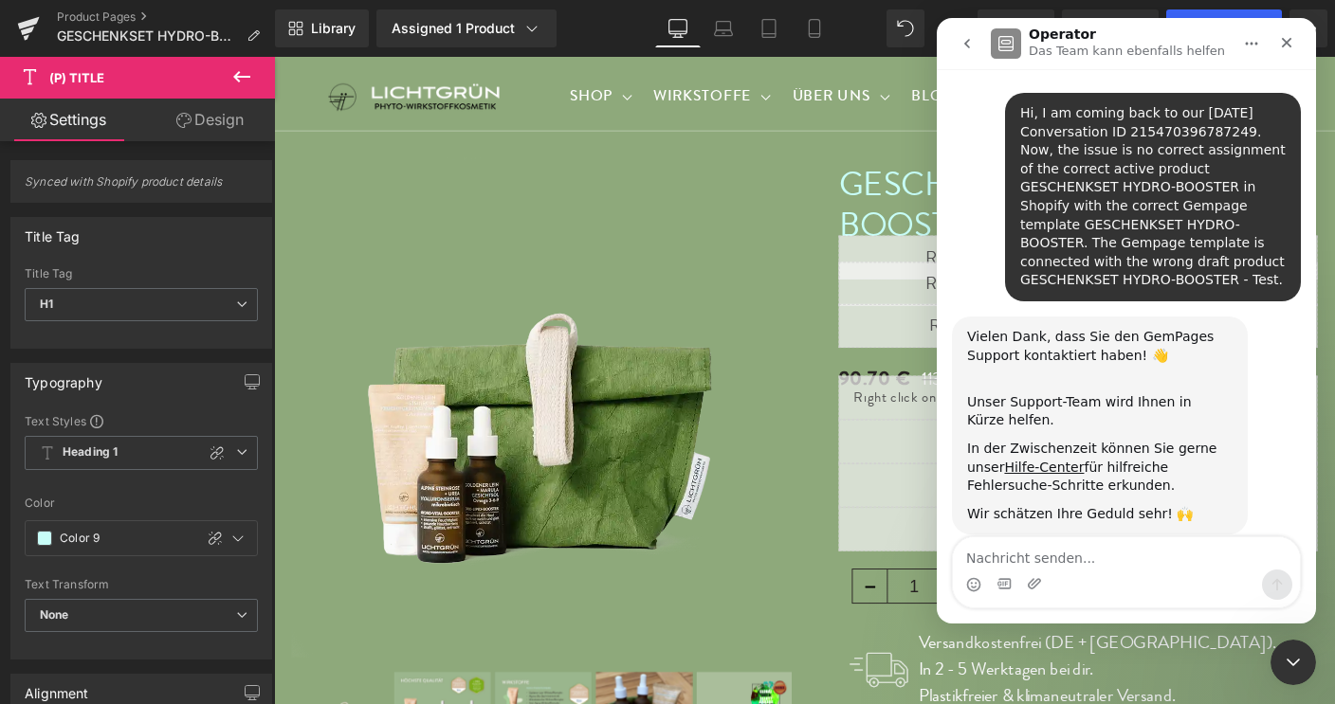
click at [77, 130] on div at bounding box center [667, 324] width 1335 height 648
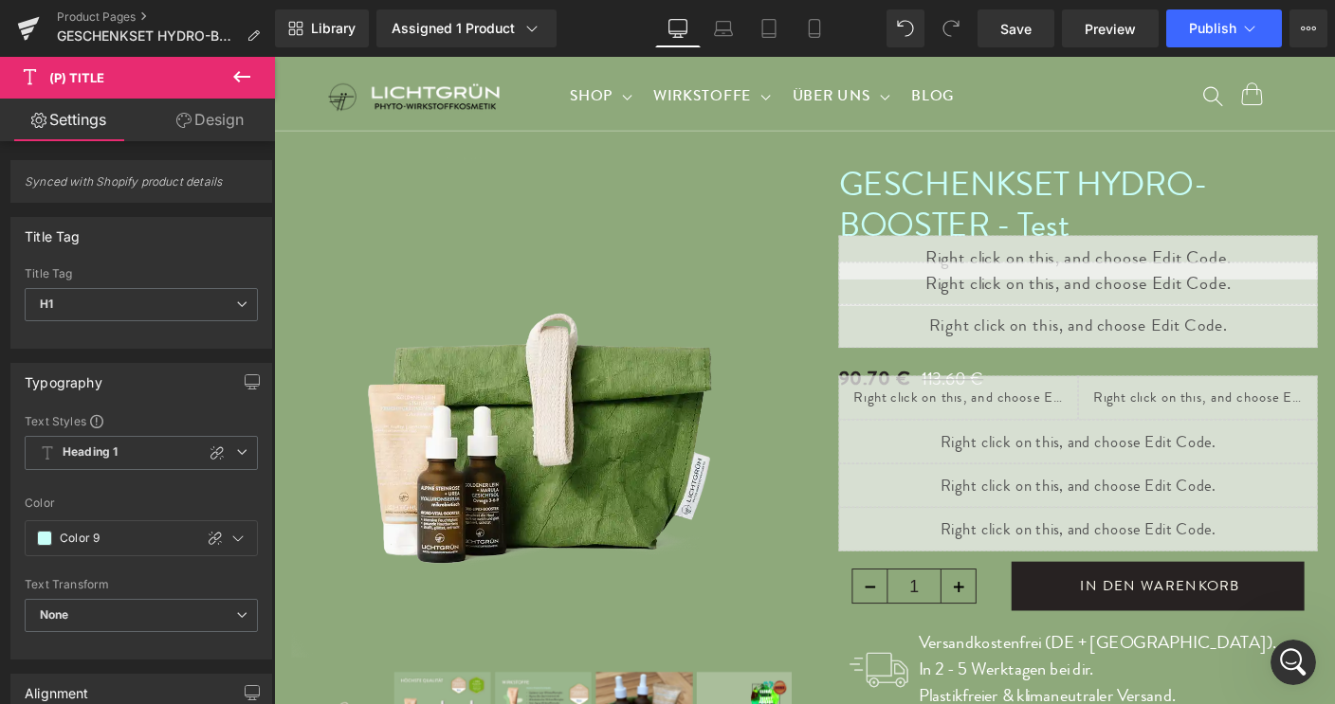
click at [77, 130] on link "Settings" at bounding box center [68, 120] width 137 height 43
click at [339, 27] on span "Library" at bounding box center [333, 28] width 45 height 17
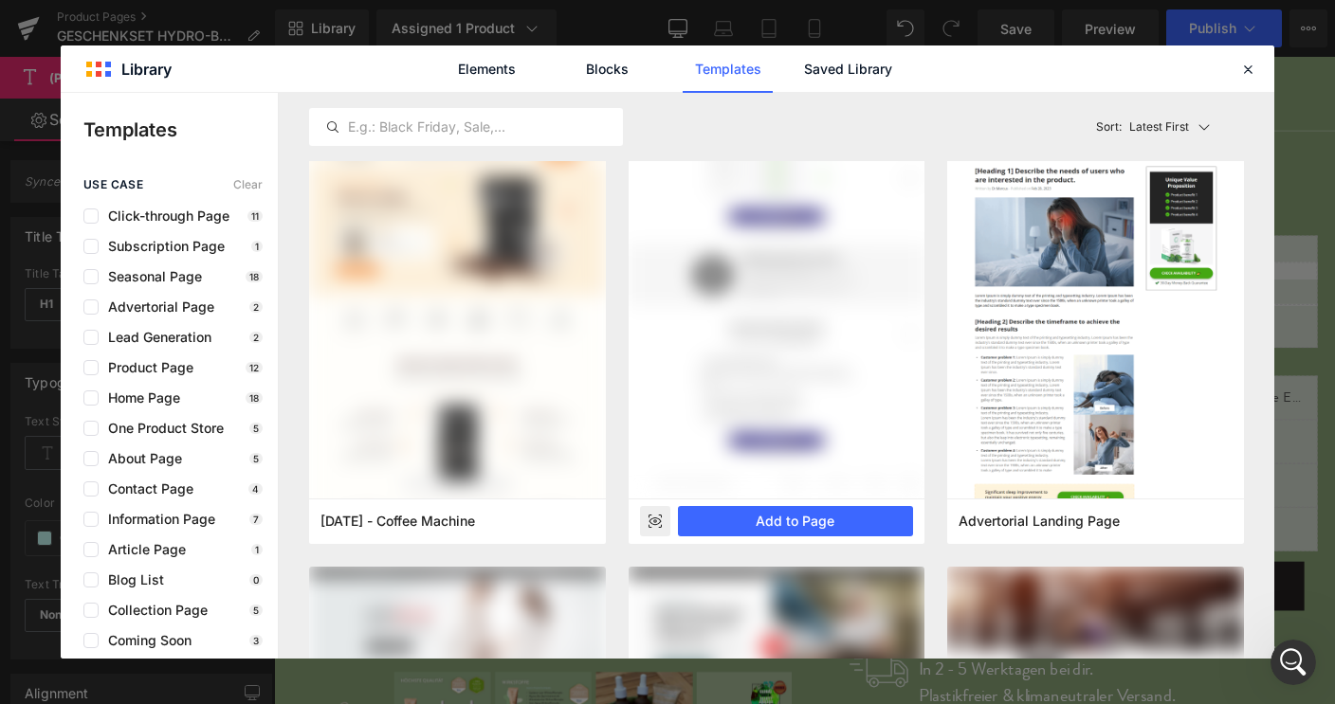
scroll to position [0, 0]
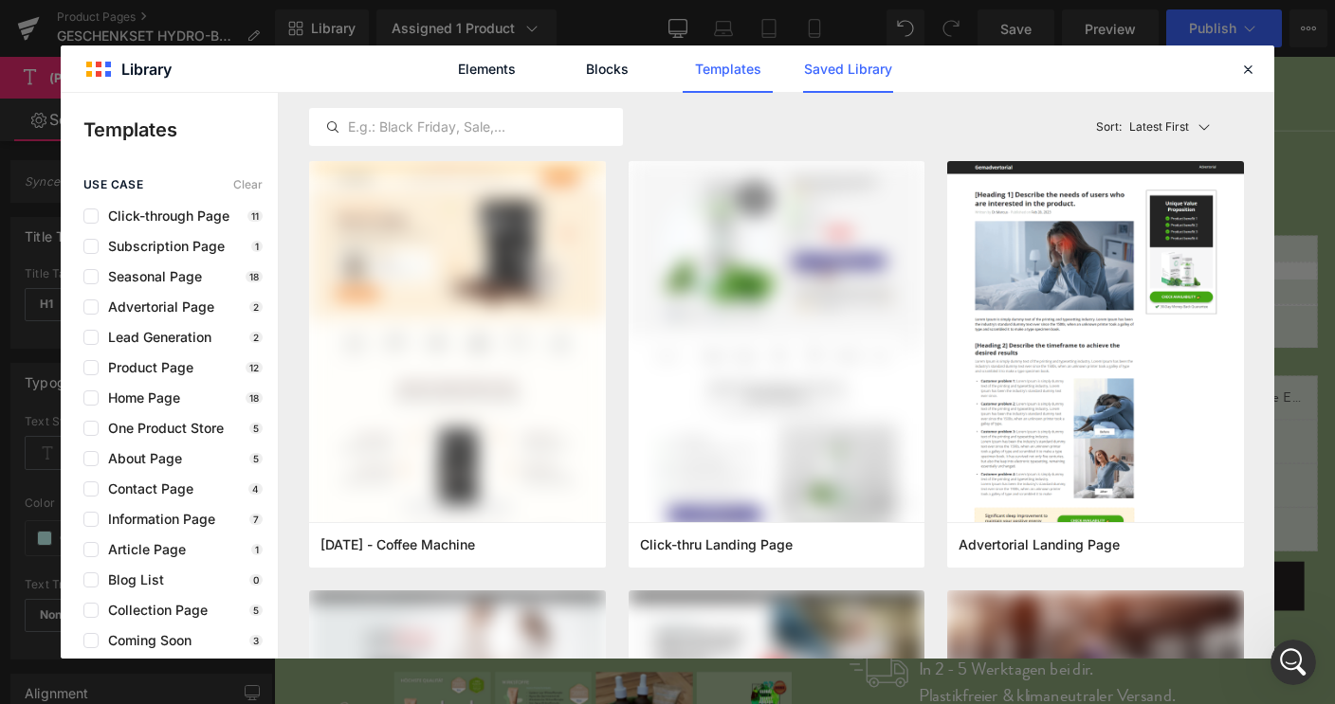
click at [874, 66] on link "Saved Library" at bounding box center [848, 69] width 90 height 47
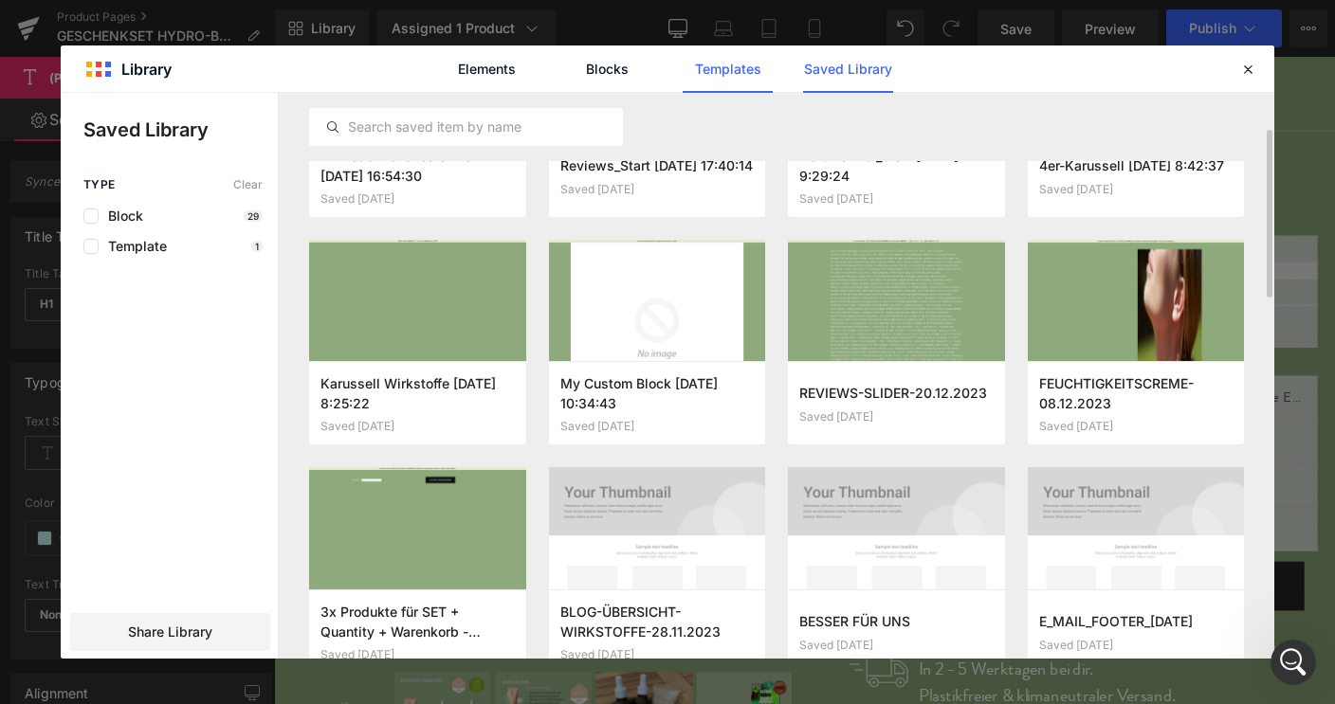
scroll to position [139, 0]
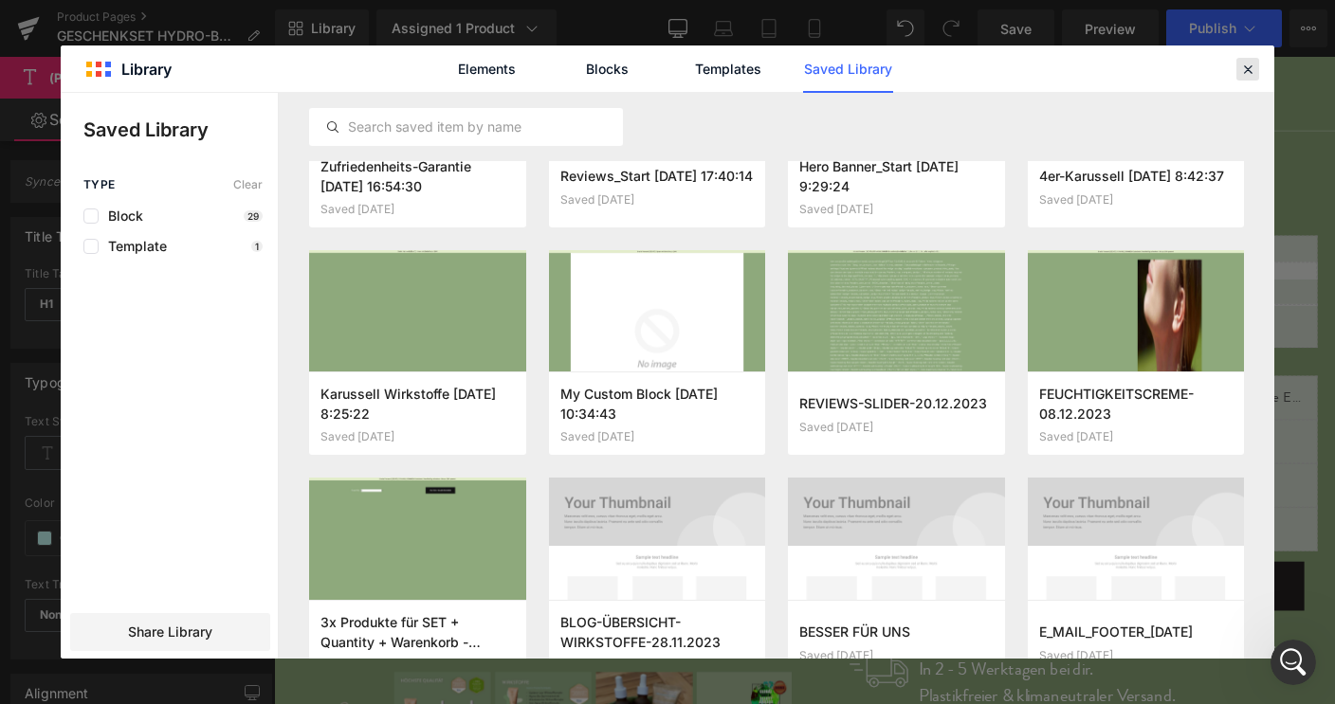
click at [1249, 69] on icon at bounding box center [1247, 69] width 17 height 17
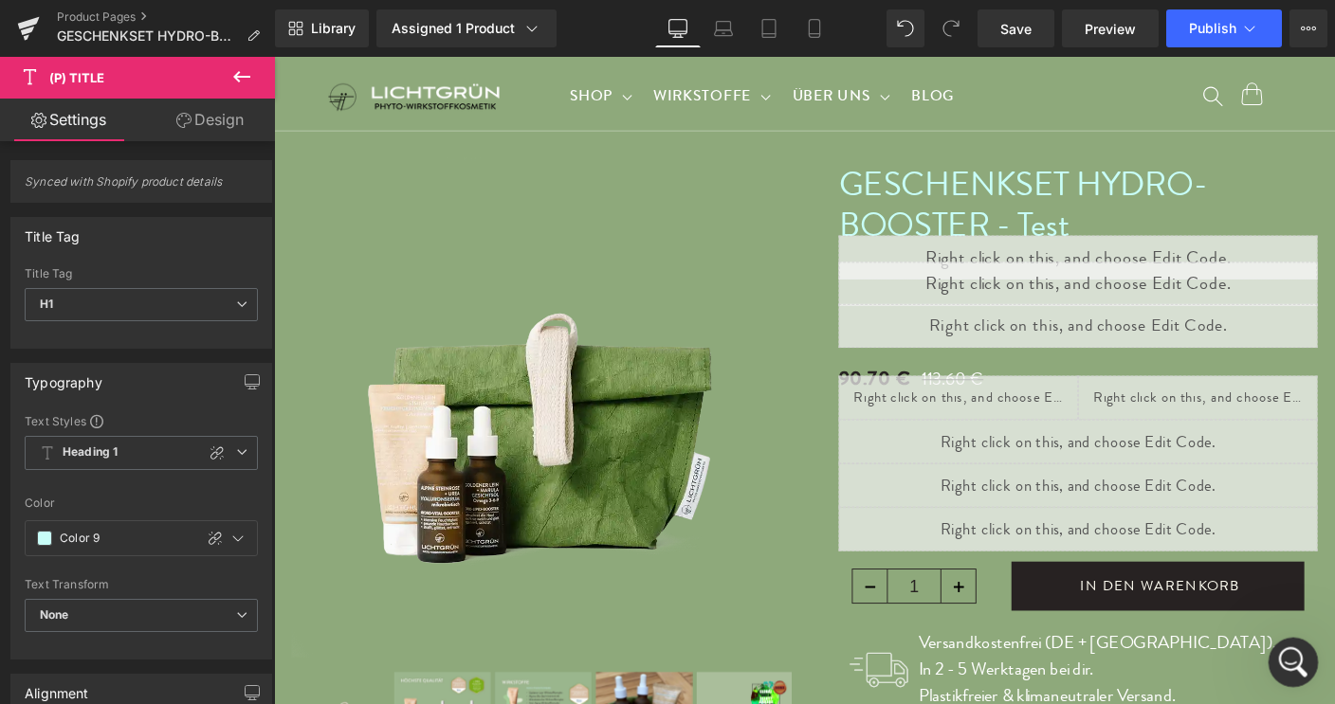
click at [1284, 659] on icon "Intercom-Nachrichtendienst öffnen" at bounding box center [1290, 660] width 31 height 31
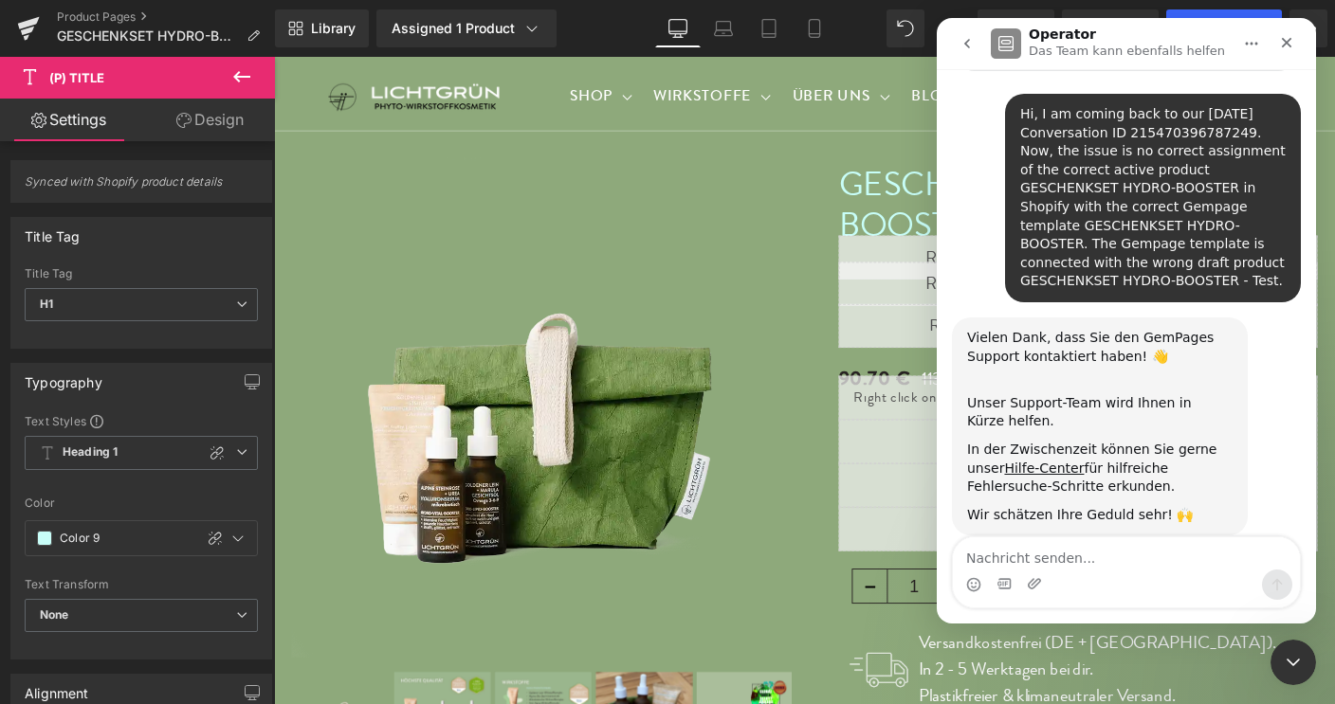
scroll to position [93, 0]
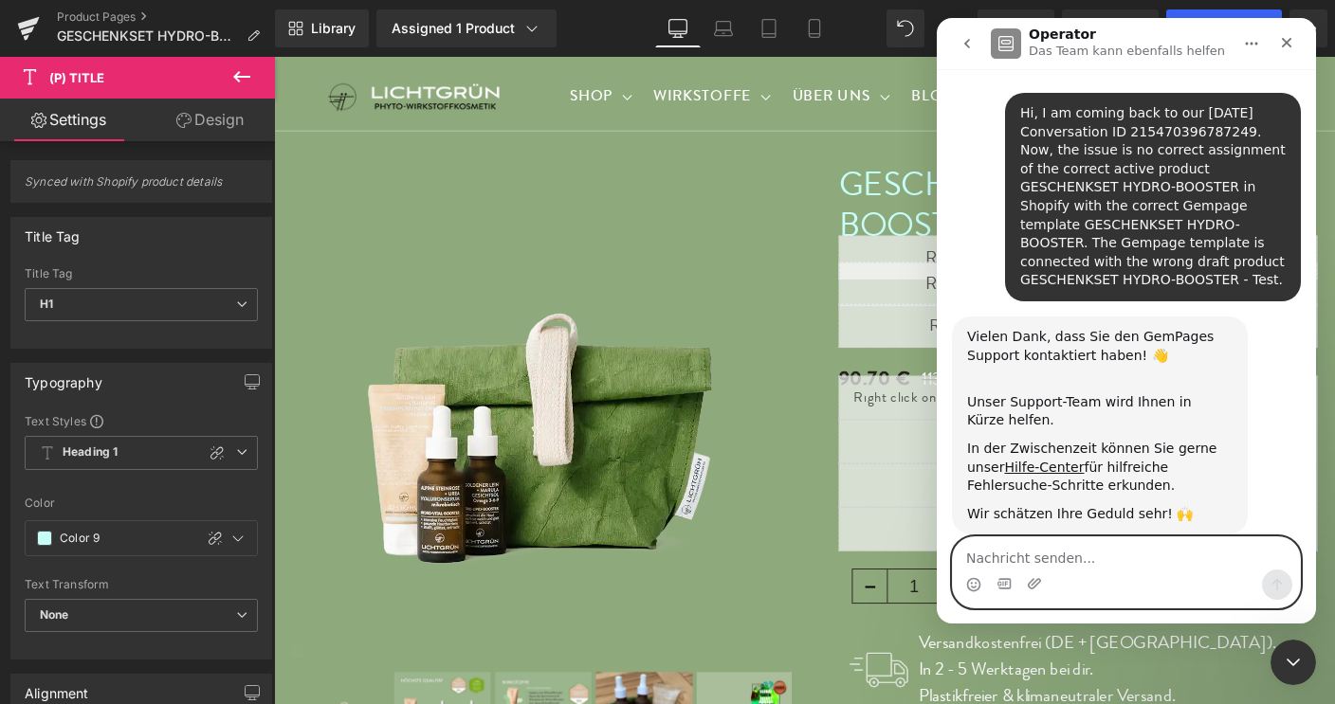
click at [966, 557] on div "Intercom Messenger" at bounding box center [960, 564] width 15 height 15
click at [1009, 557] on textarea "Nachricht senden..." at bounding box center [1126, 554] width 347 height 32
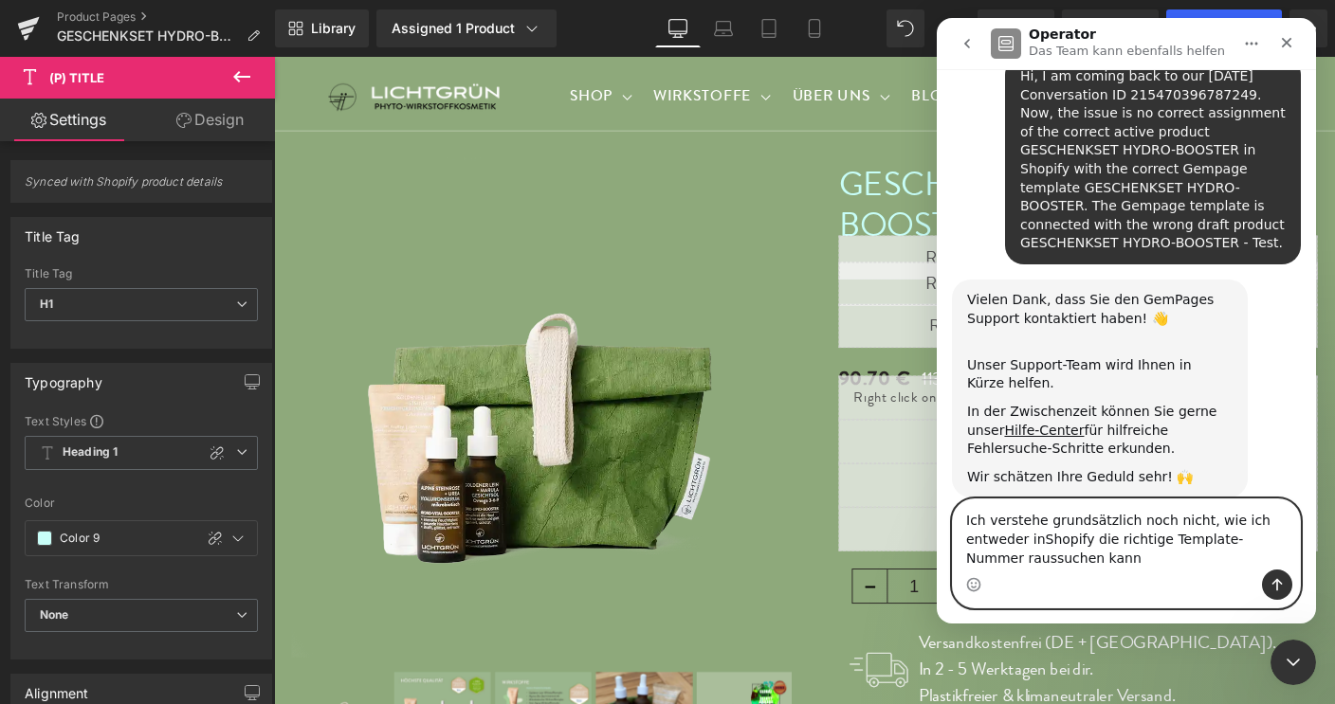
scroll to position [130, 0]
click at [975, 543] on textarea "Ich verstehe grundsätzlich noch nicht, wie ich entweder inShopify die richtige …" at bounding box center [1126, 535] width 347 height 70
click at [1210, 544] on textarea "Ich verstehe grundsätzlich noch nicht, wie ich entweder in Shopify die richtige…" at bounding box center [1126, 535] width 347 height 70
drag, startPoint x: 1049, startPoint y: 562, endPoint x: 1161, endPoint y: 554, distance: 112.2
click at [1161, 554] on textarea "Ich verstehe grundsätzlich noch nicht, wie ich entweder in Shopify die richtige…" at bounding box center [1126, 525] width 347 height 89
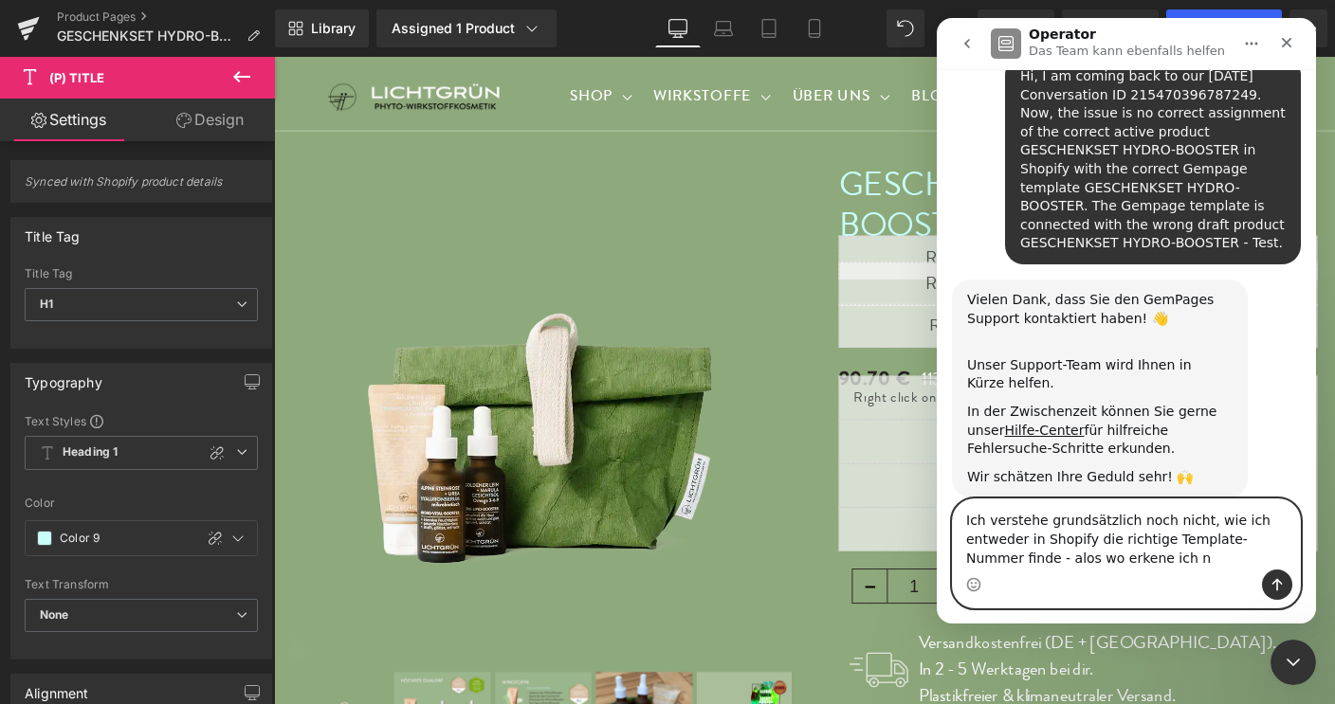
click at [1263, 545] on textarea "Ich verstehe grundsätzlich noch nicht, wie ich entweder in Shopify die richtige…" at bounding box center [1126, 535] width 347 height 70
drag, startPoint x: 988, startPoint y: 562, endPoint x: 1086, endPoint y: 556, distance: 98.8
click at [1086, 556] on textarea "Ich verstehe grundsätzlich noch nicht, wie ich entweder in Shopify die richtige…" at bounding box center [1126, 535] width 347 height 70
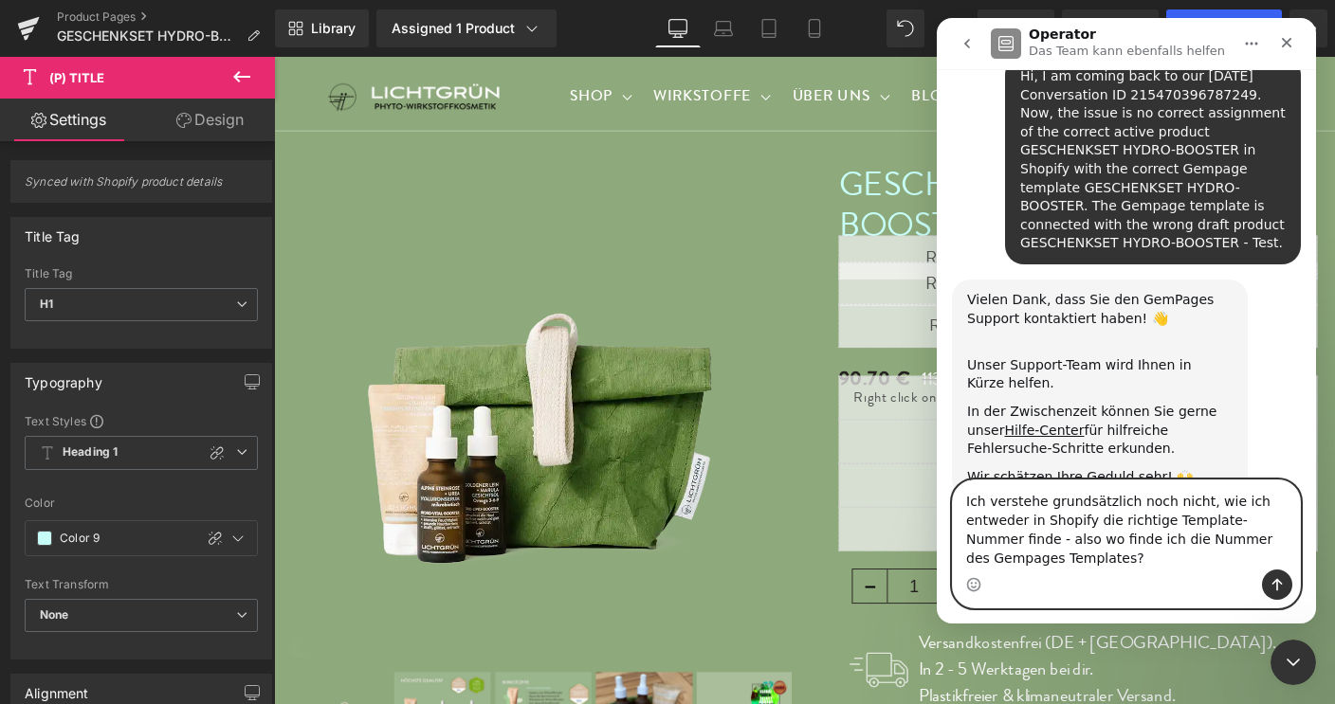
click at [1120, 561] on textarea "Ich verstehe grundsätzlich noch nicht, wie ich entweder in Shopify die richtige…" at bounding box center [1126, 525] width 347 height 89
drag, startPoint x: 1049, startPoint y: 540, endPoint x: 1099, endPoint y: 540, distance: 50.2
click at [1099, 540] on textarea "Ich verstehe grundsätzlich noch nicht, wie ich entweder in Shopify die richtige…" at bounding box center [1126, 525] width 347 height 89
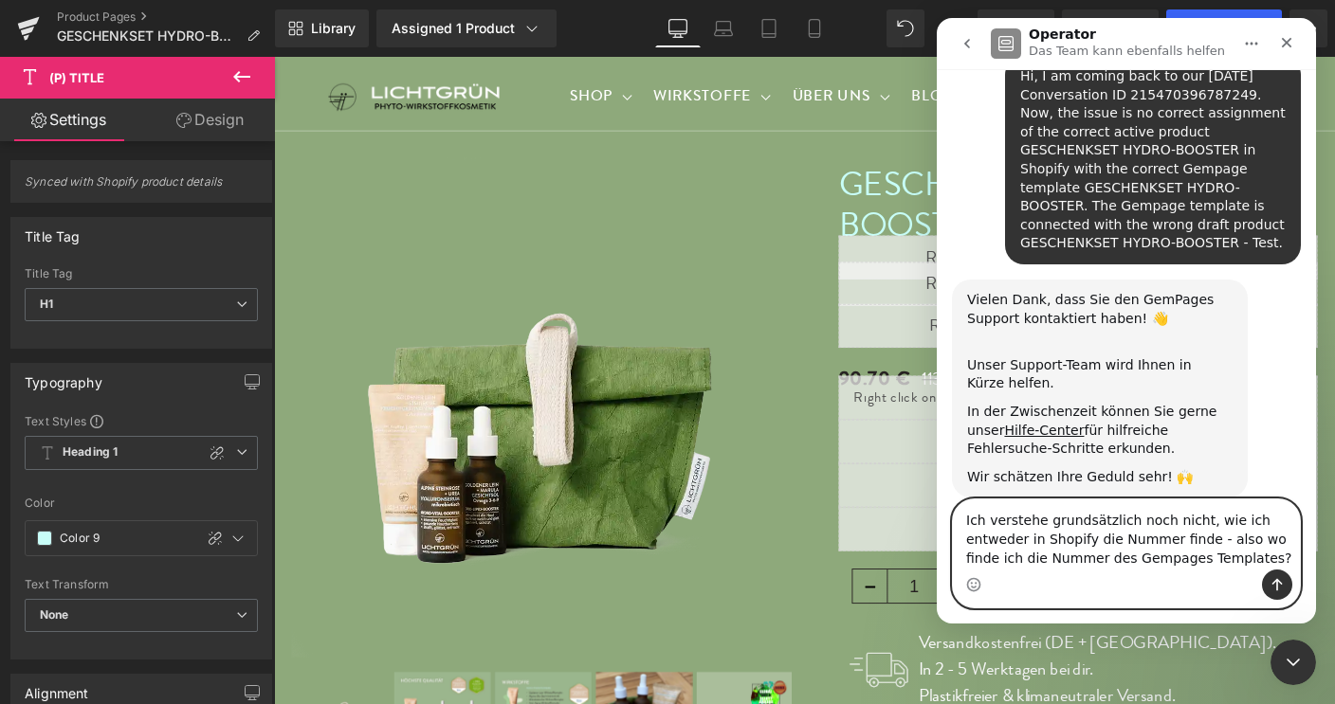
click at [1104, 543] on textarea "Ich verstehe grundsätzlich noch nicht, wie ich entweder in Shopify die Nummer f…" at bounding box center [1126, 535] width 347 height 70
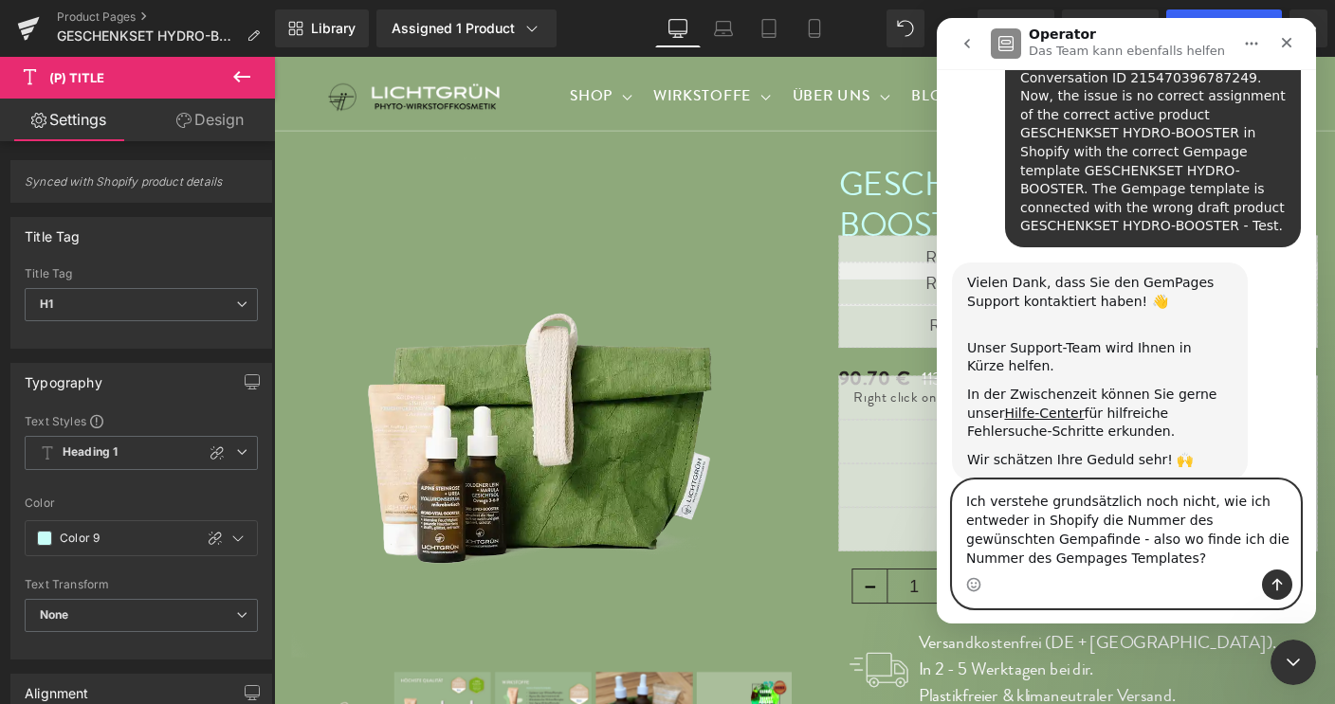
scroll to position [149, 0]
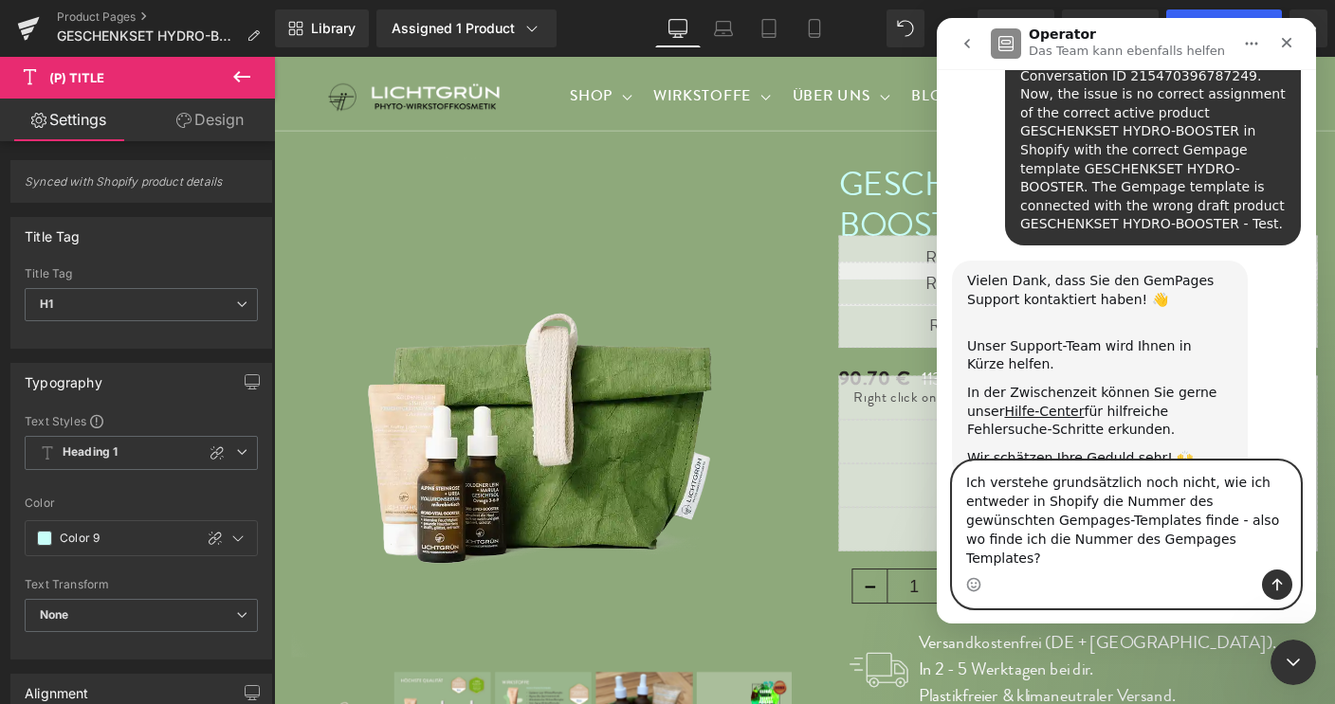
click at [1172, 546] on textarea "Ich verstehe grundsätzlich noch nicht, wie ich entweder in Shopify die Nummer d…" at bounding box center [1126, 516] width 347 height 108
drag, startPoint x: 1046, startPoint y: 560, endPoint x: 1110, endPoint y: 554, distance: 64.8
click at [1110, 554] on textarea "Ich verstehe grundsätzlich noch nicht, wie ich entweder in Shopify die Nummer d…" at bounding box center [1126, 516] width 347 height 108
click at [1133, 559] on textarea "Ich verstehe grundsätzlich noch nicht, wie ich entweder in Shopify die Nummer d…" at bounding box center [1126, 516] width 347 height 108
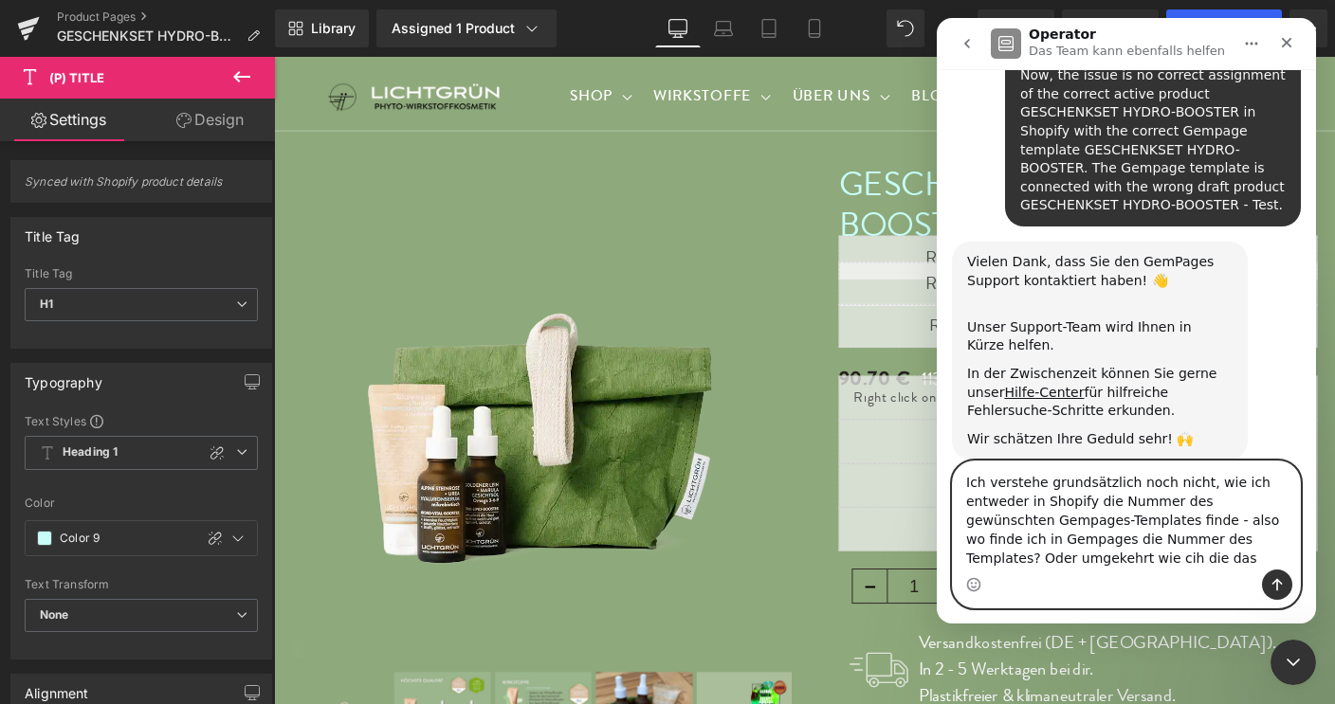
scroll to position [169, 0]
click at [1250, 545] on textarea "Ich verstehe grundsätzlich noch nicht, wie ich entweder in Shopify die Nummer d…" at bounding box center [1126, 516] width 347 height 108
click at [1000, 559] on textarea "Ich verstehe grundsätzlich noch nicht, wie ich entweder in Shopify die Nummer d…" at bounding box center [1126, 516] width 347 height 108
type textarea "Ich verstehe grundsätzlich noch nicht, wie ich entweder in Shopify die Nummer d…"
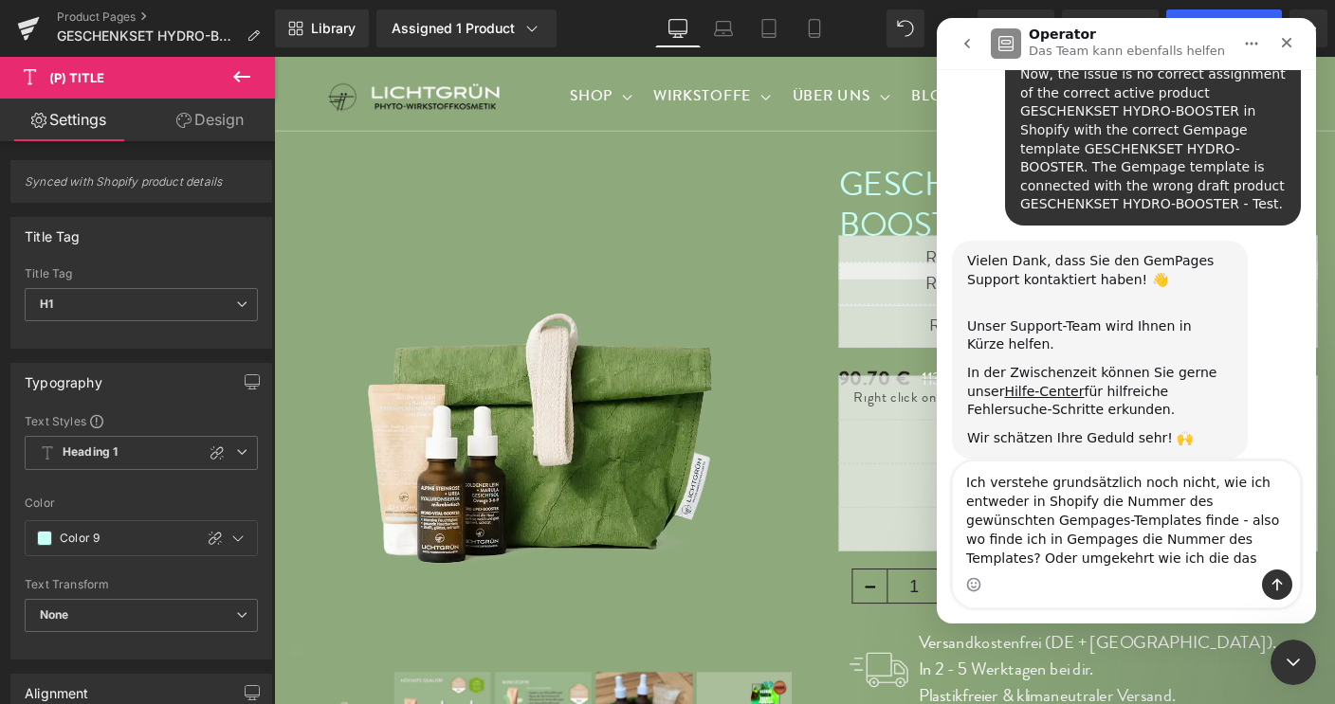
drag, startPoint x: 1333, startPoint y: 117, endPoint x: 1143, endPoint y: 109, distance: 189.8
click at [1333, 157] on div at bounding box center [667, 324] width 1335 height 648
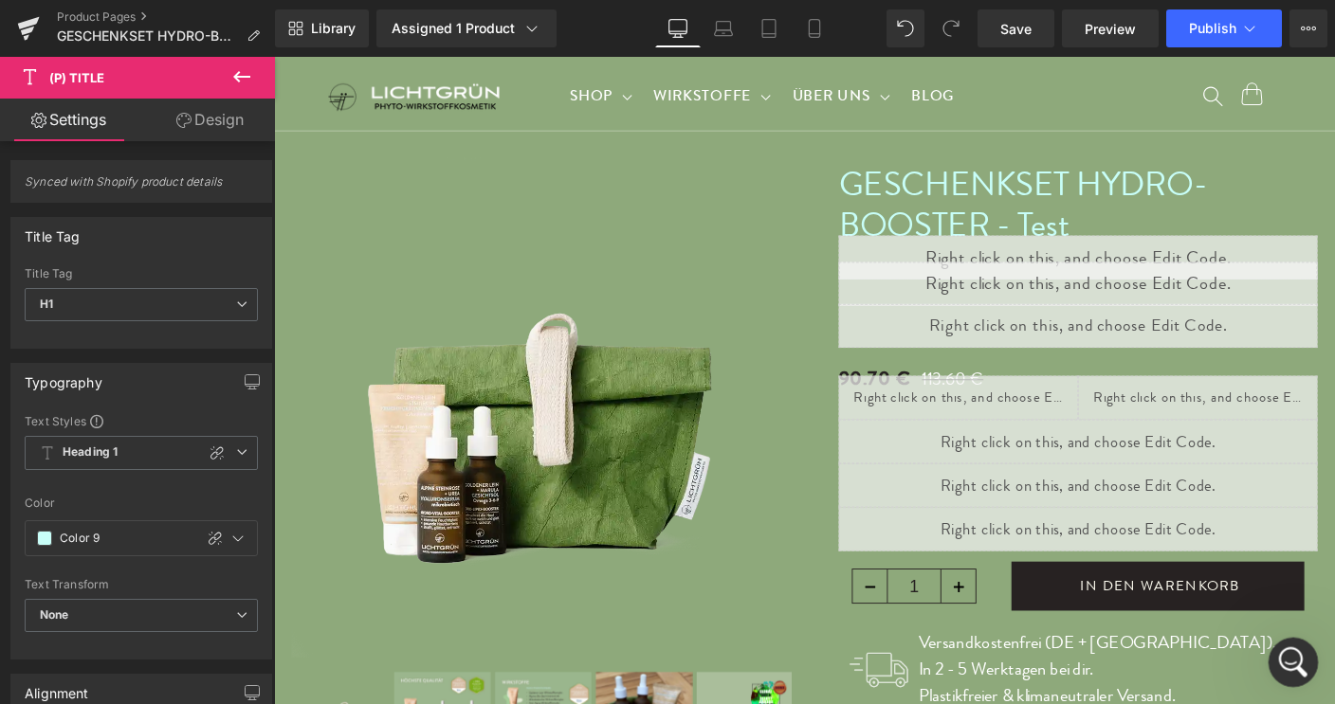
click at [1291, 664] on icon "Intercom-Nachrichtendienst öffnen" at bounding box center [1290, 660] width 31 height 31
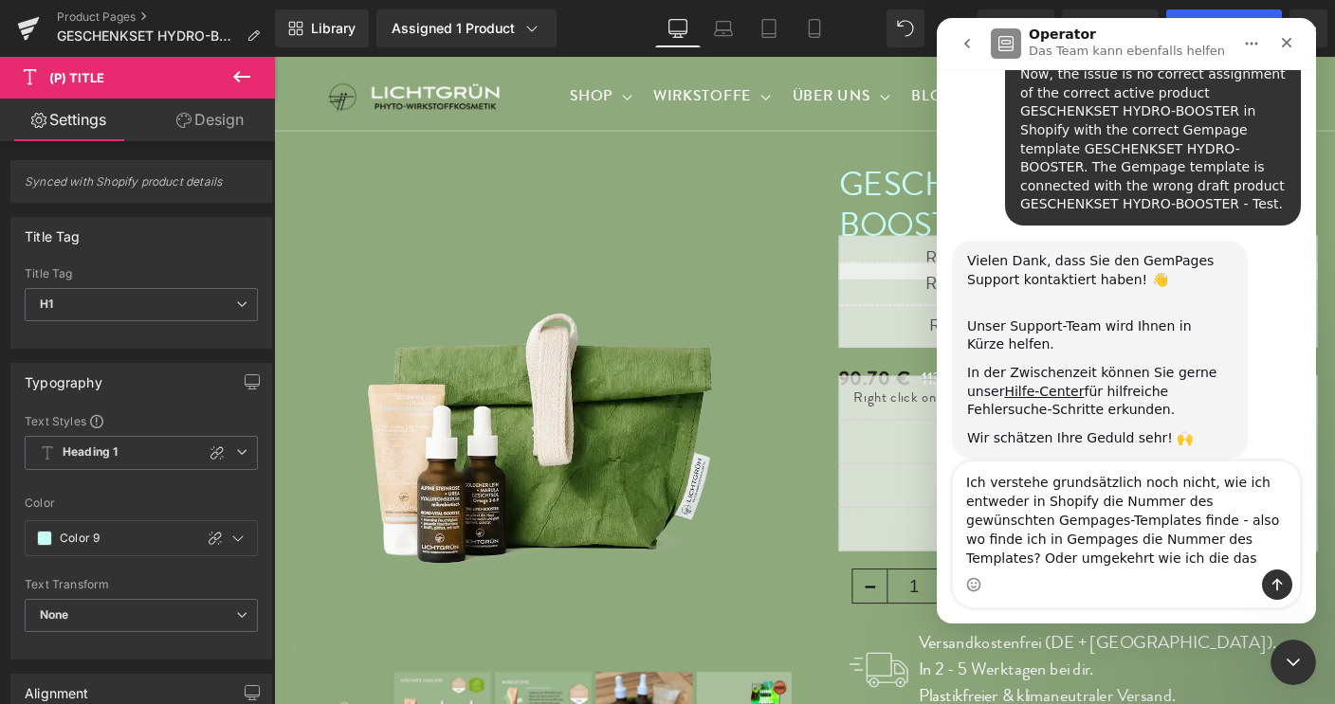
click at [512, 33] on div at bounding box center [667, 324] width 1335 height 648
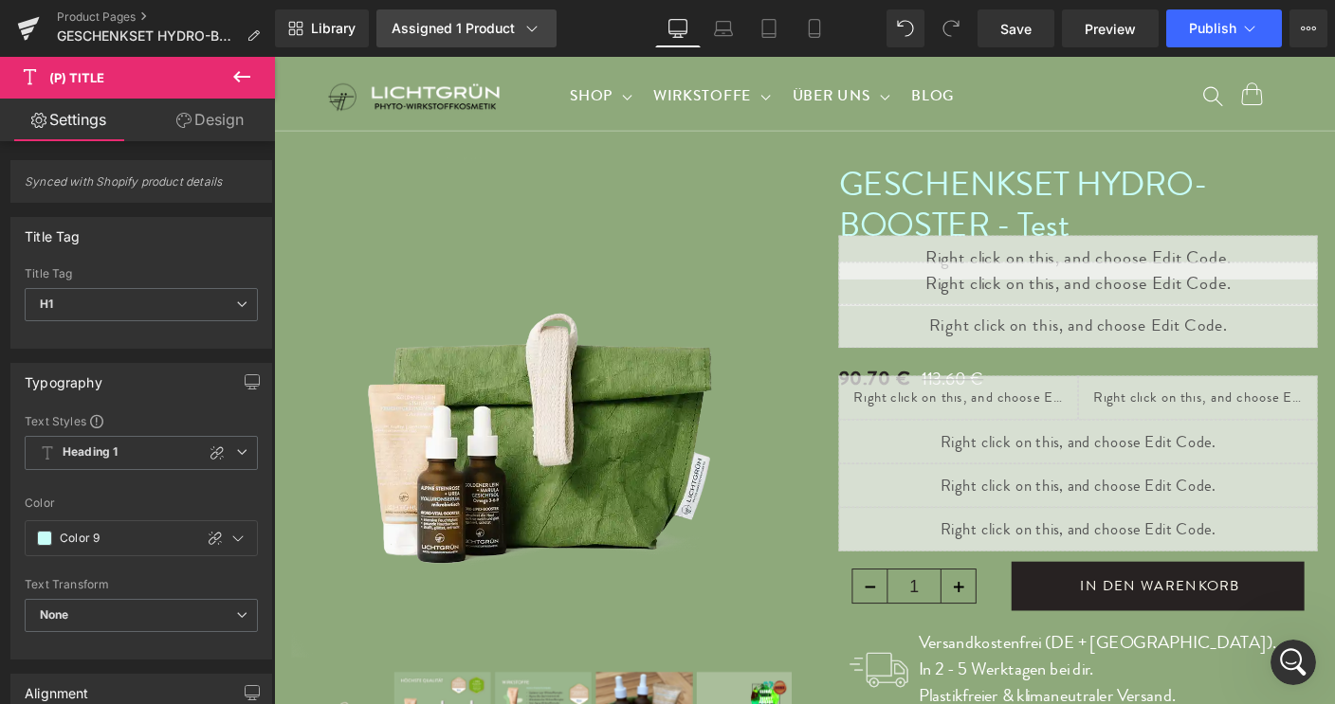
click at [517, 32] on div "Assigned 1 Product" at bounding box center [467, 28] width 150 height 19
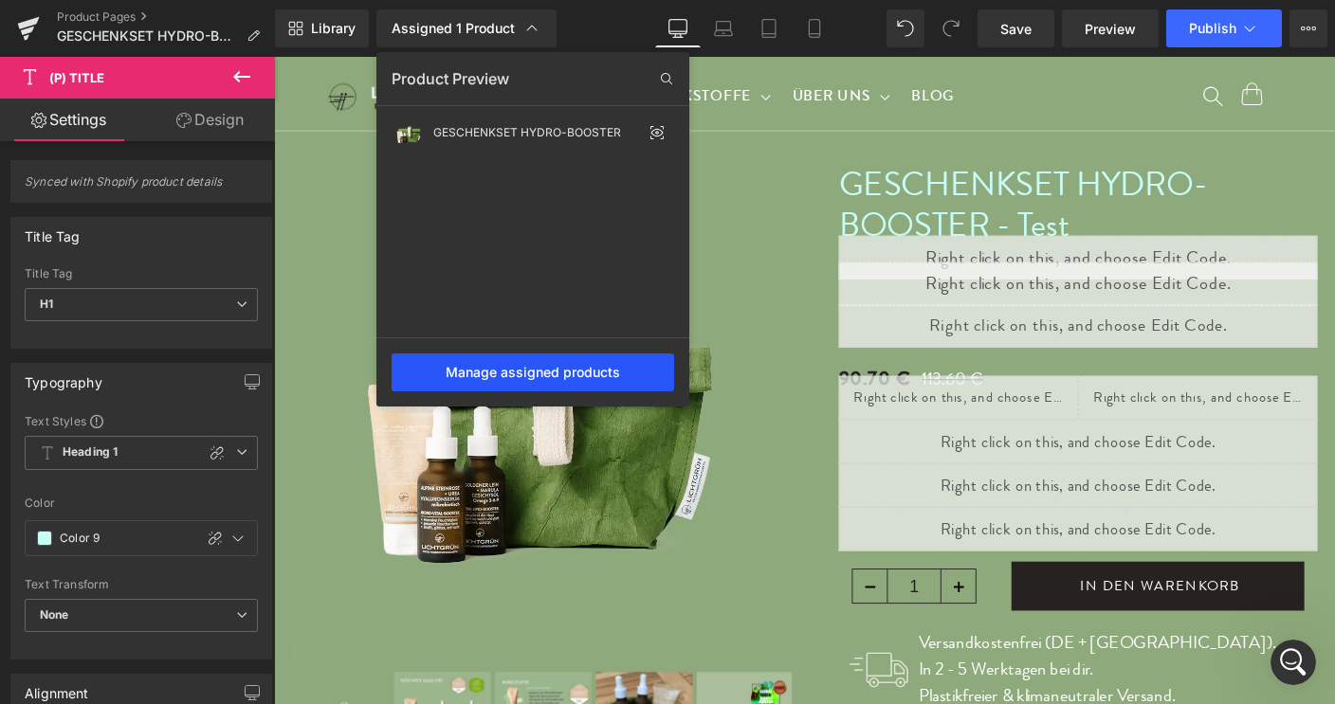
click at [582, 373] on div "Manage assigned products" at bounding box center [533, 373] width 283 height 38
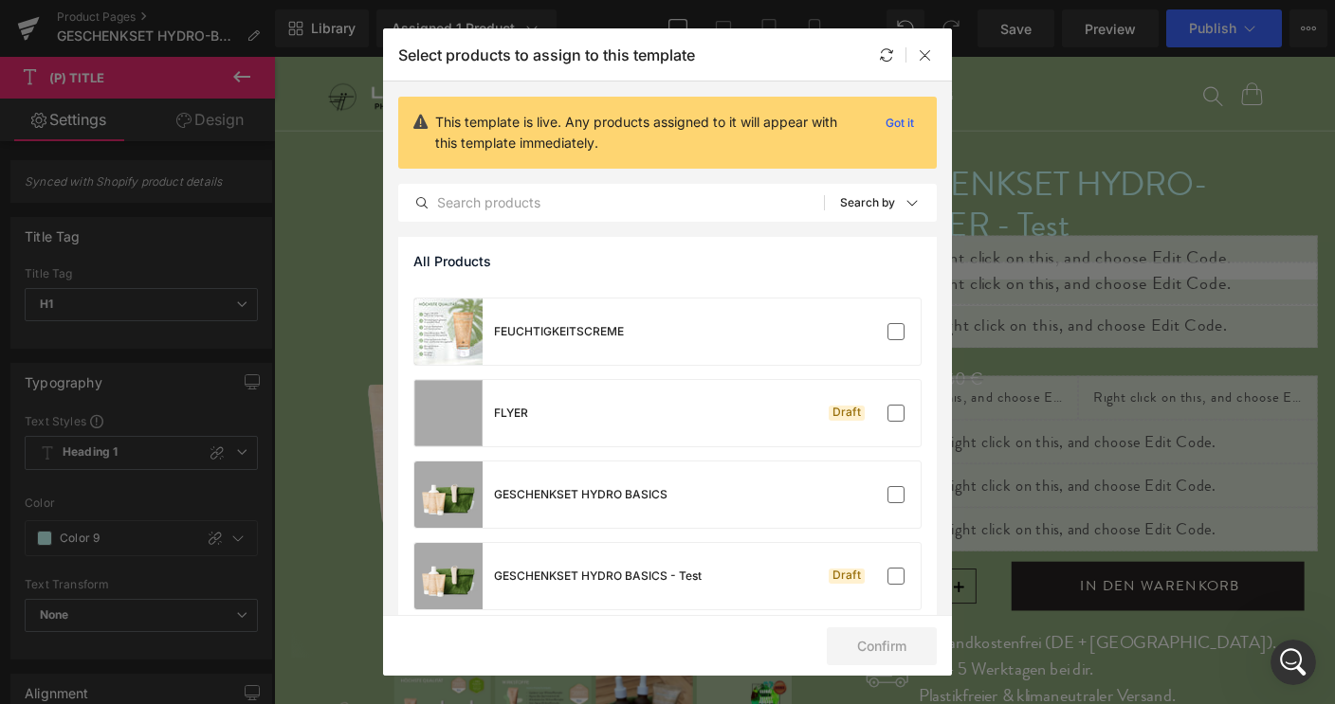
scroll to position [0, 0]
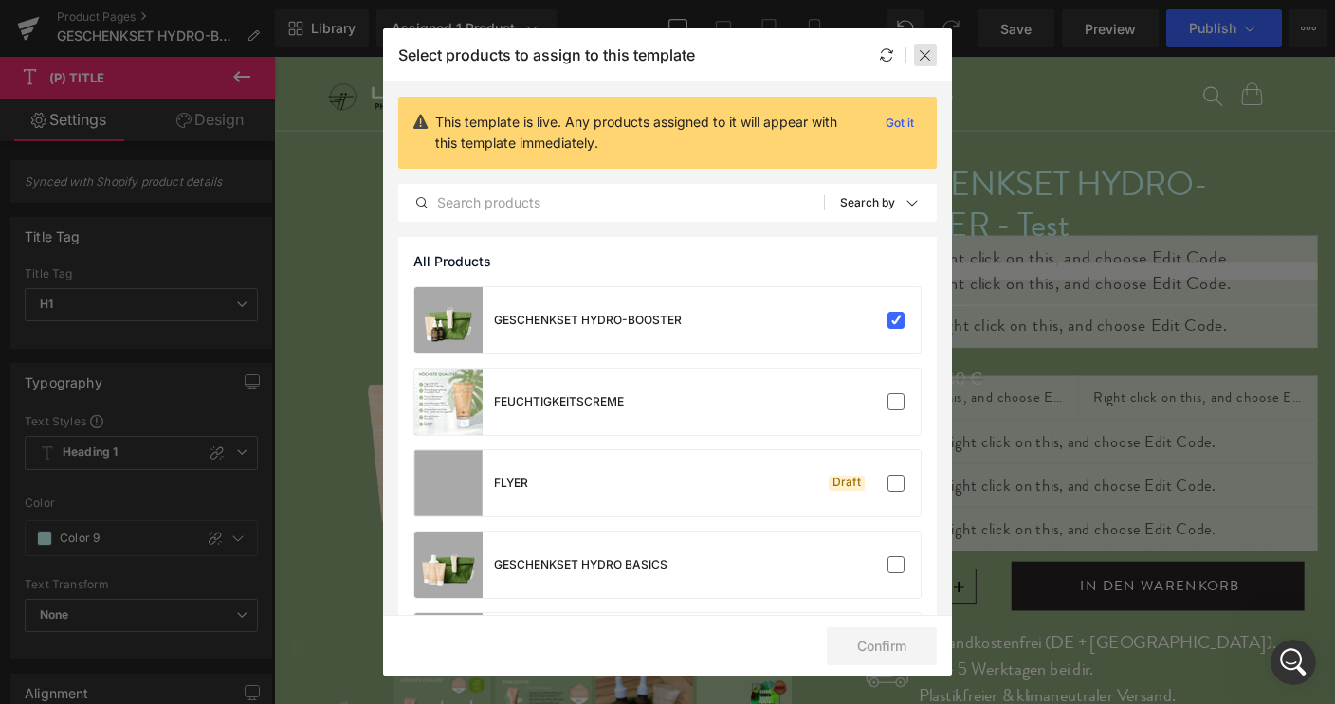
click at [926, 49] on icon at bounding box center [925, 54] width 15 height 15
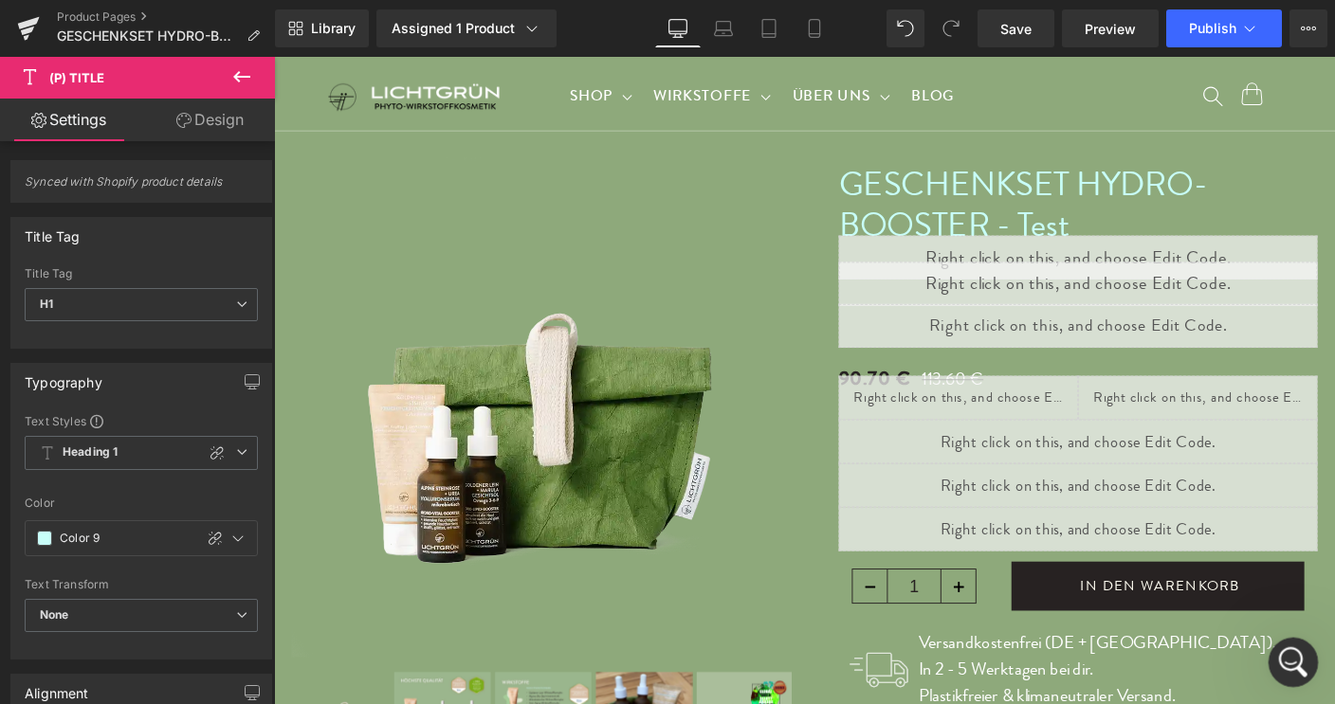
click at [1288, 660] on icon "Intercom-Nachrichtendienst öffnen" at bounding box center [1290, 660] width 31 height 31
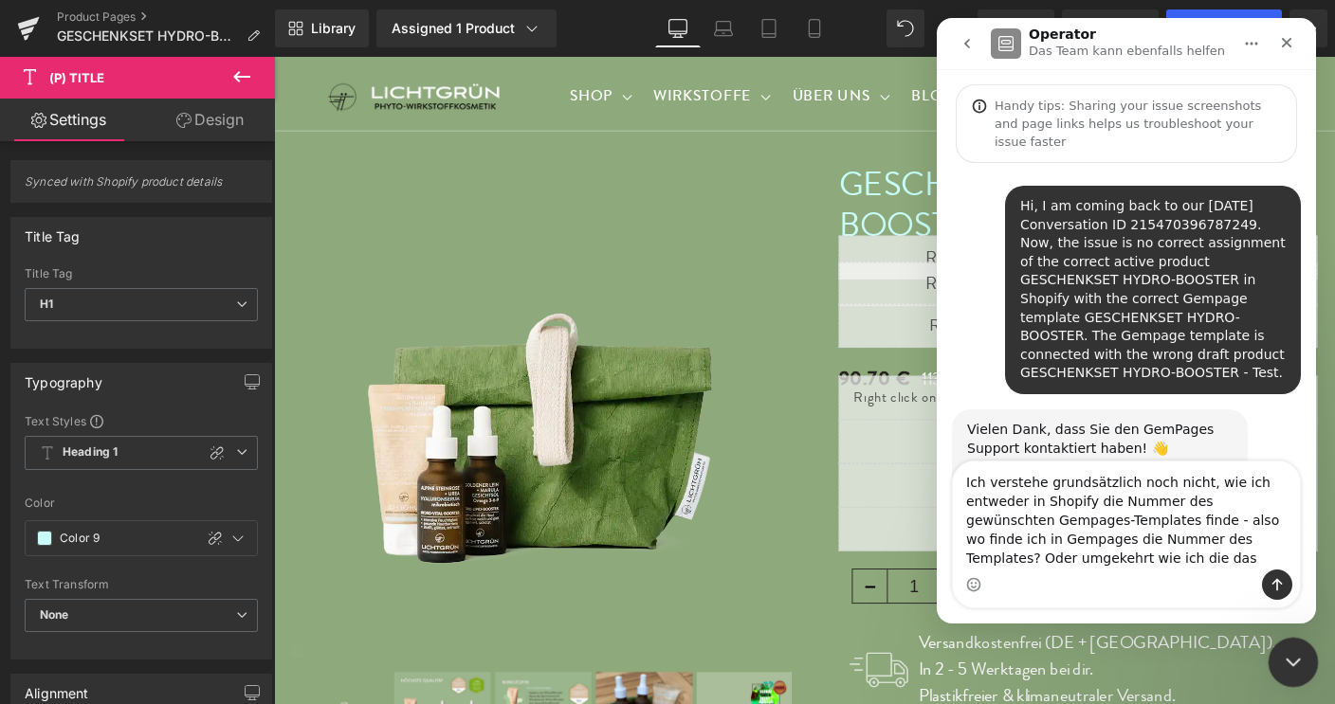
scroll to position [169, 0]
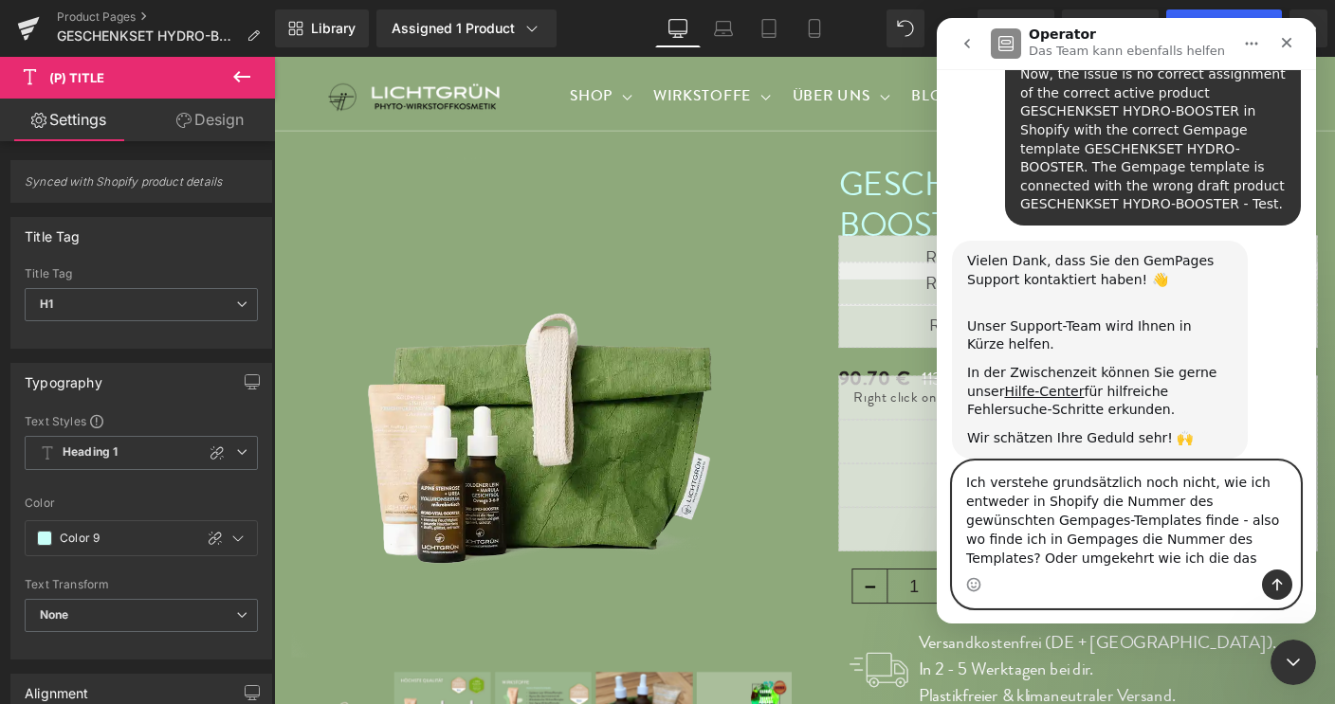
drag, startPoint x: 962, startPoint y: 481, endPoint x: 1010, endPoint y: 573, distance: 103.5
click at [1010, 573] on div "Ich verstehe grundsätzlich noch nicht, wie ich entweder in Shopify die Nummer d…" at bounding box center [1126, 535] width 347 height 146
drag, startPoint x: 993, startPoint y: 559, endPoint x: 953, endPoint y: 452, distance: 114.3
click at [953, 462] on textarea "Ich verstehe grundsätzlich noch nicht, wie ich entweder in Shopify die Nummer d…" at bounding box center [1126, 516] width 347 height 108
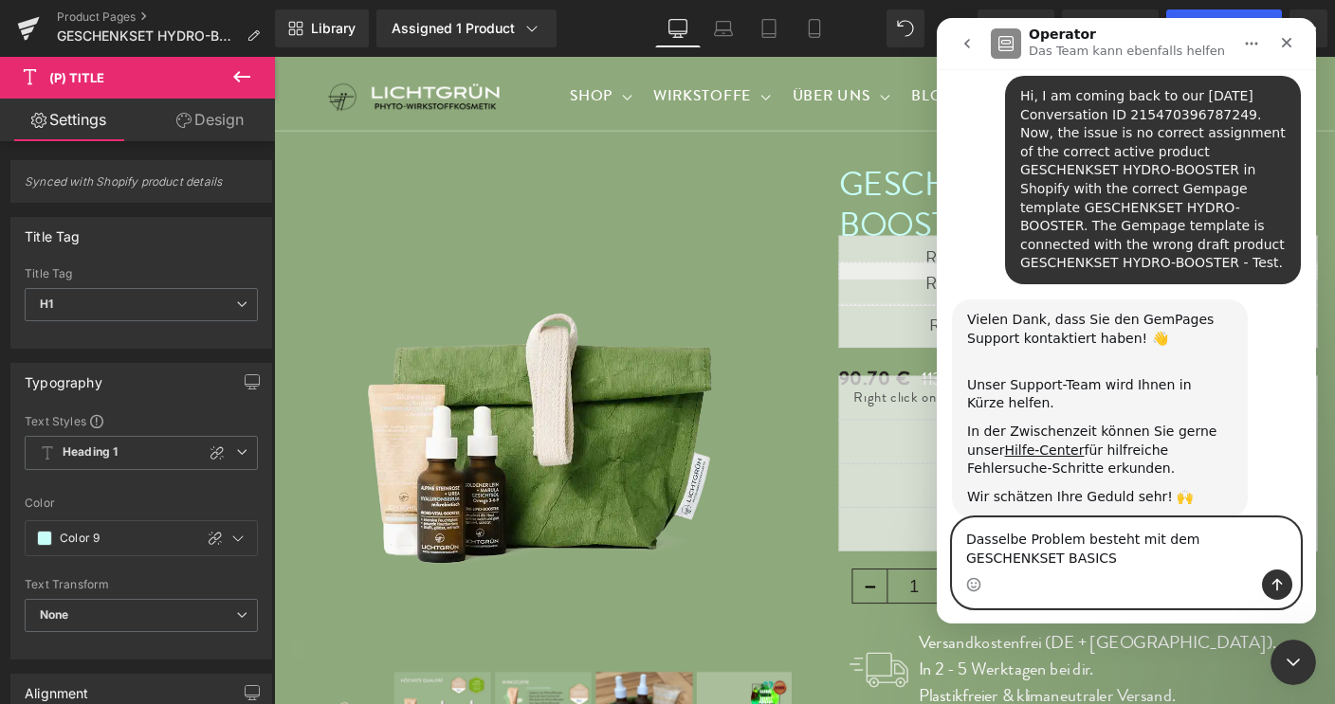
scroll to position [112, 0]
click at [966, 562] on textarea "Dasselbe Problem besteht mit dem GESCHENKSET BASICS" at bounding box center [1126, 544] width 347 height 51
click at [1069, 558] on textarea "Dasselbe Problem besteht mit dem GESCHENKSET HYDRO BASICS" at bounding box center [1126, 544] width 347 height 51
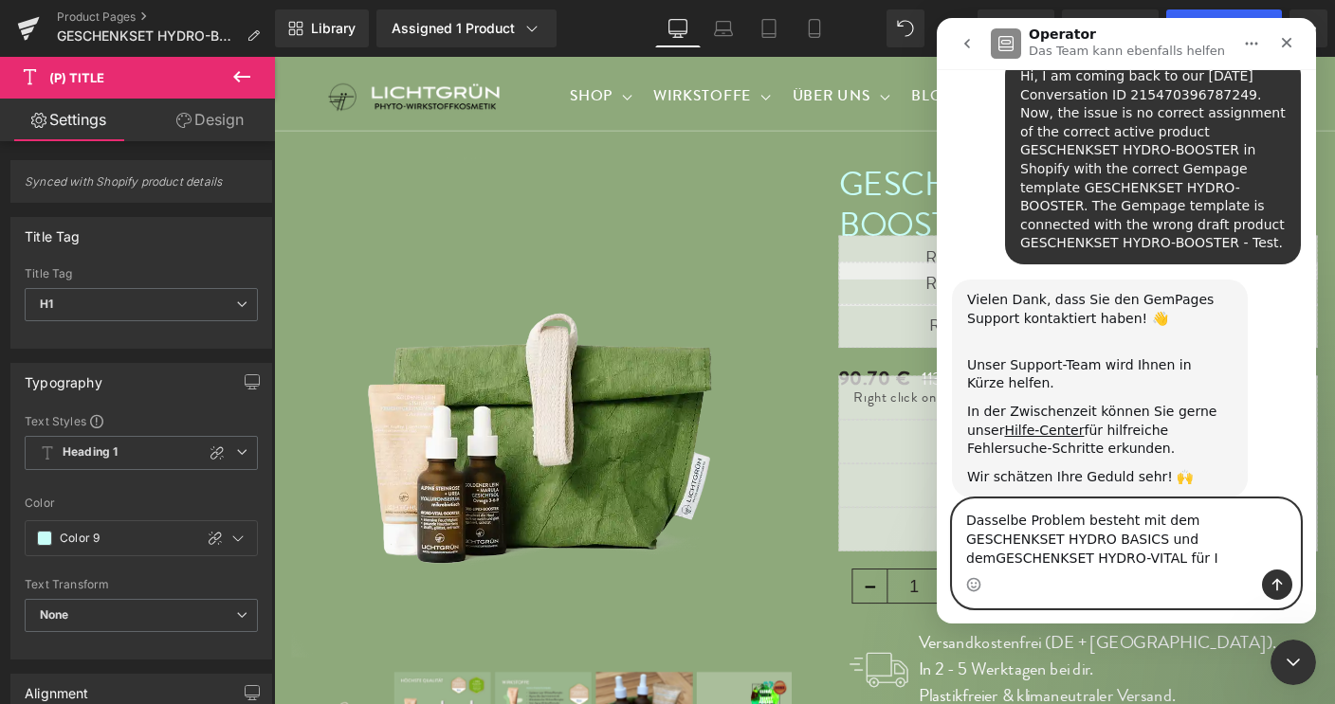
scroll to position [130, 0]
click at [968, 561] on textarea "Dasselbe Problem besteht mit dem GESCHENKSET HYDRO BASICS und demGESCHENKSET HY…" at bounding box center [1126, 535] width 347 height 70
type textarea "Dasselbe Problem besteht mit dem GESCHENKSET HYDRO BASICS und demGESCHENKSET HY…"
click at [1276, 576] on button "Sende eine Nachricht…" at bounding box center [1277, 585] width 30 height 30
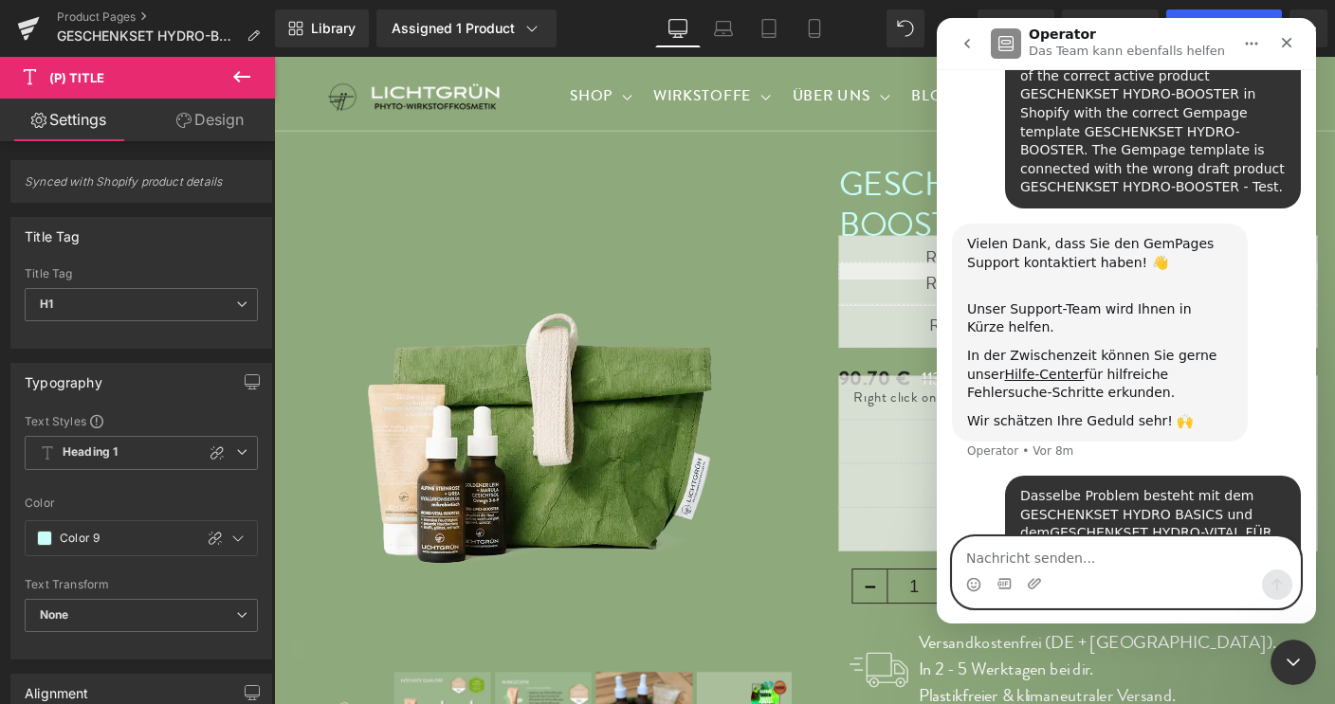
scroll to position [187, 0]
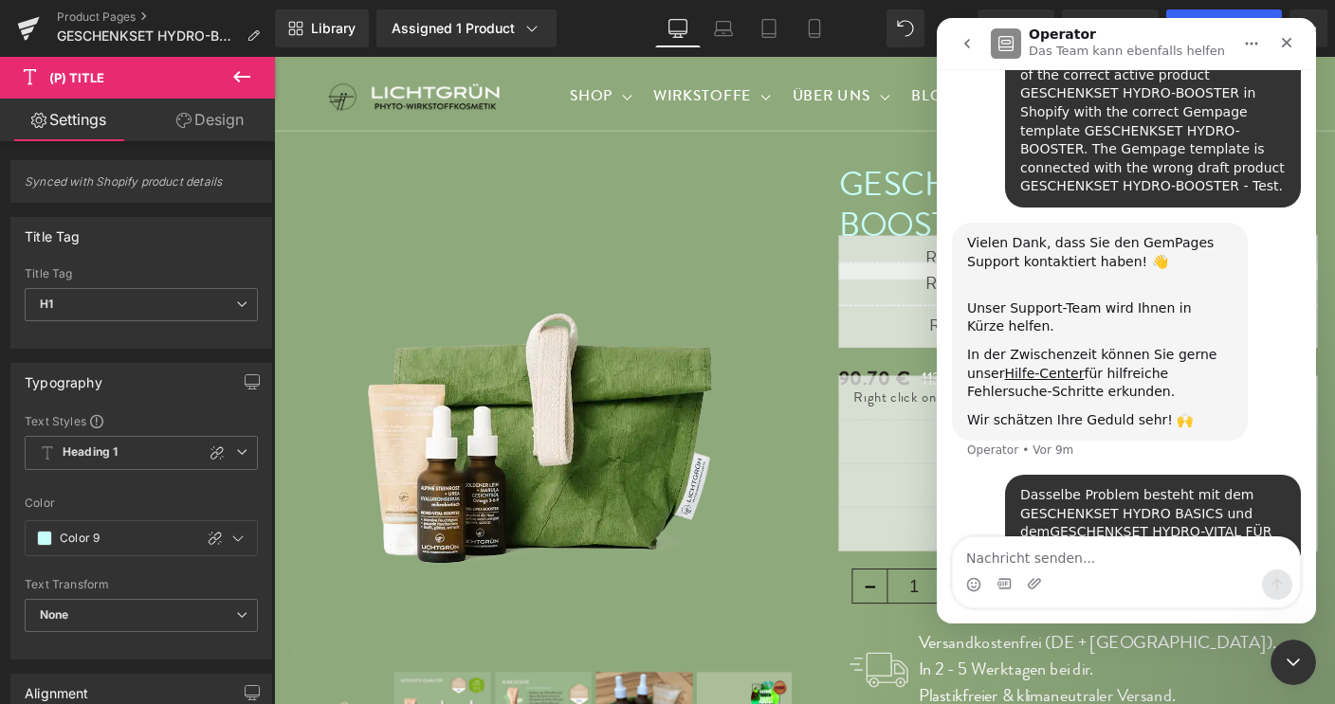
click at [637, 283] on div at bounding box center [667, 324] width 1335 height 648
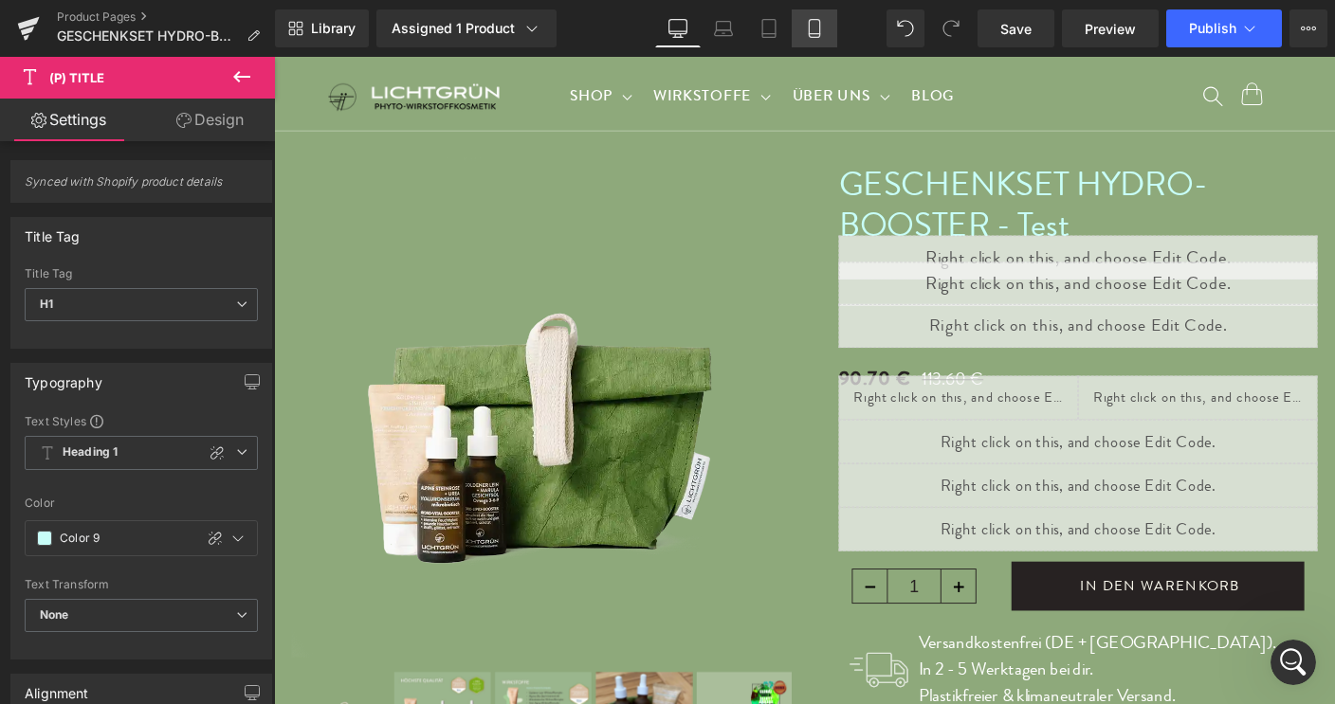
scroll to position [186, 0]
click at [119, 14] on link "Product Pages" at bounding box center [166, 16] width 218 height 15
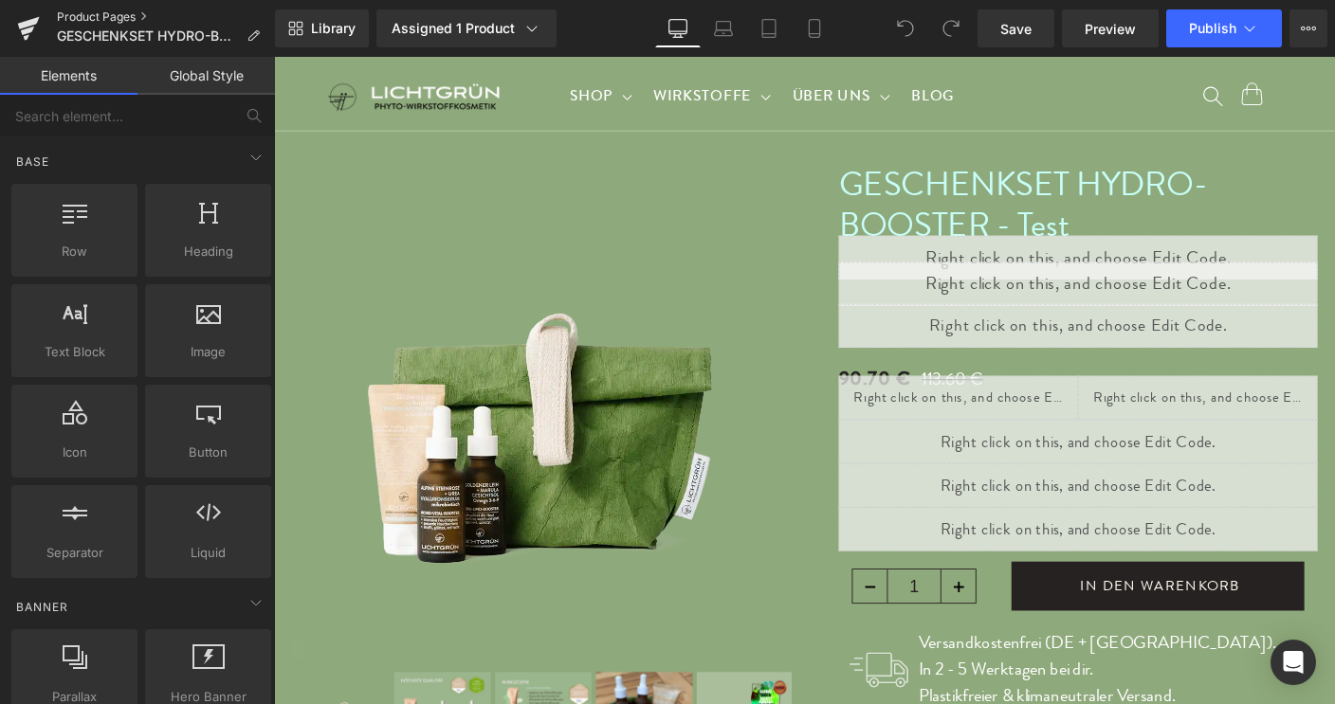
click at [89, 10] on link "Product Pages" at bounding box center [166, 16] width 218 height 15
